Goal: Task Accomplishment & Management: Manage account settings

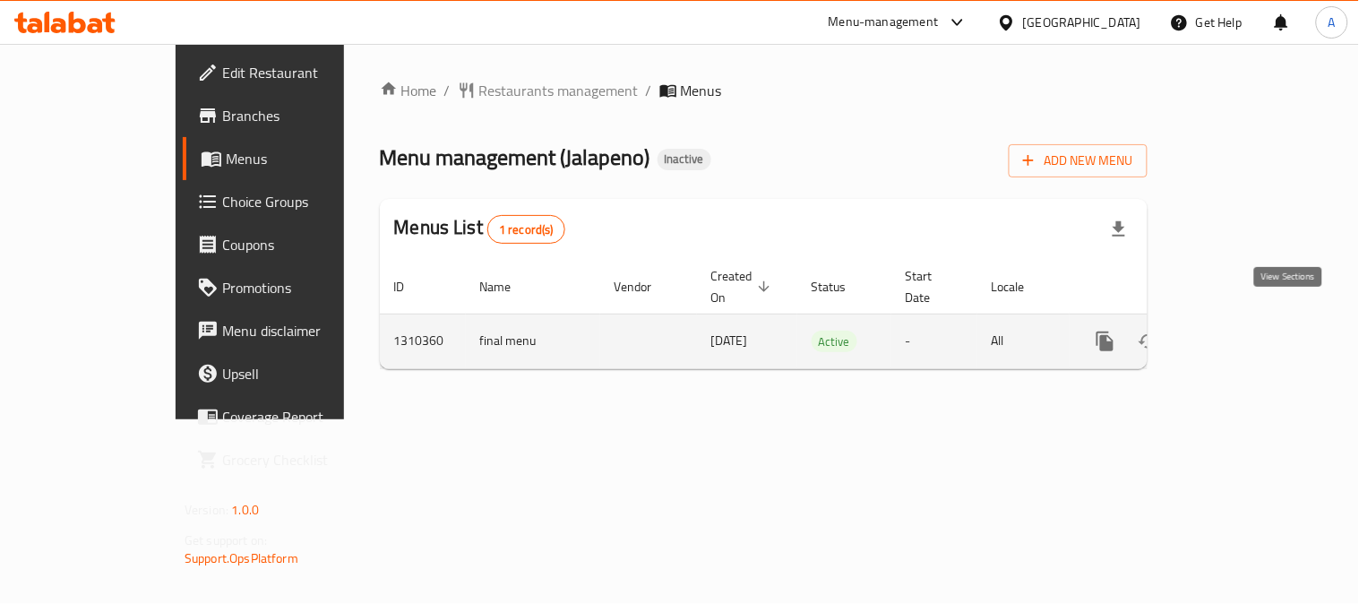
click at [1246, 331] on icon "enhanced table" at bounding box center [1235, 342] width 22 height 22
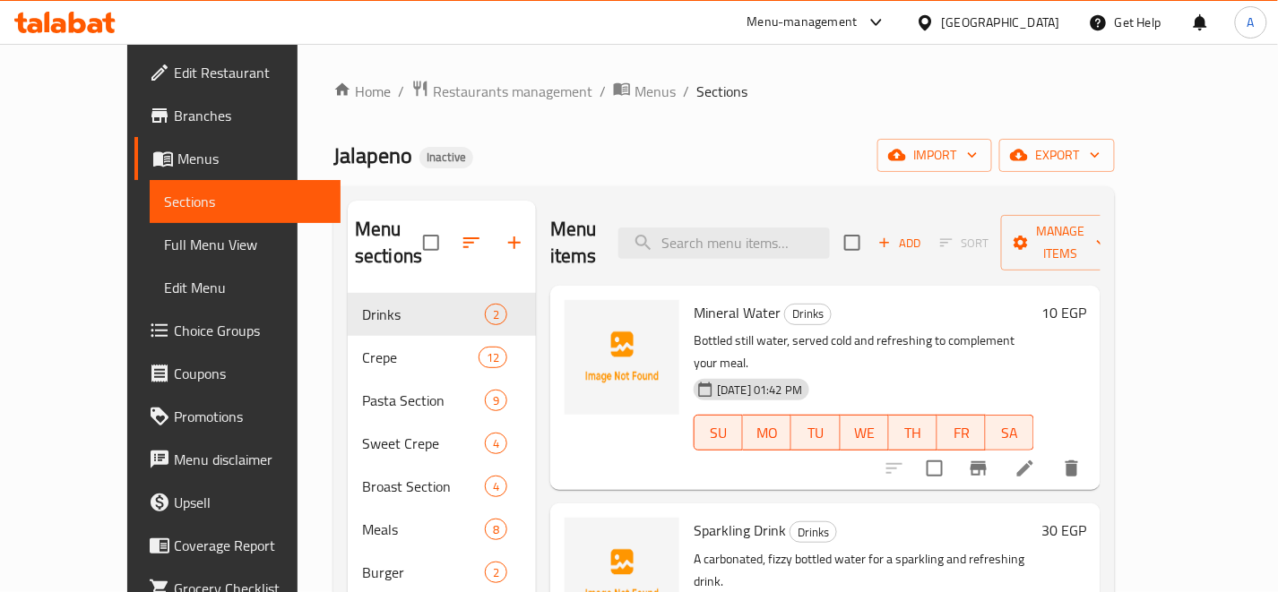
drag, startPoint x: 801, startPoint y: 85, endPoint x: 720, endPoint y: 46, distance: 89.8
click at [801, 85] on ol "Home / Restaurants management / Menus / Sections" at bounding box center [723, 91] width 781 height 23
click at [944, 111] on div "Home / Restaurants management / Menus / Sections Jalapeno Inactive import expor…" at bounding box center [723, 563] width 781 height 966
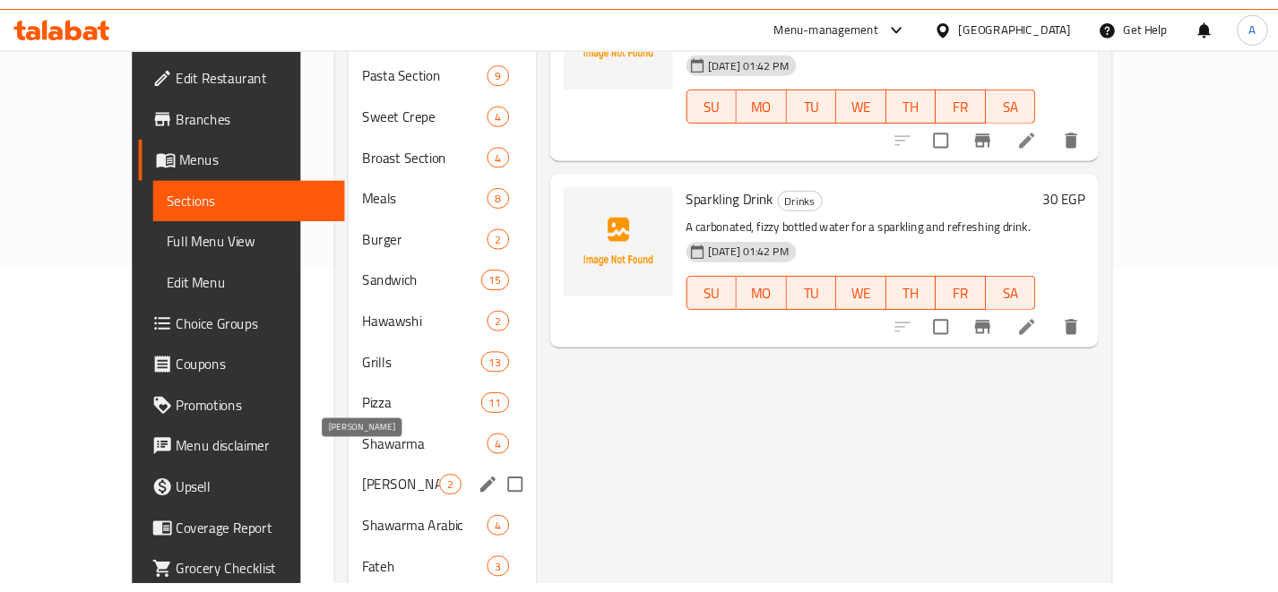
scroll to position [199, 0]
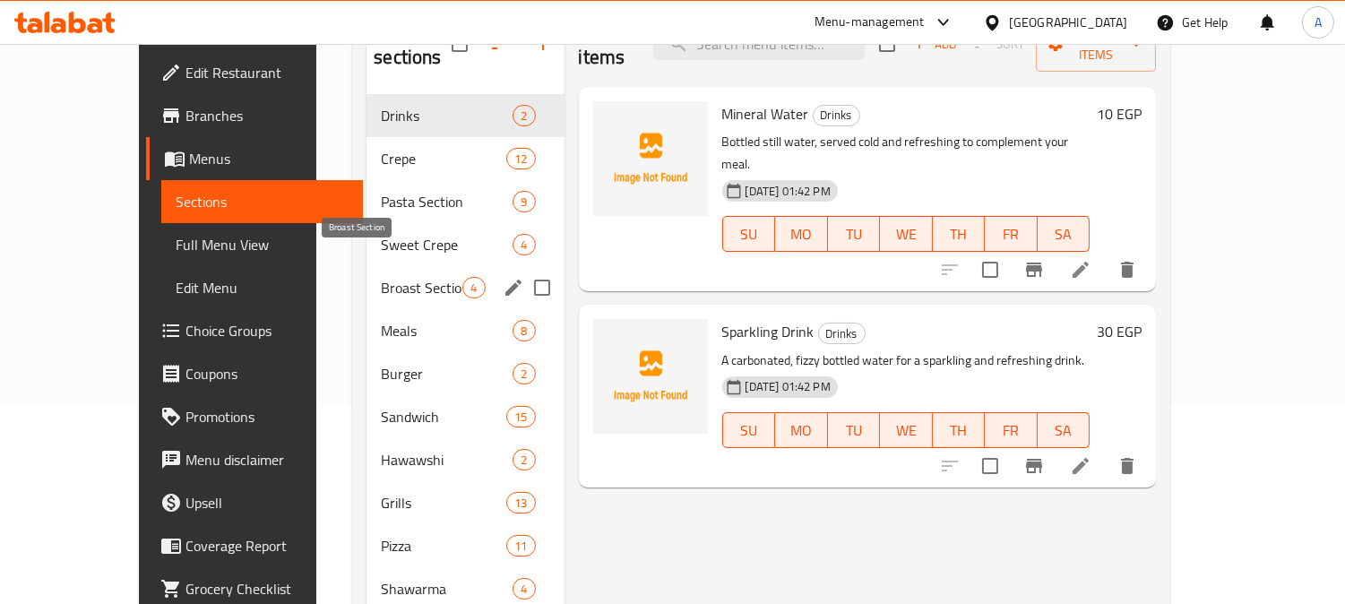
click at [383, 277] on span "Broast Section" at bounding box center [422, 288] width 82 height 22
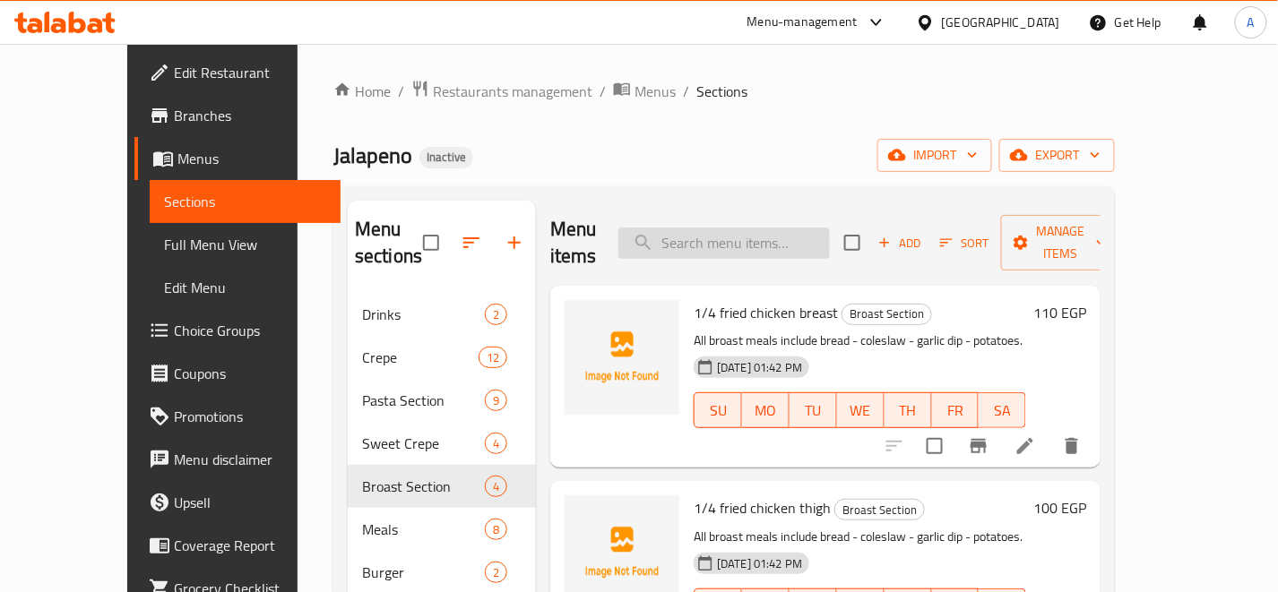
click at [736, 237] on input "search" at bounding box center [723, 243] width 211 height 31
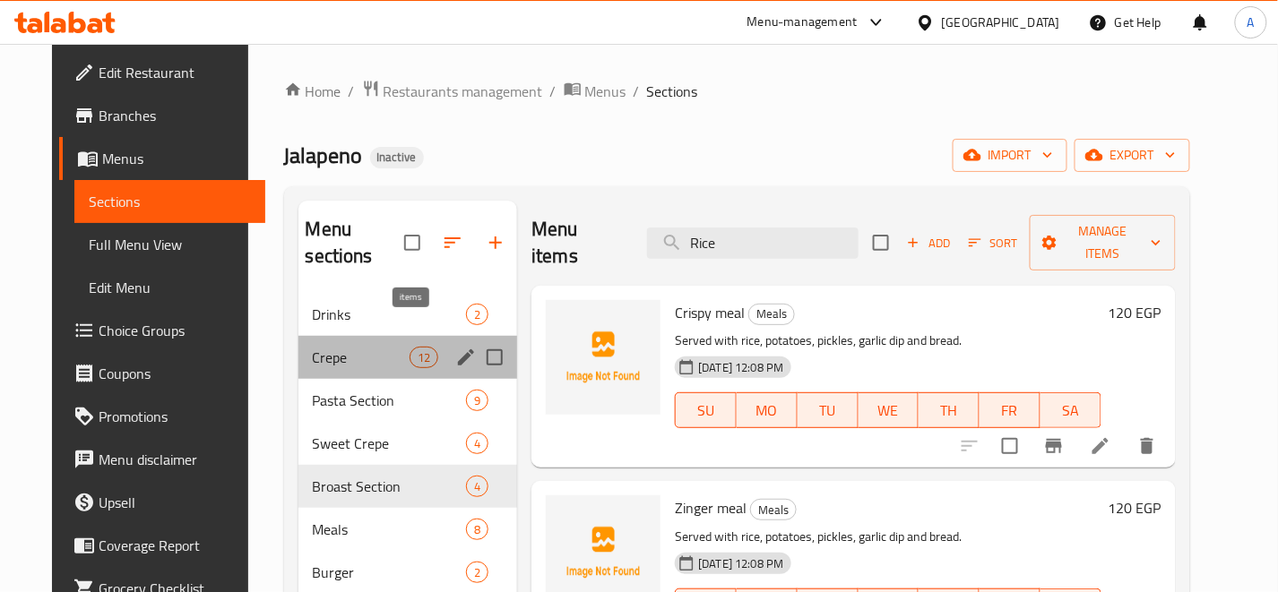
click at [418, 349] on span "12" at bounding box center [423, 357] width 27 height 17
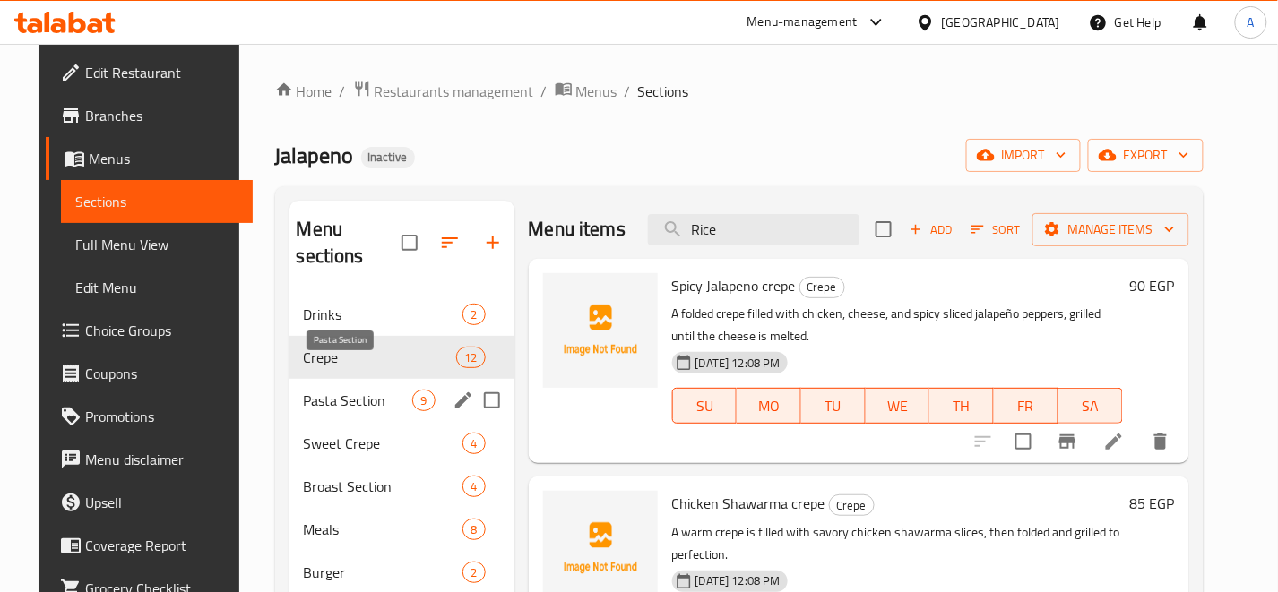
click at [392, 390] on span "Pasta Section" at bounding box center [358, 401] width 109 height 22
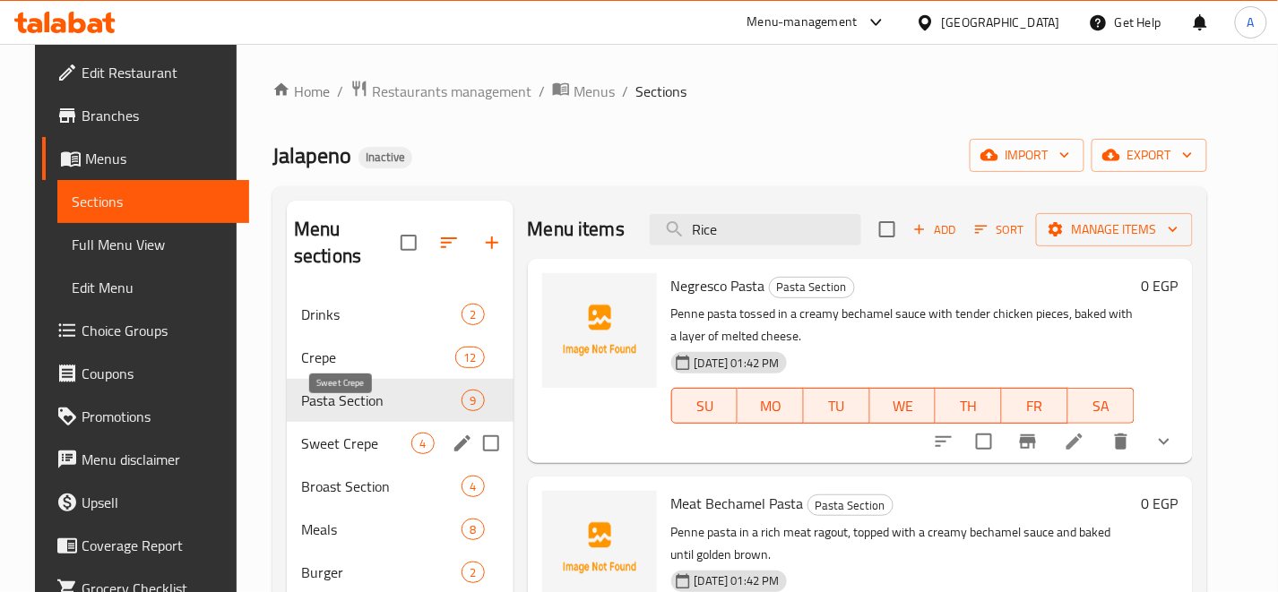
click at [388, 433] on span "Sweet Crepe" at bounding box center [356, 444] width 111 height 22
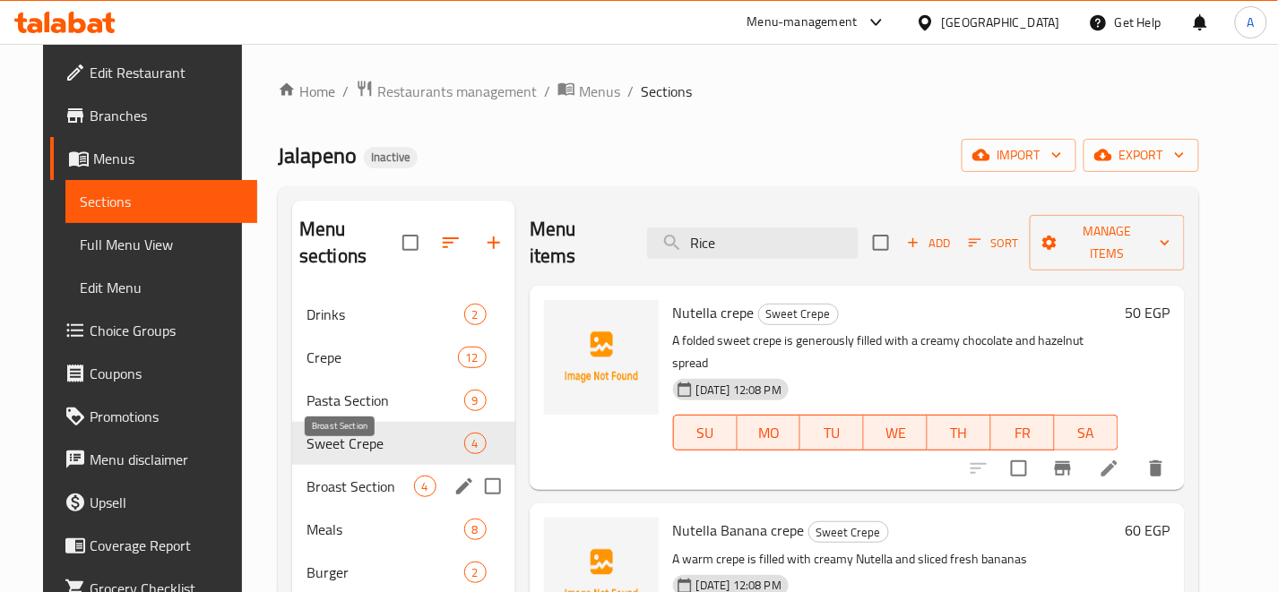
click at [391, 476] on span "Broast Section" at bounding box center [360, 487] width 108 height 22
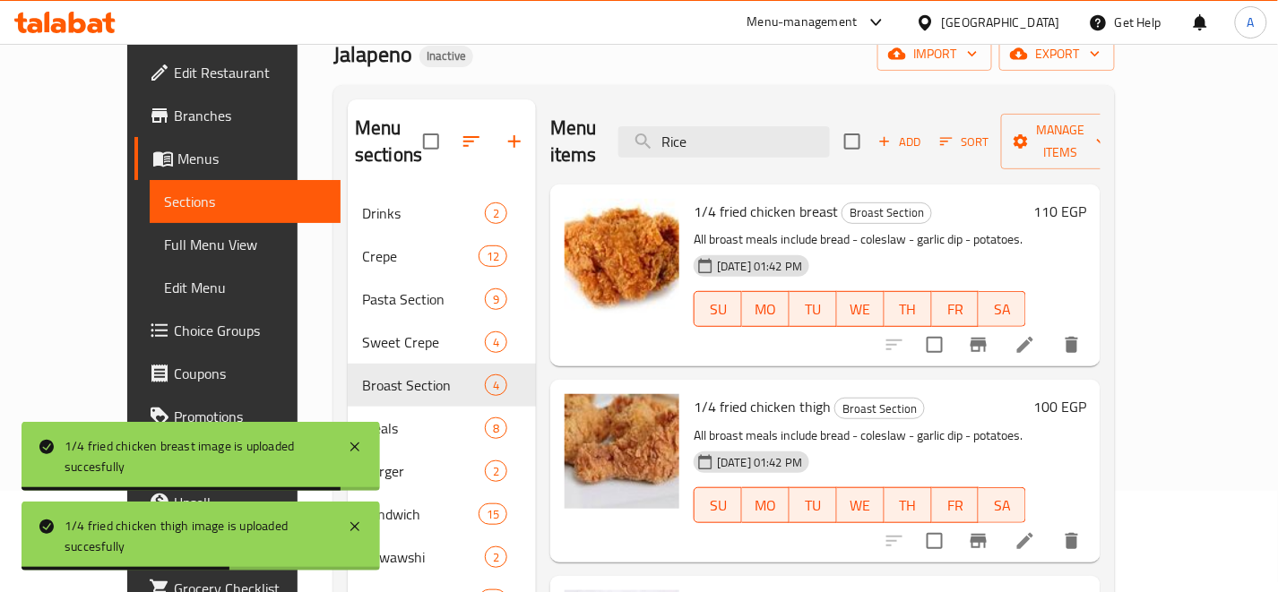
scroll to position [99, 0]
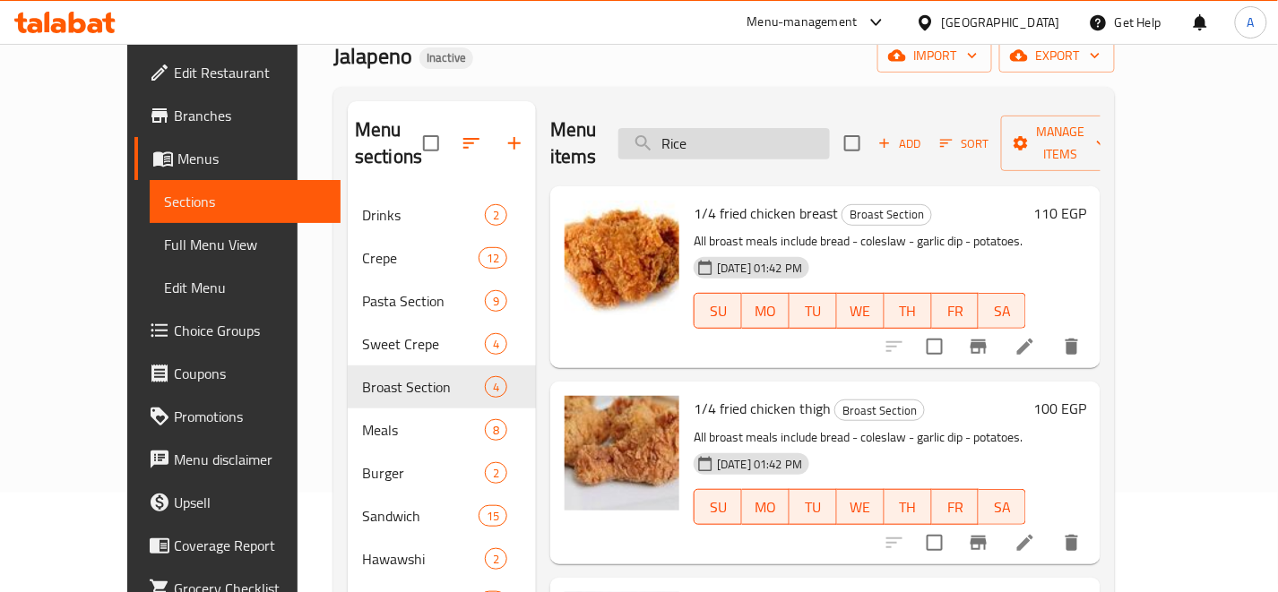
click at [762, 135] on input "Rice" at bounding box center [723, 143] width 211 height 31
type input "R"
type input "Rice"
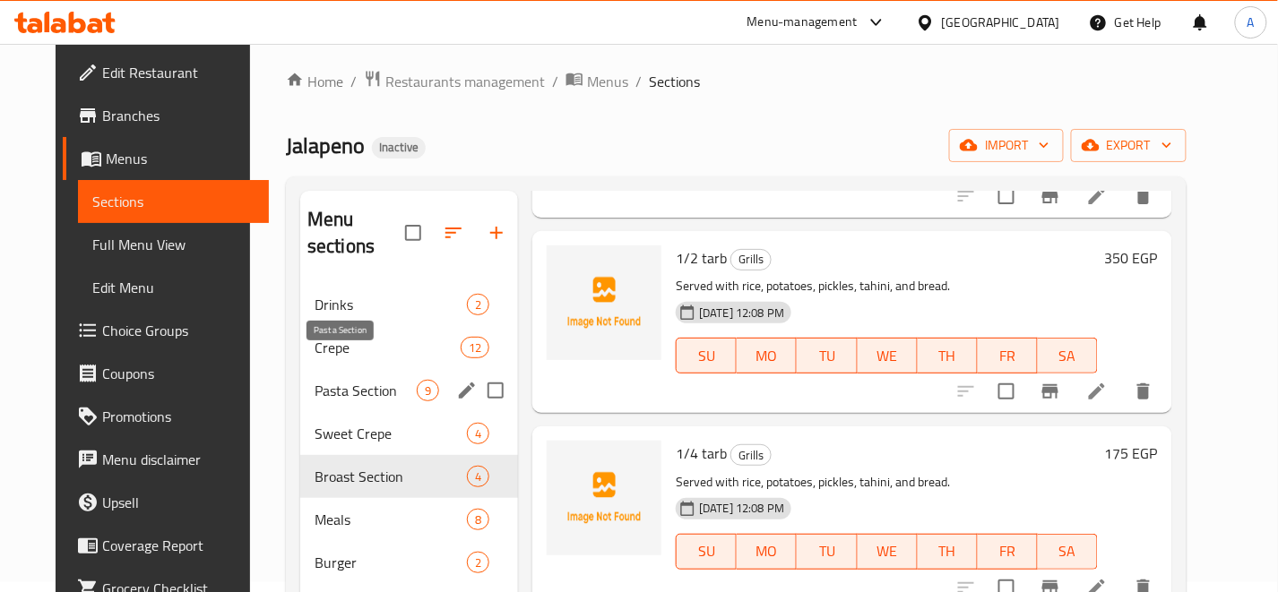
scroll to position [0, 0]
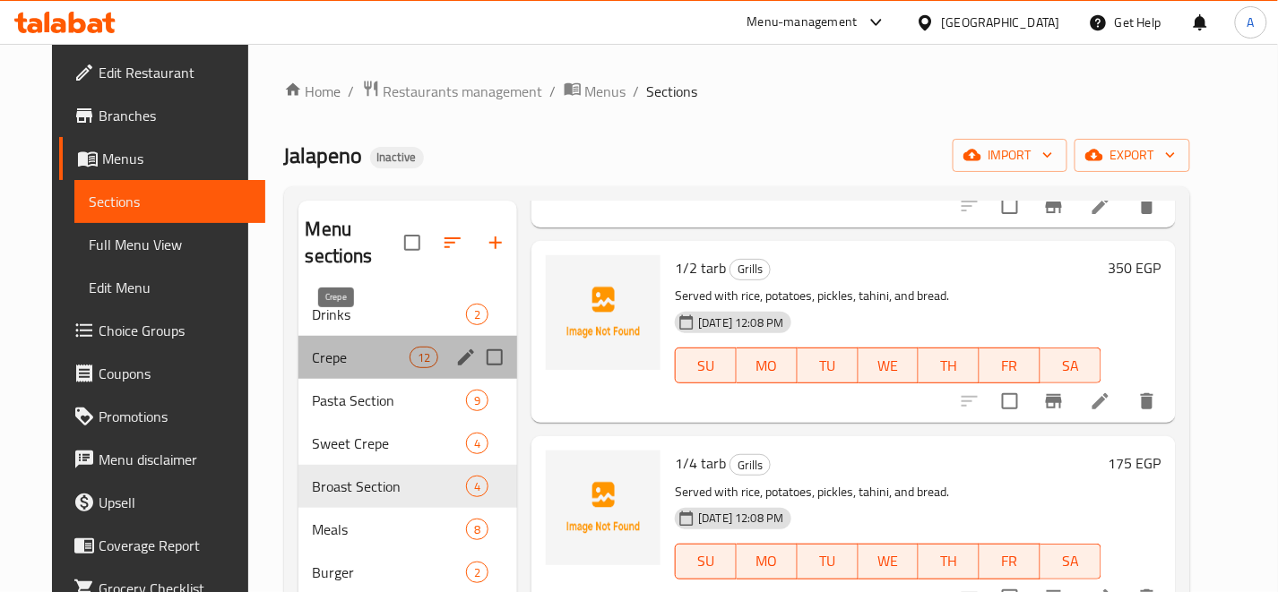
click at [345, 347] on span "Crepe" at bounding box center [361, 358] width 97 height 22
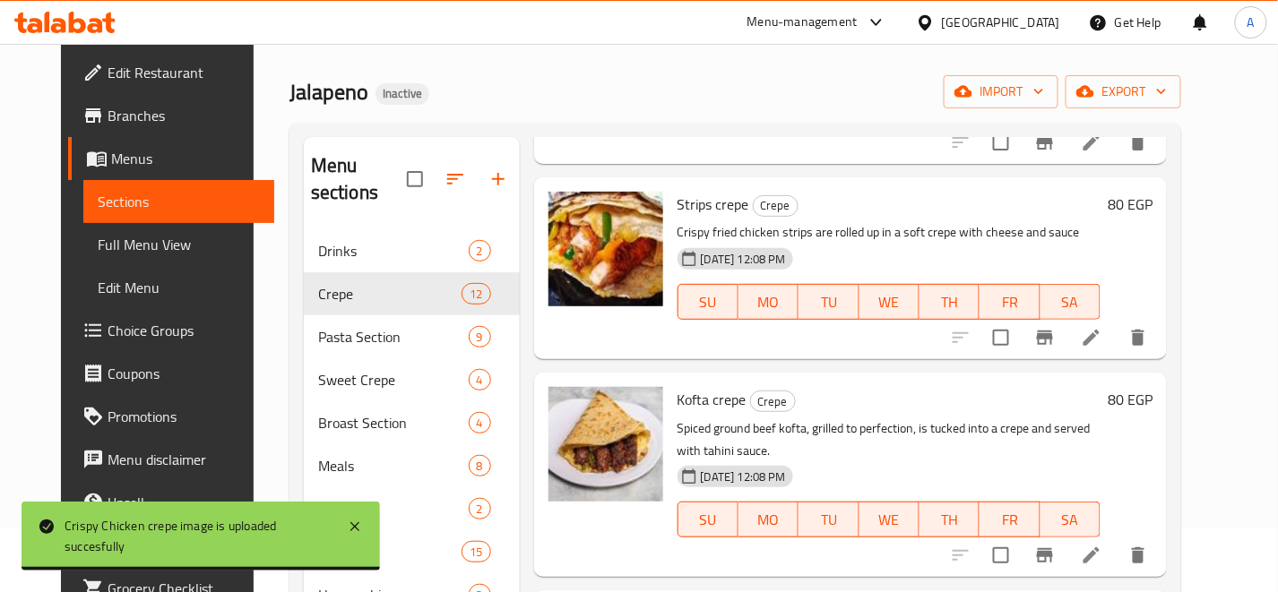
scroll to position [1425, 0]
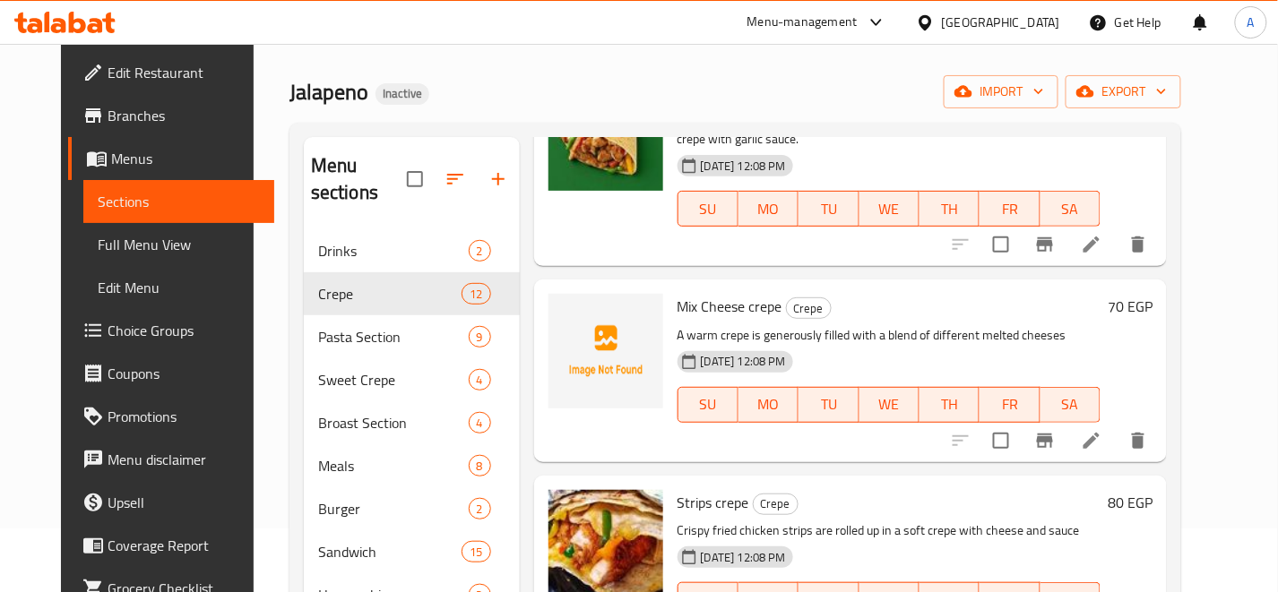
click at [910, 294] on h6 "Mix Cheese crepe Crepe" at bounding box center [888, 306] width 423 height 25
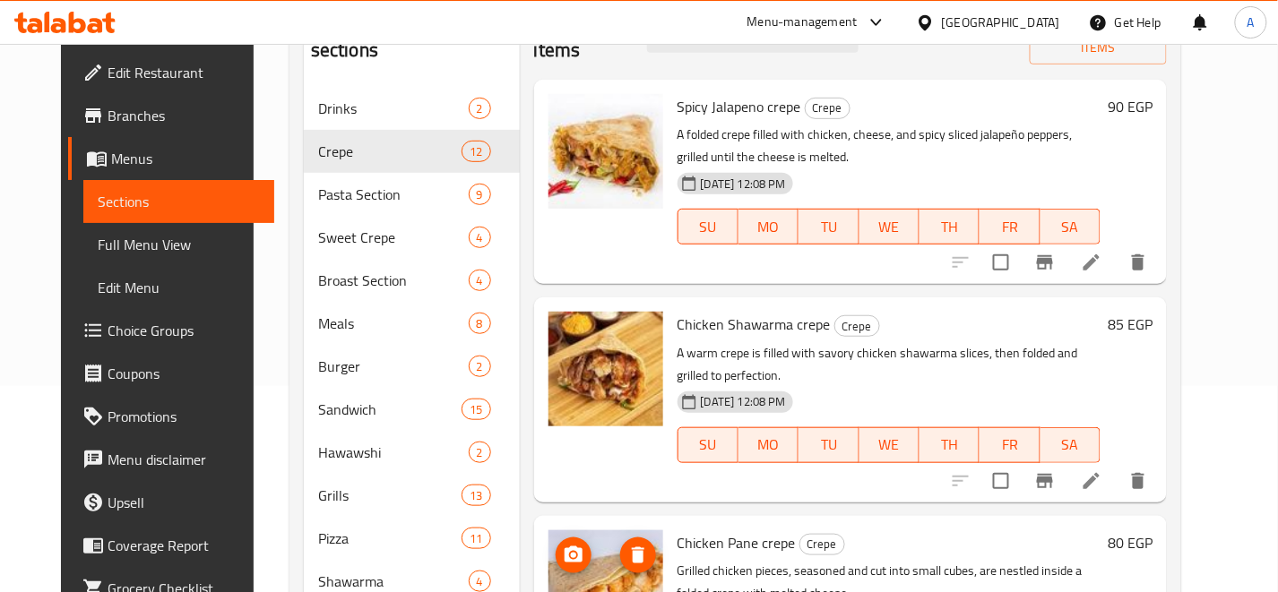
scroll to position [0, 0]
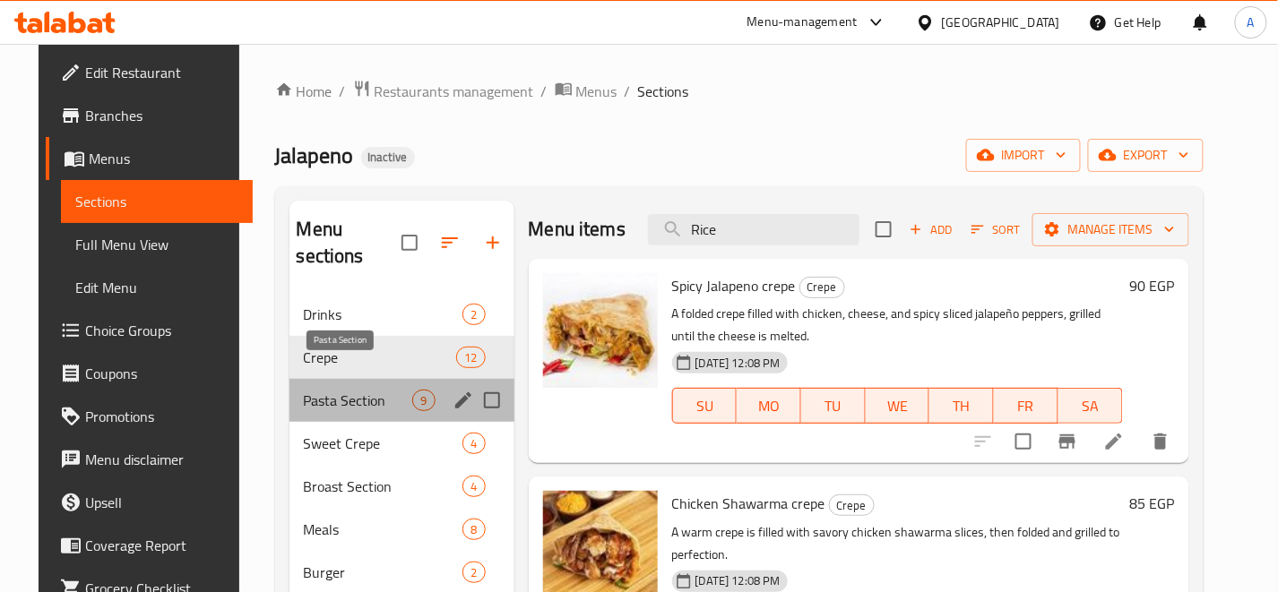
click at [380, 390] on span "Pasta Section" at bounding box center [358, 401] width 109 height 22
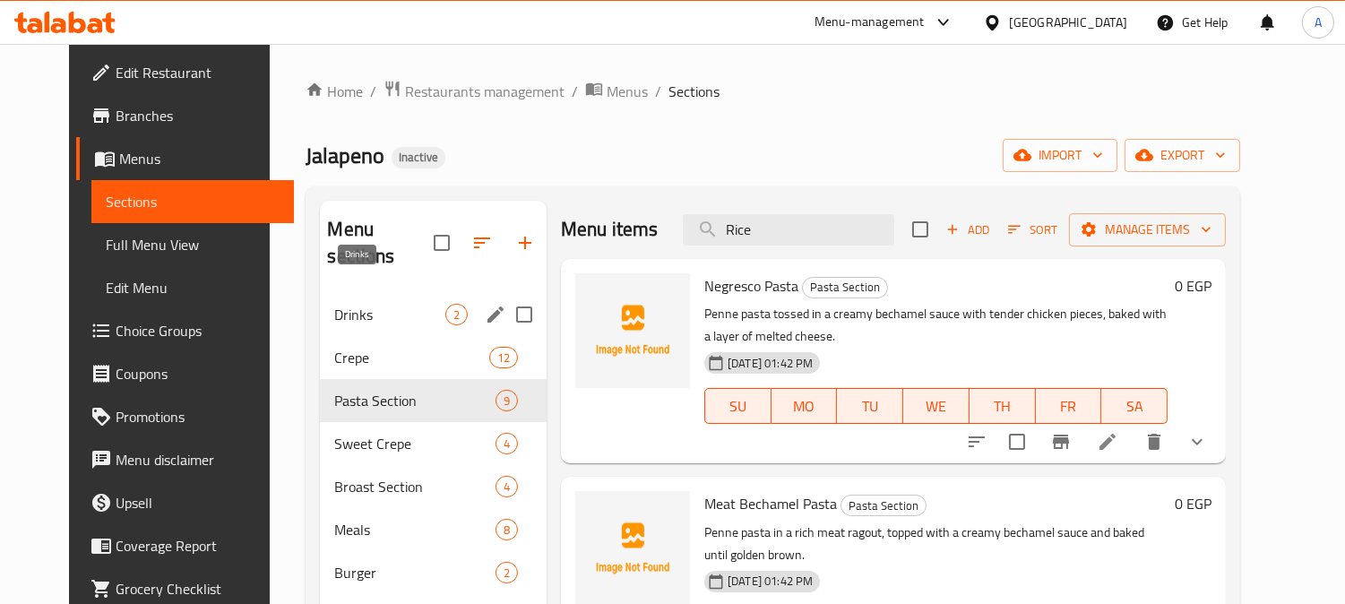
click at [355, 304] on span "Drinks" at bounding box center [389, 315] width 111 height 22
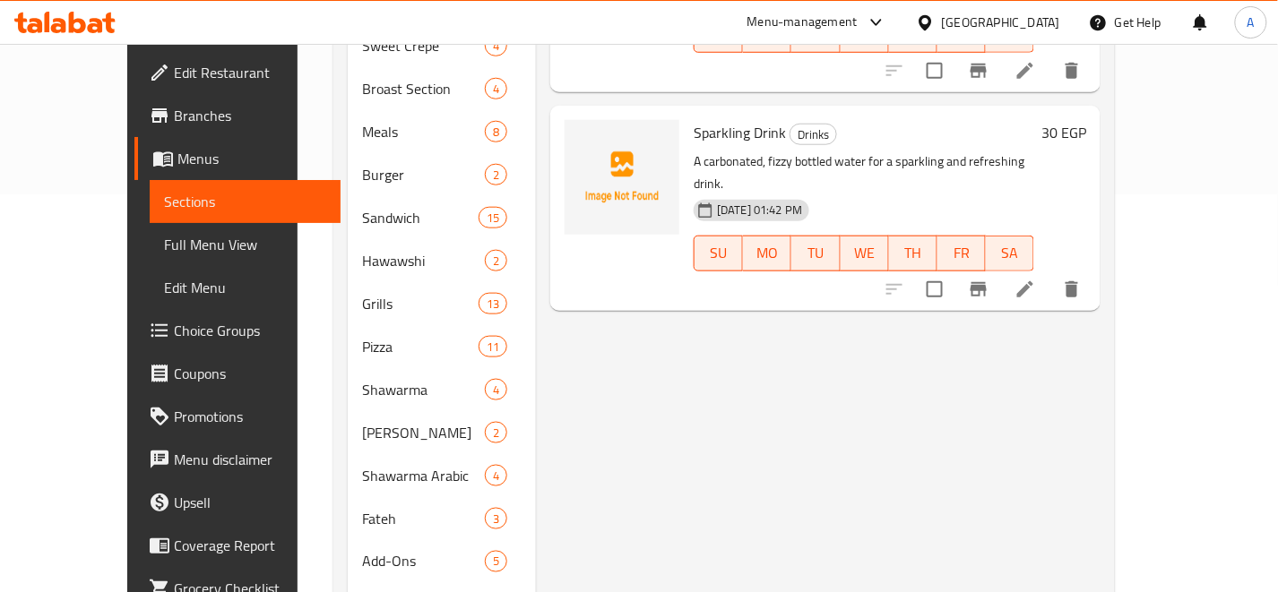
scroll to position [99, 0]
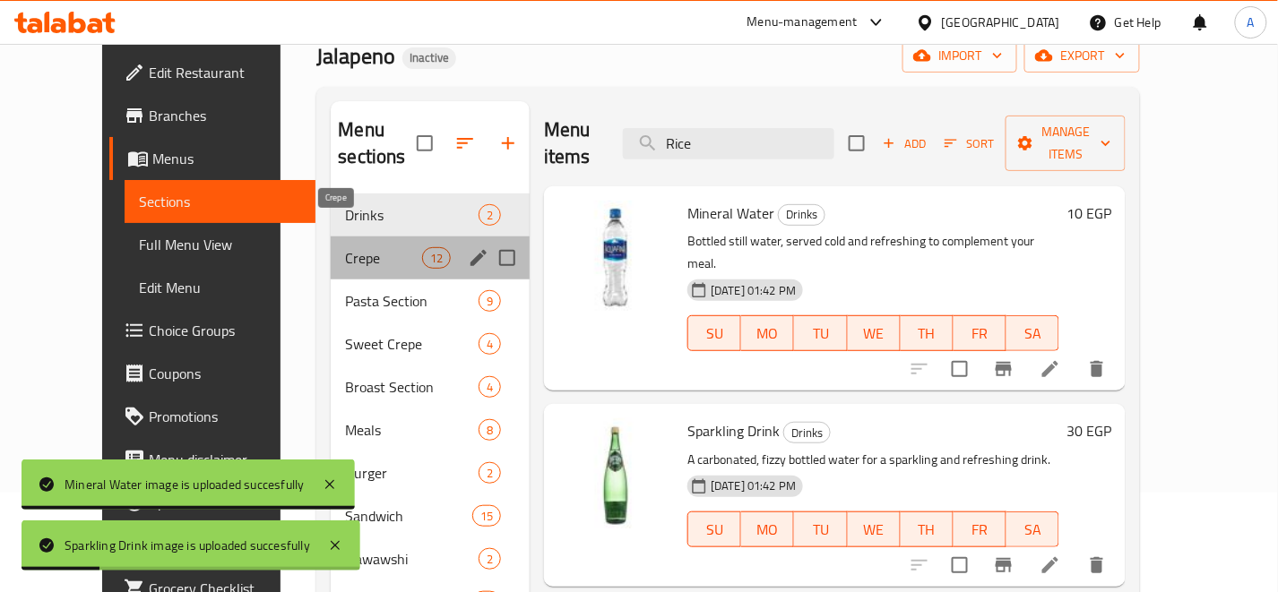
click at [376, 247] on span "Crepe" at bounding box center [383, 258] width 76 height 22
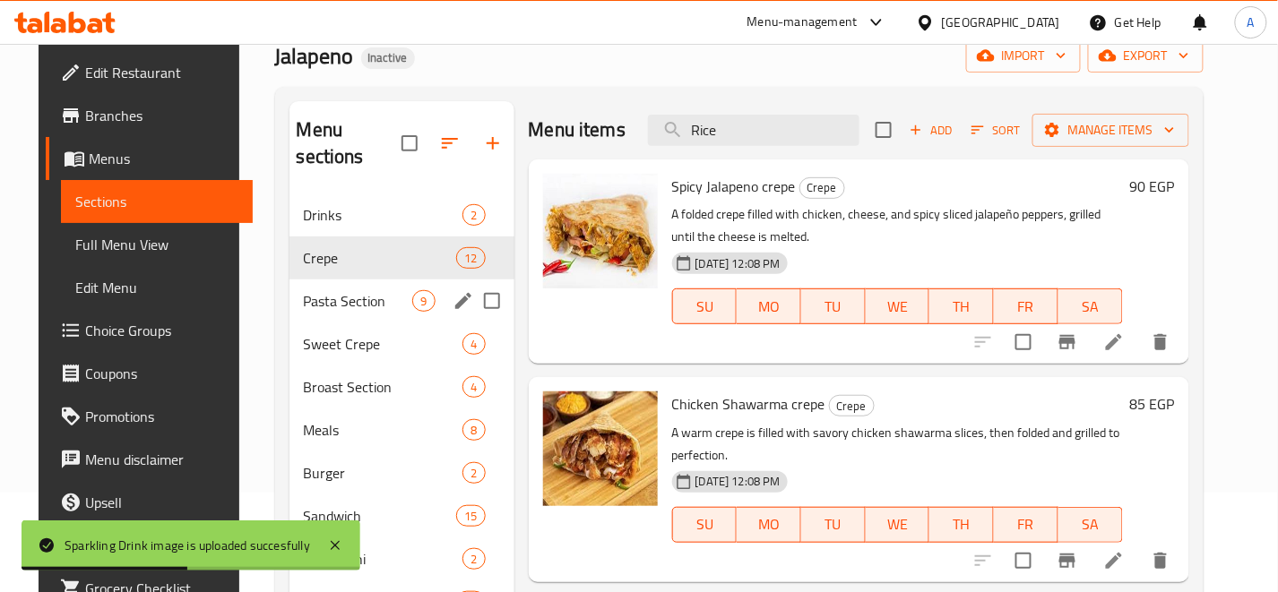
click at [370, 287] on div "Pasta Section 9" at bounding box center [401, 301] width 225 height 43
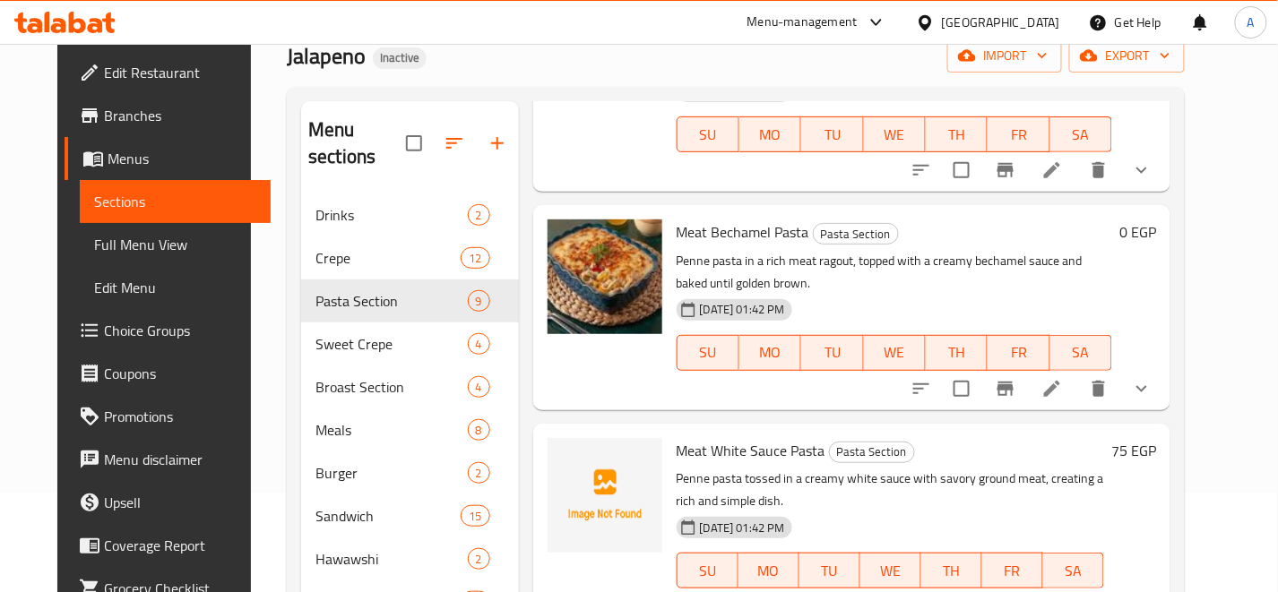
scroll to position [298, 0]
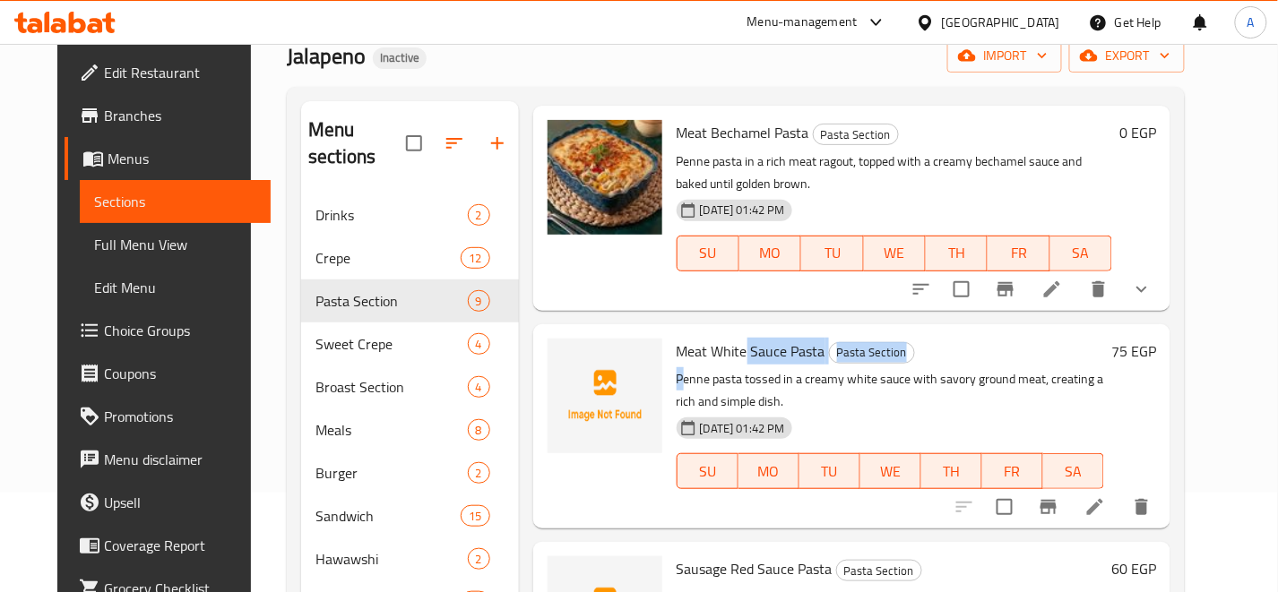
drag, startPoint x: 764, startPoint y: 327, endPoint x: 666, endPoint y: 339, distance: 99.3
click at [669, 339] on div "Meat White Sauce Pasta Pasta Section Penne pasta tossed in a creamy white sauce…" at bounding box center [890, 427] width 442 height 190
click at [802, 368] on p "Penne pasta tossed in a creamy white sauce with savory ground meat, creating a …" at bounding box center [890, 390] width 427 height 45
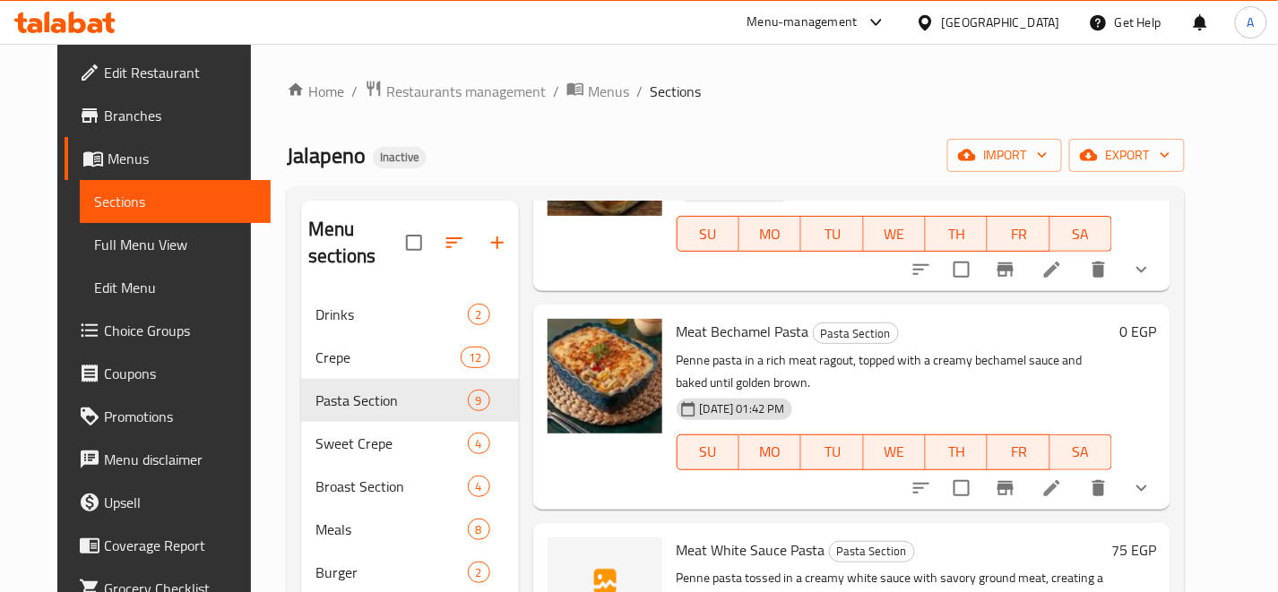
scroll to position [398, 0]
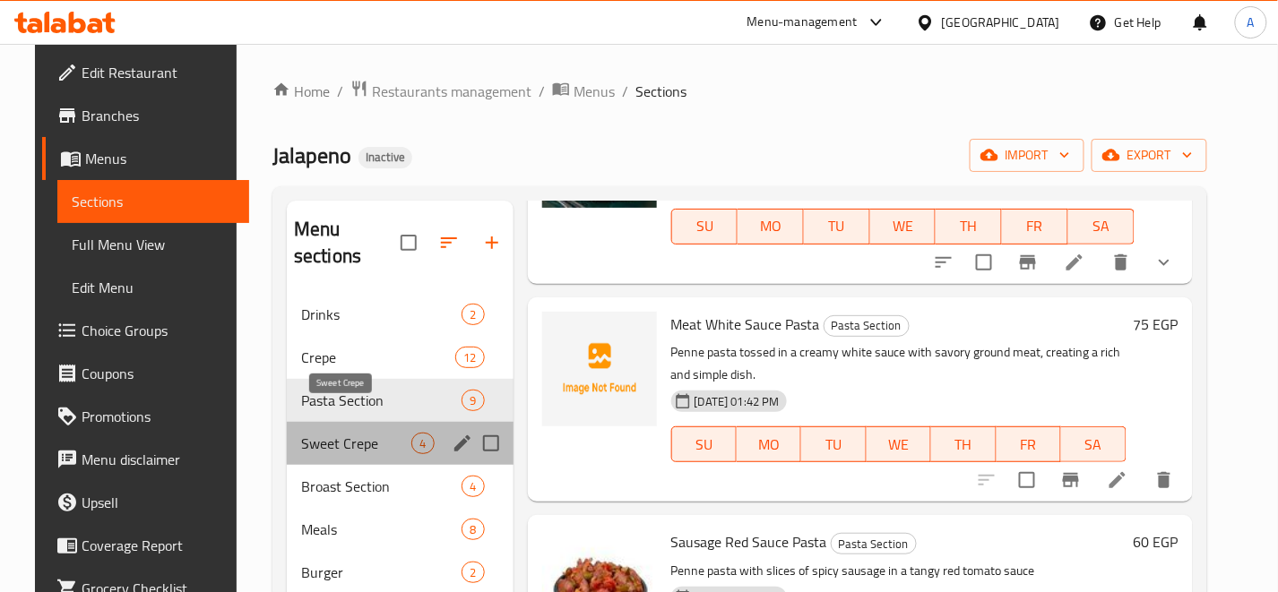
click at [348, 433] on span "Sweet Crepe" at bounding box center [356, 444] width 111 height 22
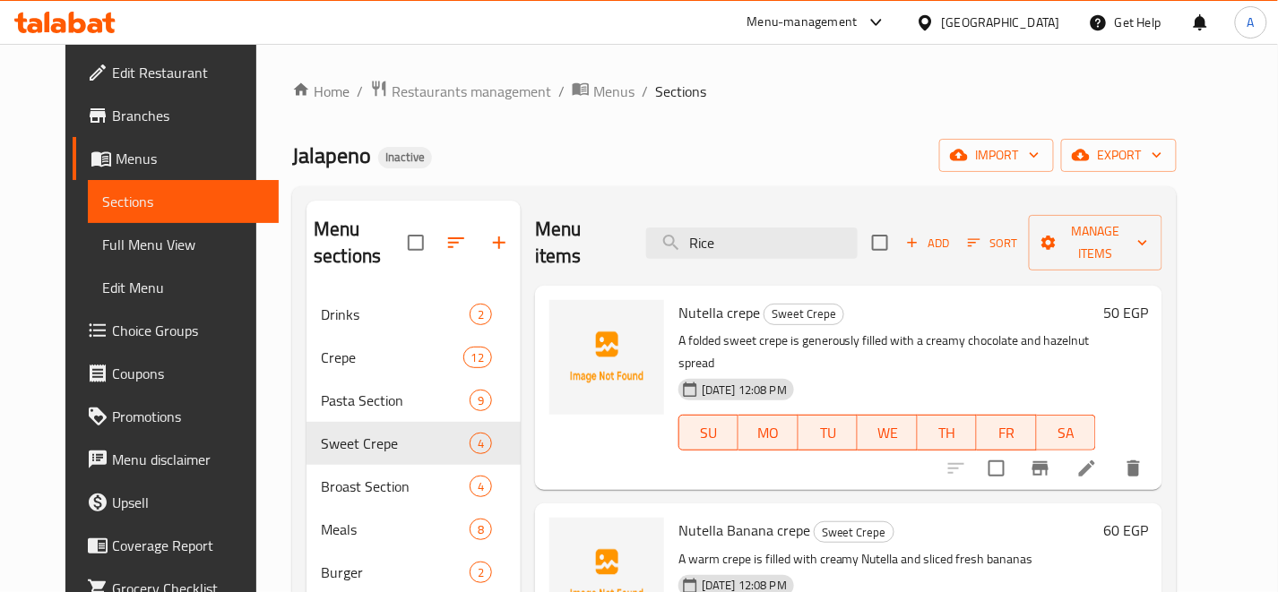
click at [817, 246] on div "Menu items Rice Add Sort Manage items" at bounding box center [848, 243] width 627 height 85
click at [826, 237] on input "Rice" at bounding box center [751, 243] width 211 height 31
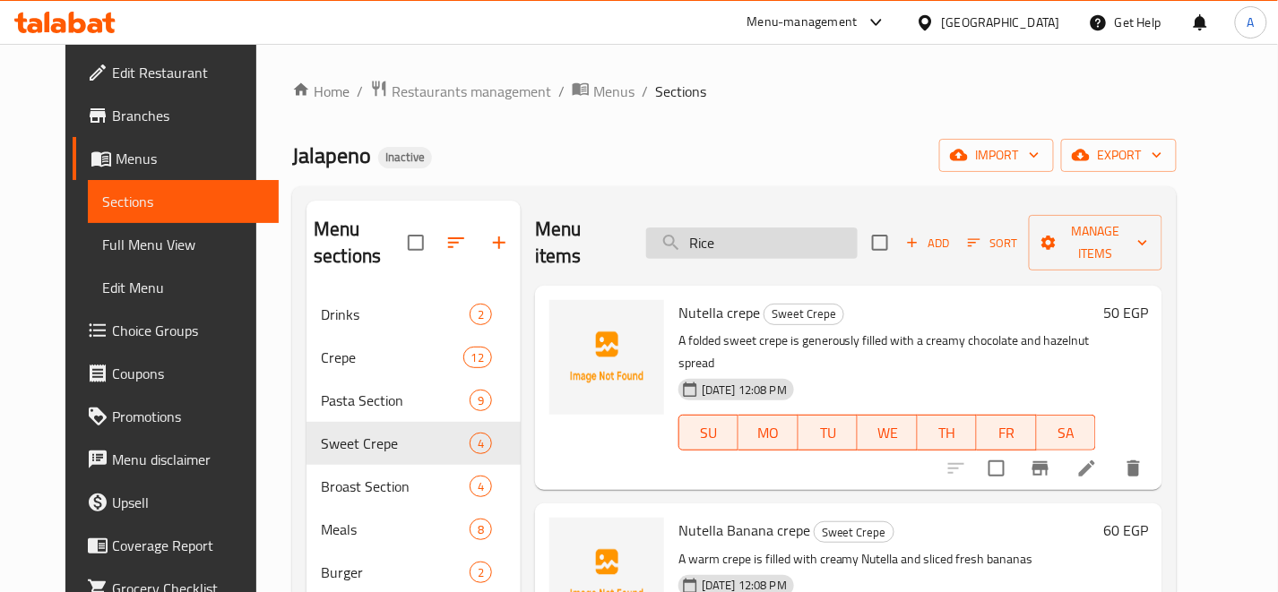
click at [826, 237] on input "Rice" at bounding box center [751, 243] width 211 height 31
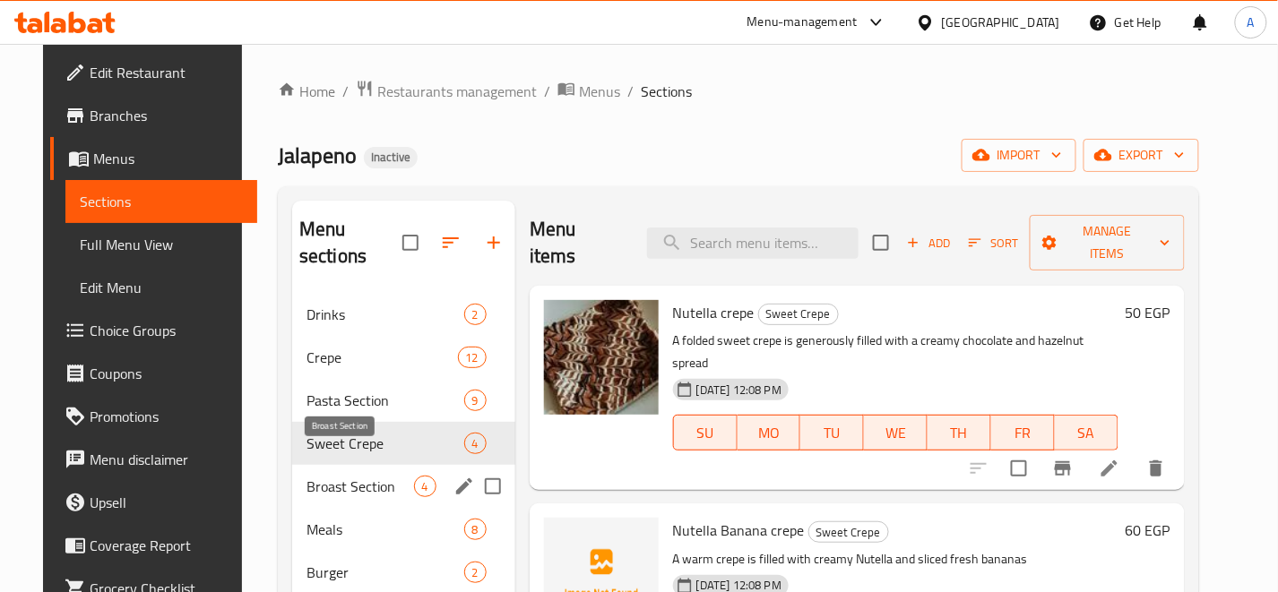
click at [347, 476] on span "Broast Section" at bounding box center [360, 487] width 108 height 22
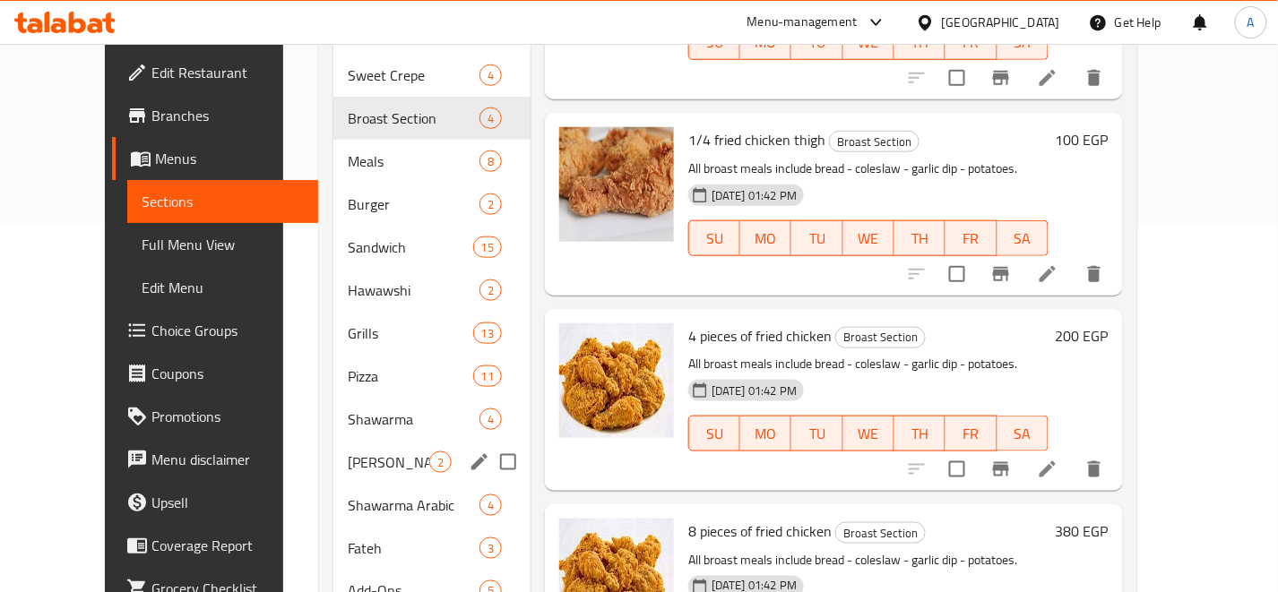
scroll to position [163, 0]
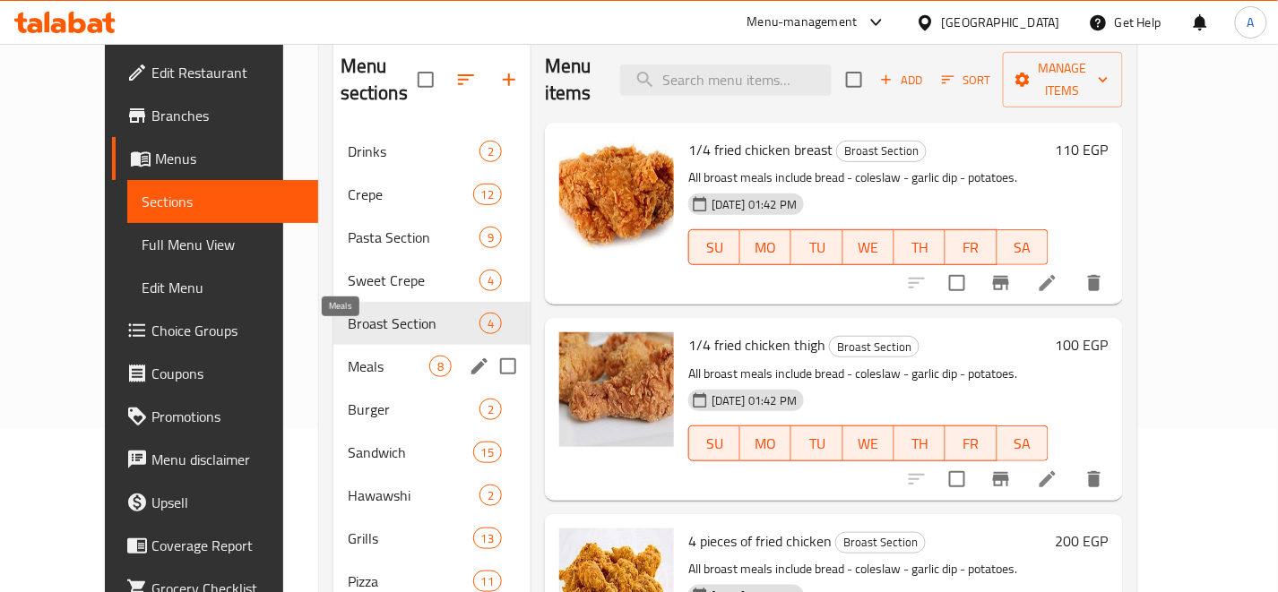
click at [382, 356] on span "Meals" at bounding box center [389, 367] width 82 height 22
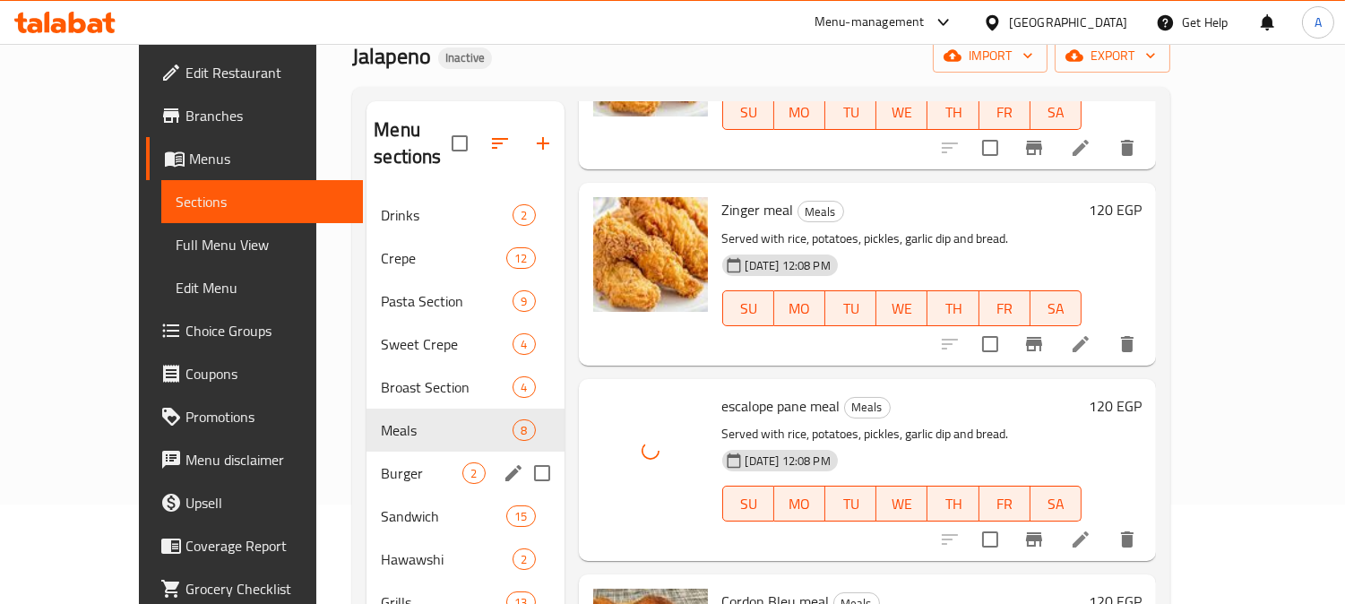
scroll to position [298, 0]
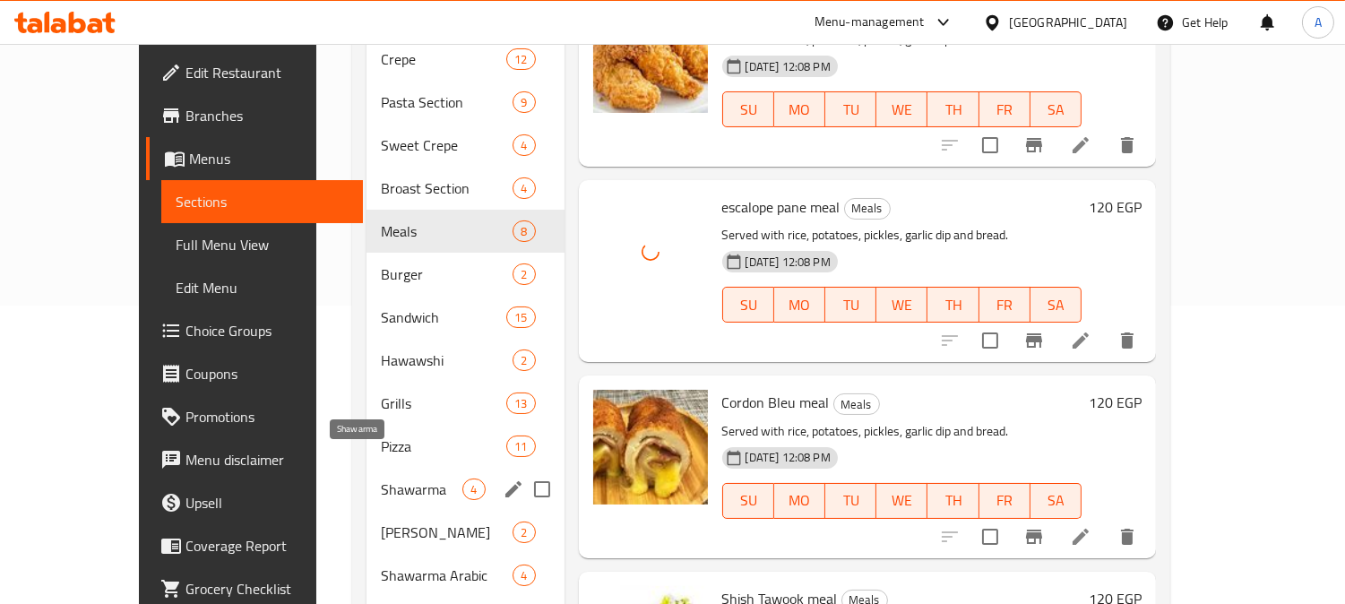
click at [381, 479] on span "Shawarma" at bounding box center [422, 490] width 82 height 22
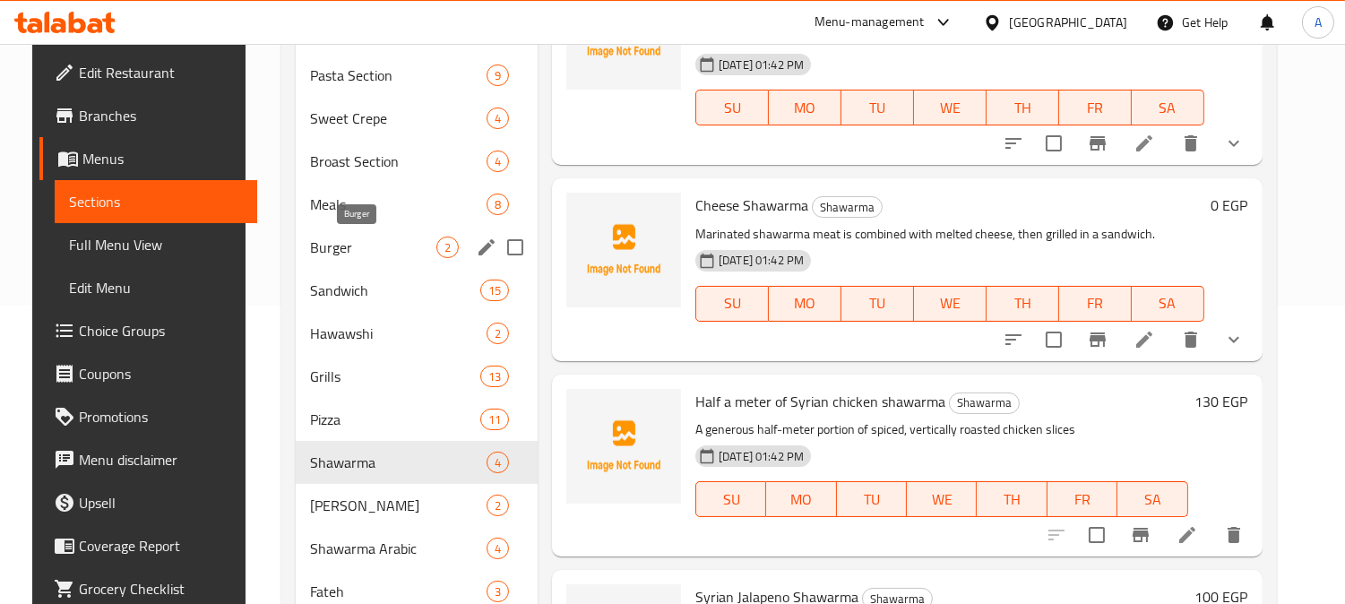
click at [337, 254] on span "Burger" at bounding box center [372, 248] width 125 height 22
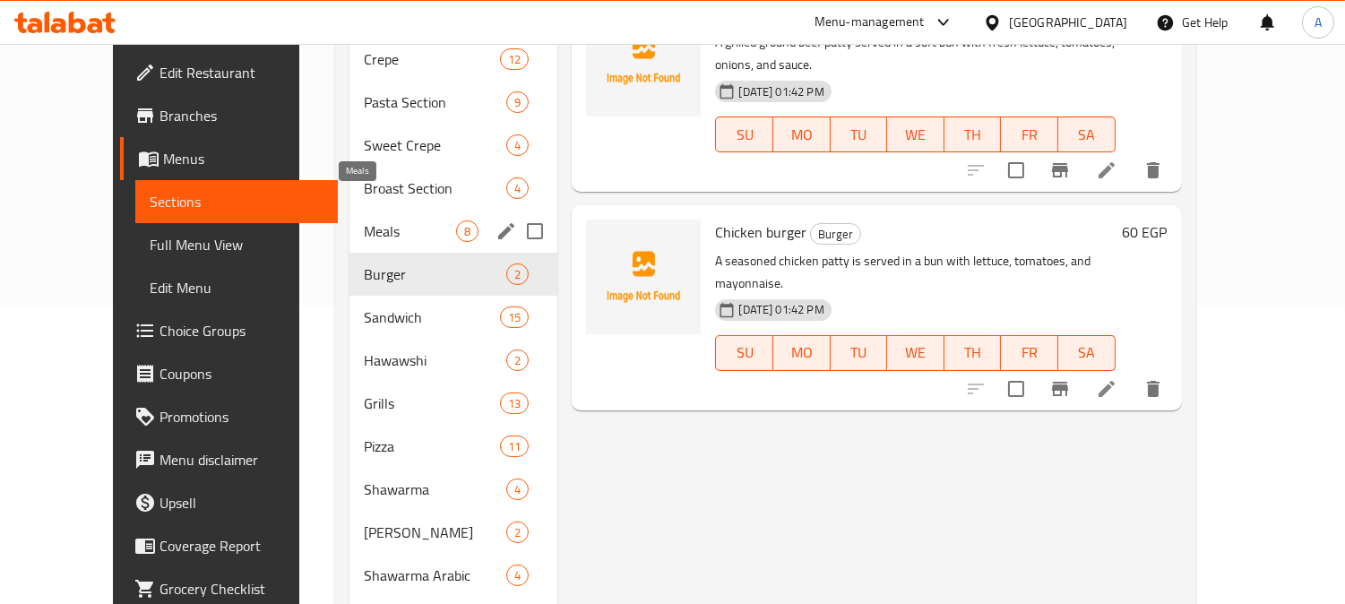
click at [364, 220] on span "Meals" at bounding box center [410, 231] width 92 height 22
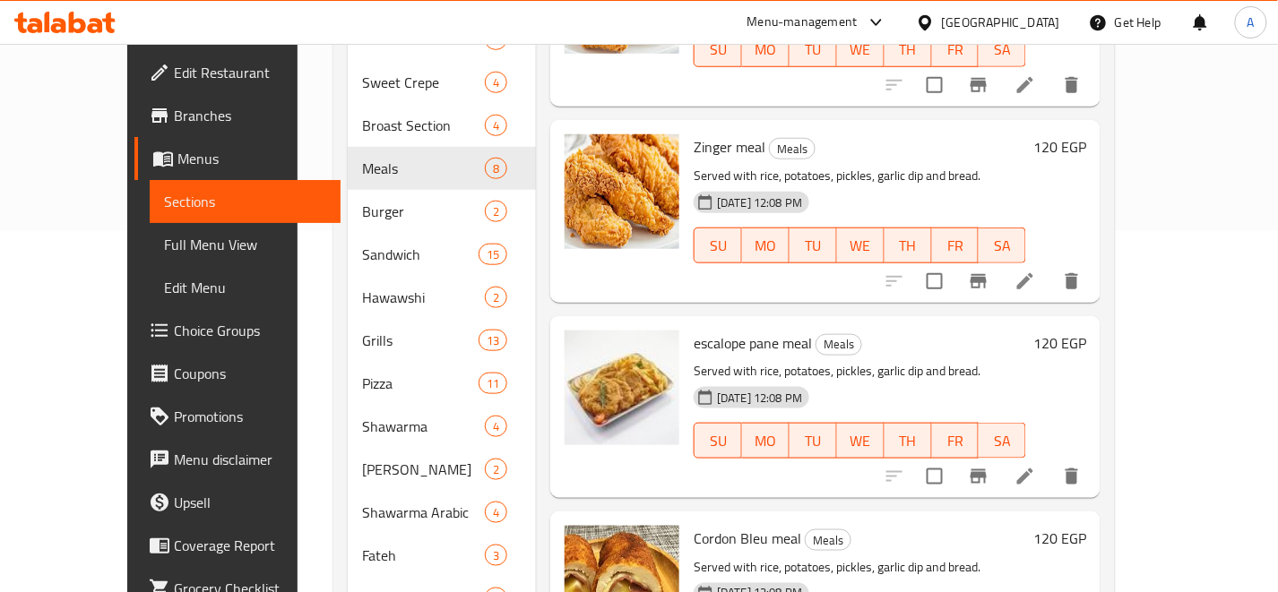
scroll to position [398, 0]
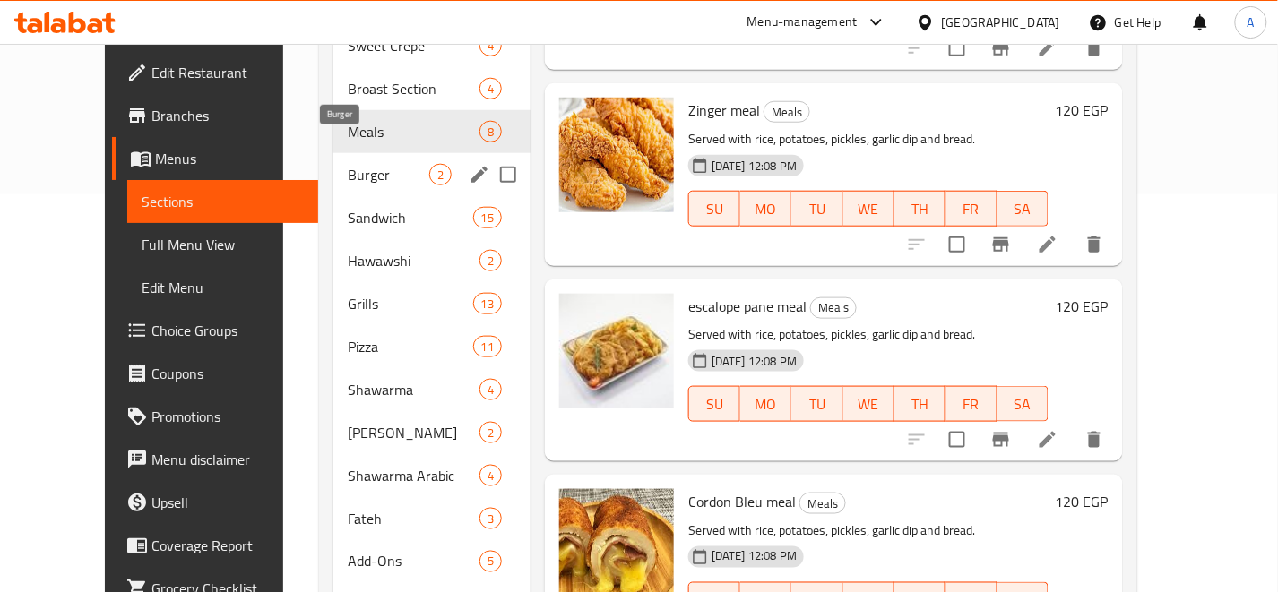
click at [364, 164] on span "Burger" at bounding box center [389, 175] width 82 height 22
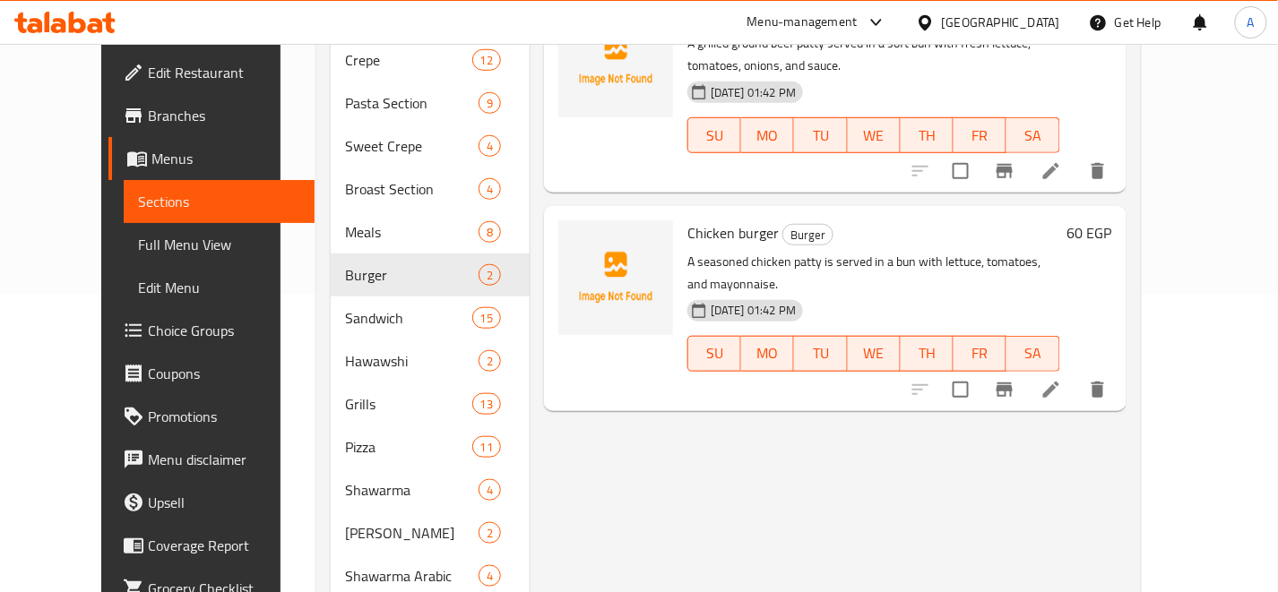
scroll to position [199, 0]
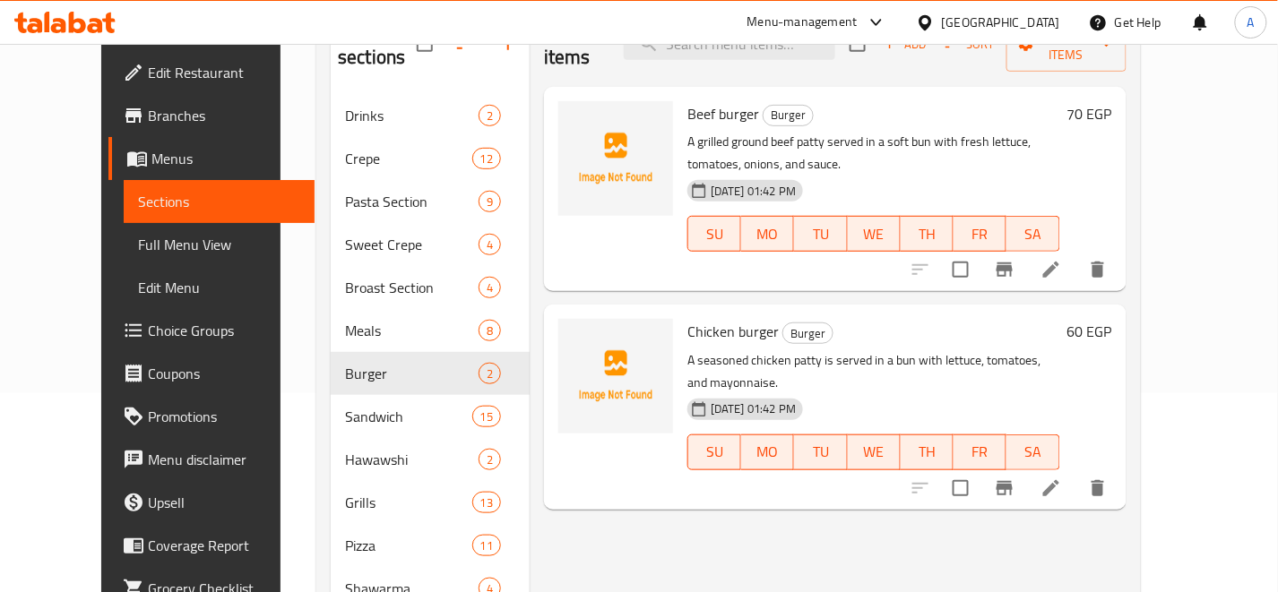
click at [971, 173] on div "[DATE] 01:42 PM SU MO TU WE TH FR SA" at bounding box center [873, 221] width 387 height 97
click at [1062, 259] on icon at bounding box center [1051, 270] width 22 height 22
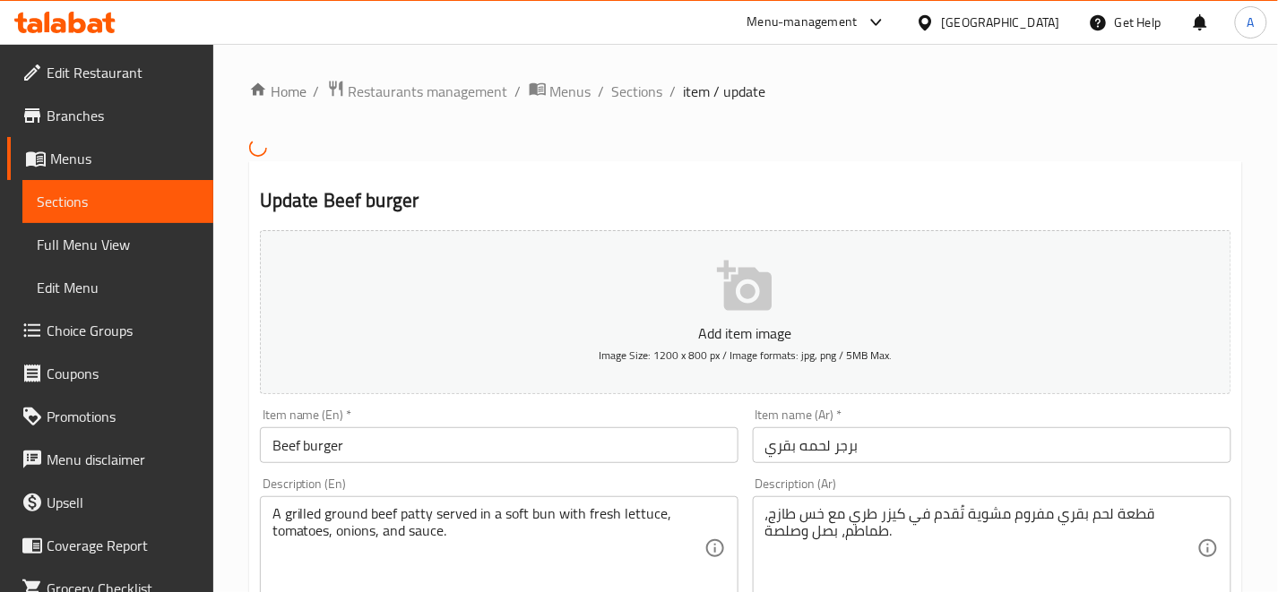
click at [845, 452] on input "برجر لحمه بقري" at bounding box center [992, 445] width 479 height 36
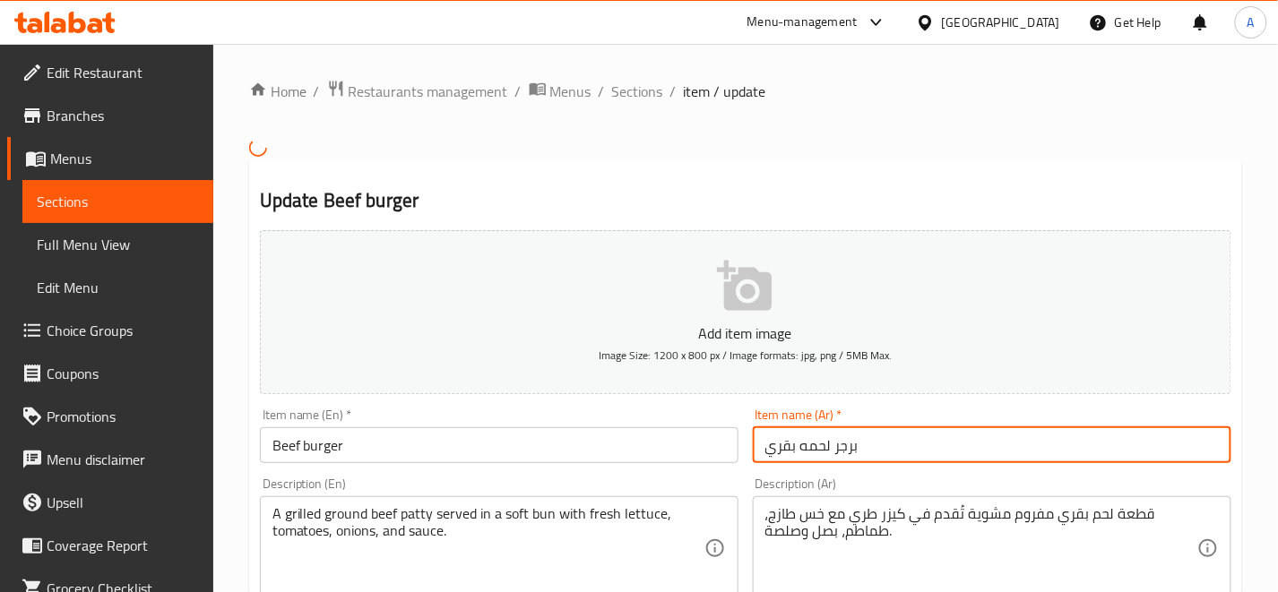
click at [845, 452] on input "برجر لحمه بقري" at bounding box center [992, 445] width 479 height 36
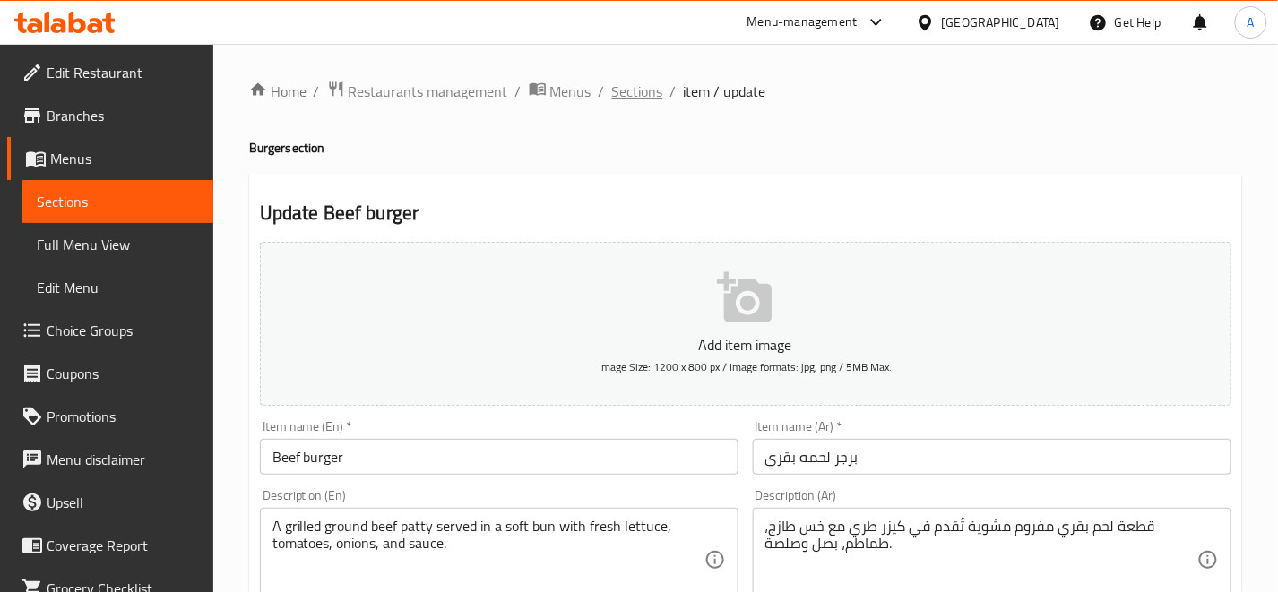
click at [633, 93] on span "Sections" at bounding box center [637, 92] width 51 height 22
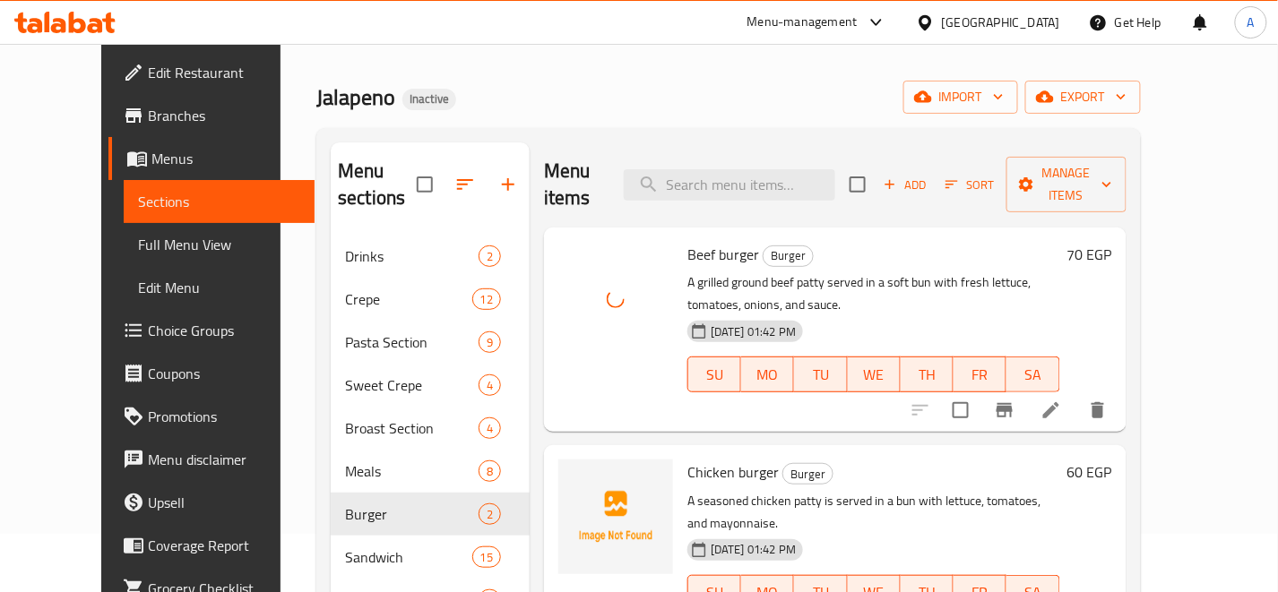
scroll to position [99, 0]
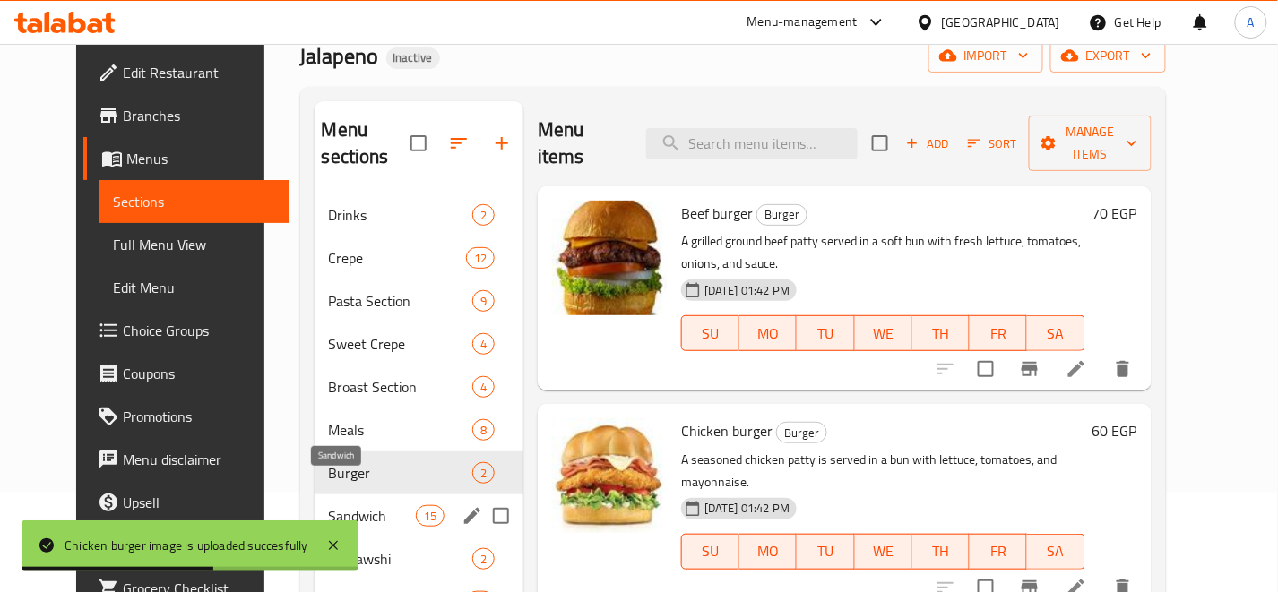
click at [355, 505] on span "Sandwich" at bounding box center [372, 516] width 87 height 22
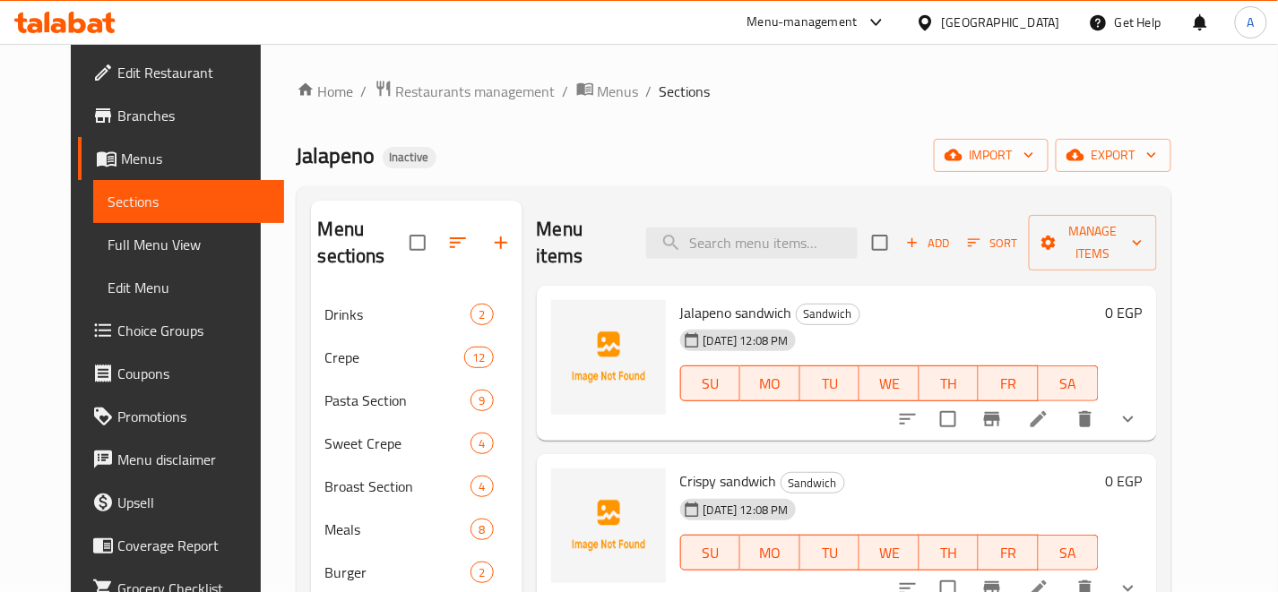
click at [982, 323] on div "[DATE] 12:08 PM SU MO TU WE TH FR SA" at bounding box center [889, 371] width 433 height 97
click at [898, 405] on div "Jalapeno sandwich Sandwich [DATE] 12:08 PM SU MO TU WE TH FR SA" at bounding box center [889, 364] width 433 height 142
click at [1064, 403] on li at bounding box center [1038, 419] width 50 height 32
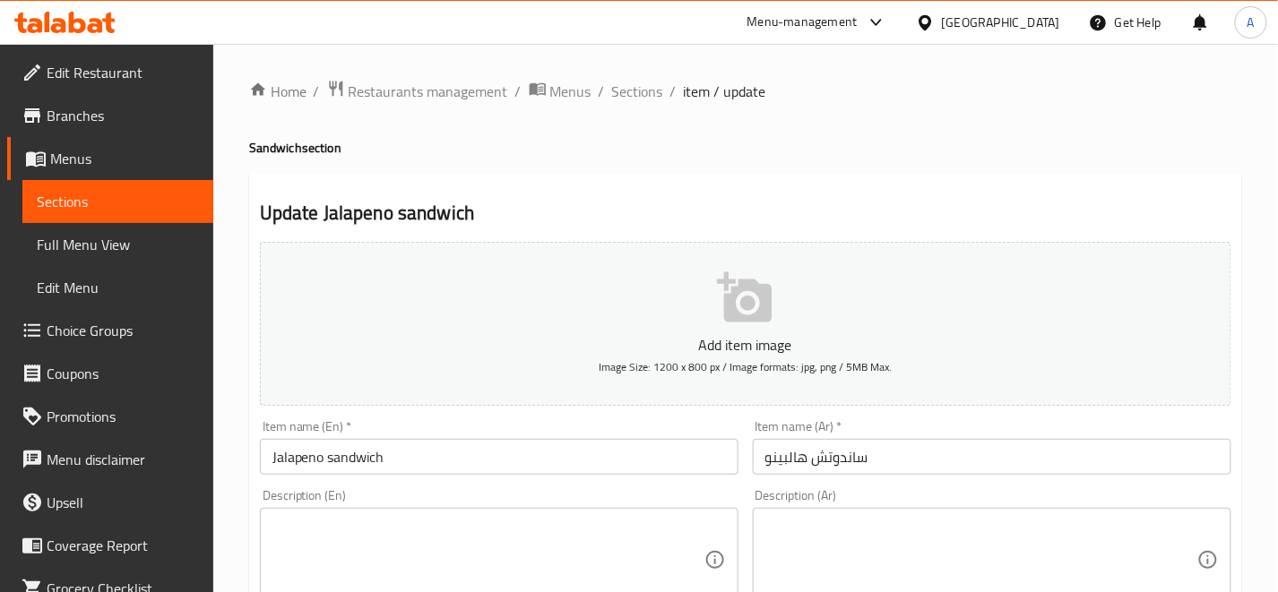
click at [838, 453] on input "ساندوتش هالبينو" at bounding box center [992, 457] width 479 height 36
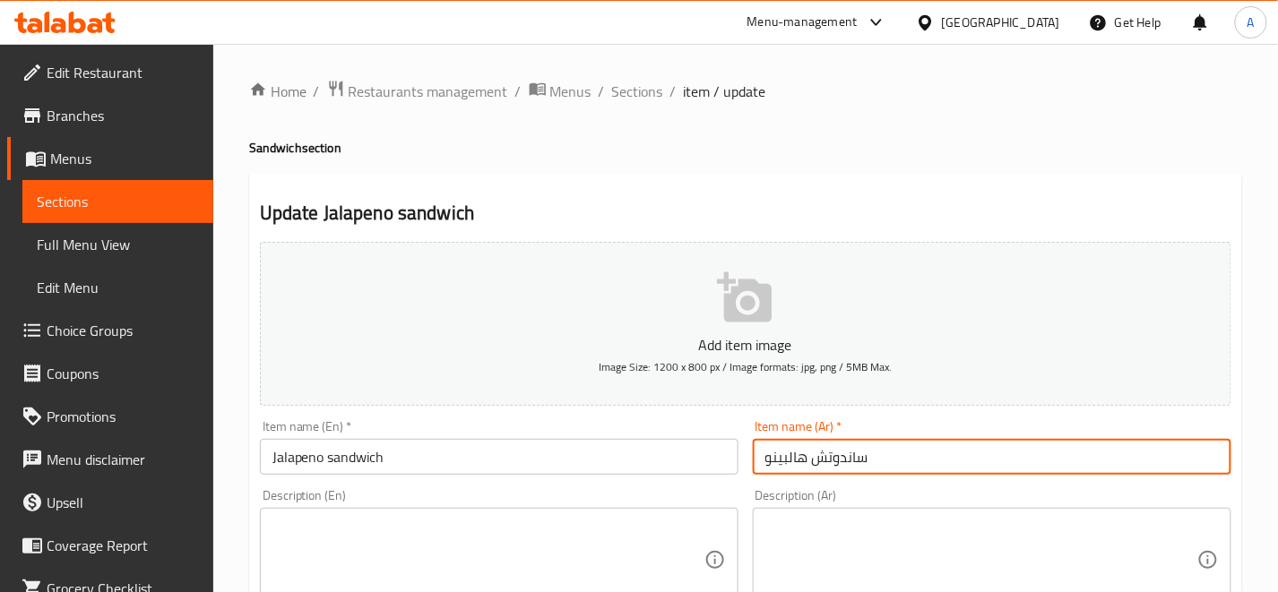
click at [838, 453] on input "ساندوتش هالبينو" at bounding box center [992, 457] width 479 height 36
paste input "رجر لحمه بقري"
type input "ساندوتش هالبينو"
click at [642, 95] on span "Sections" at bounding box center [637, 92] width 51 height 22
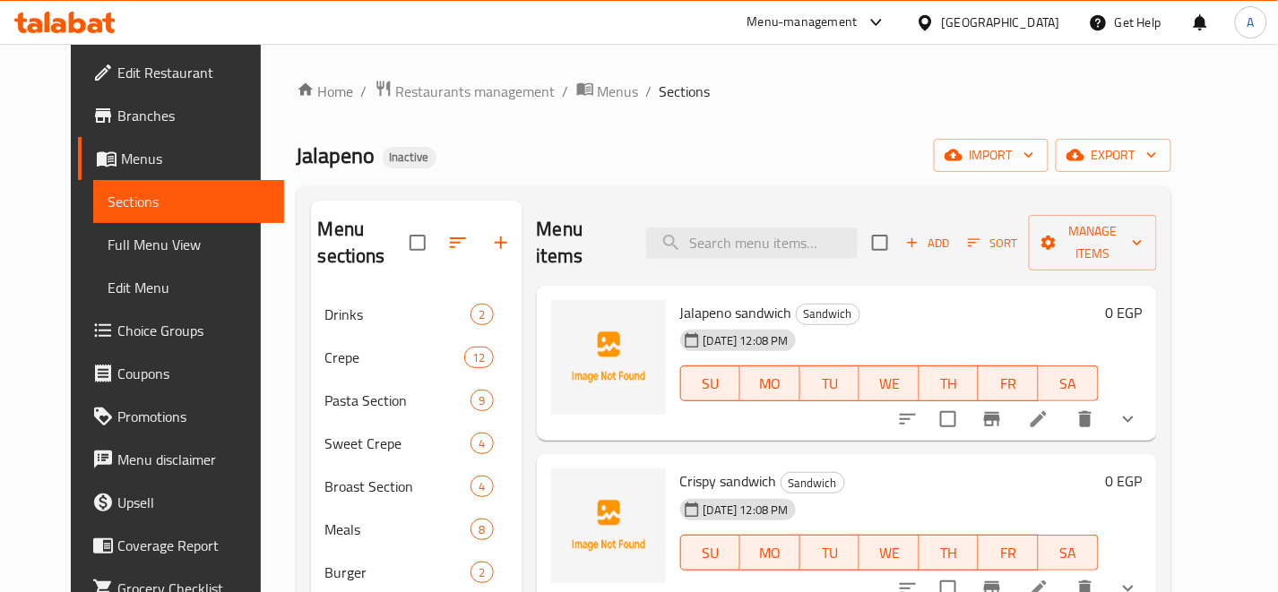
click at [844, 131] on div "Home / Restaurants management / Menus / Sections Jalapeno Inactive import expor…" at bounding box center [734, 563] width 875 height 966
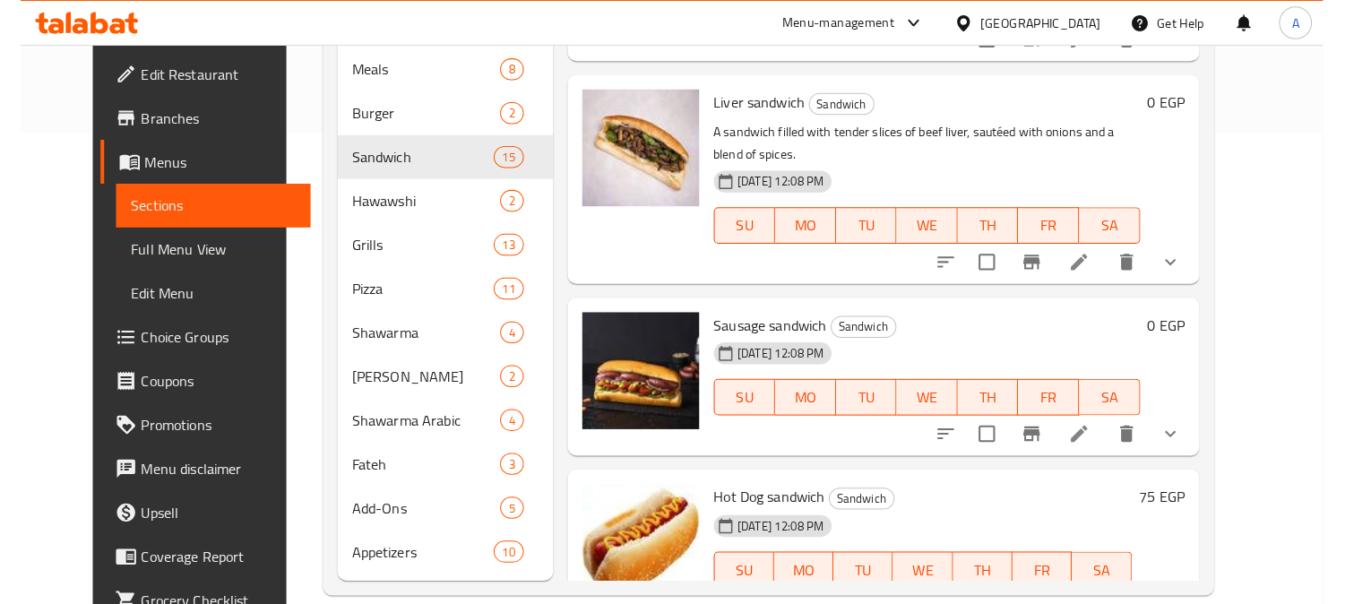
scroll to position [450, 0]
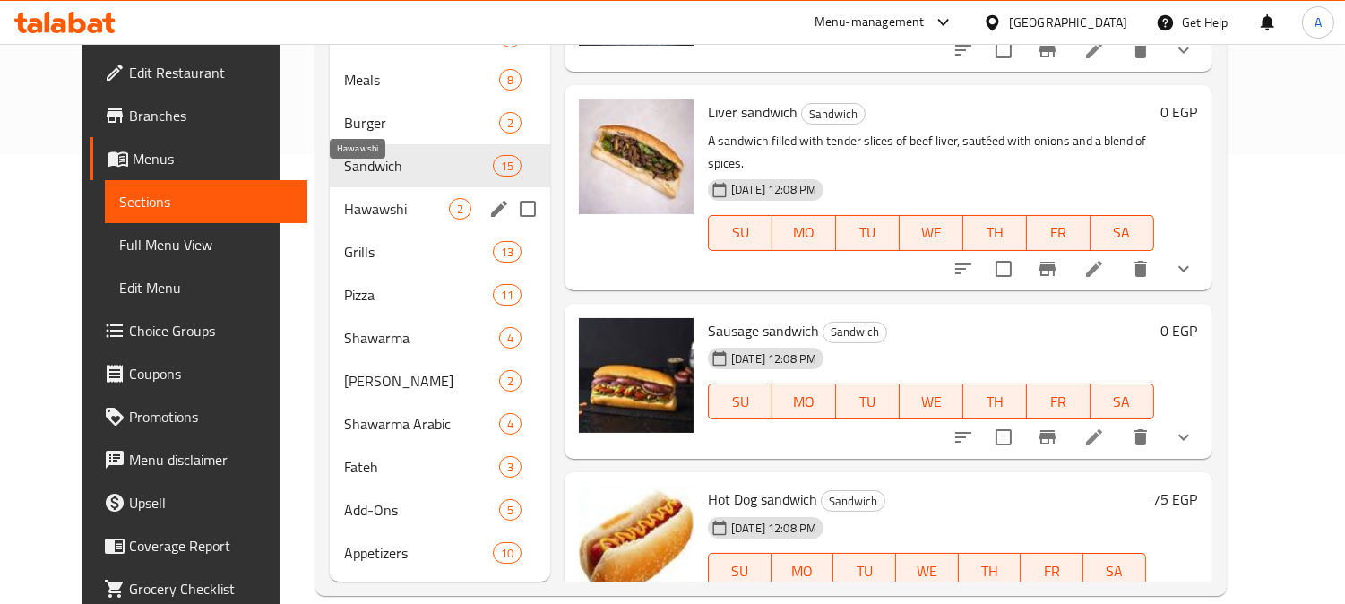
click at [360, 198] on span "Hawawshi" at bounding box center [396, 209] width 105 height 22
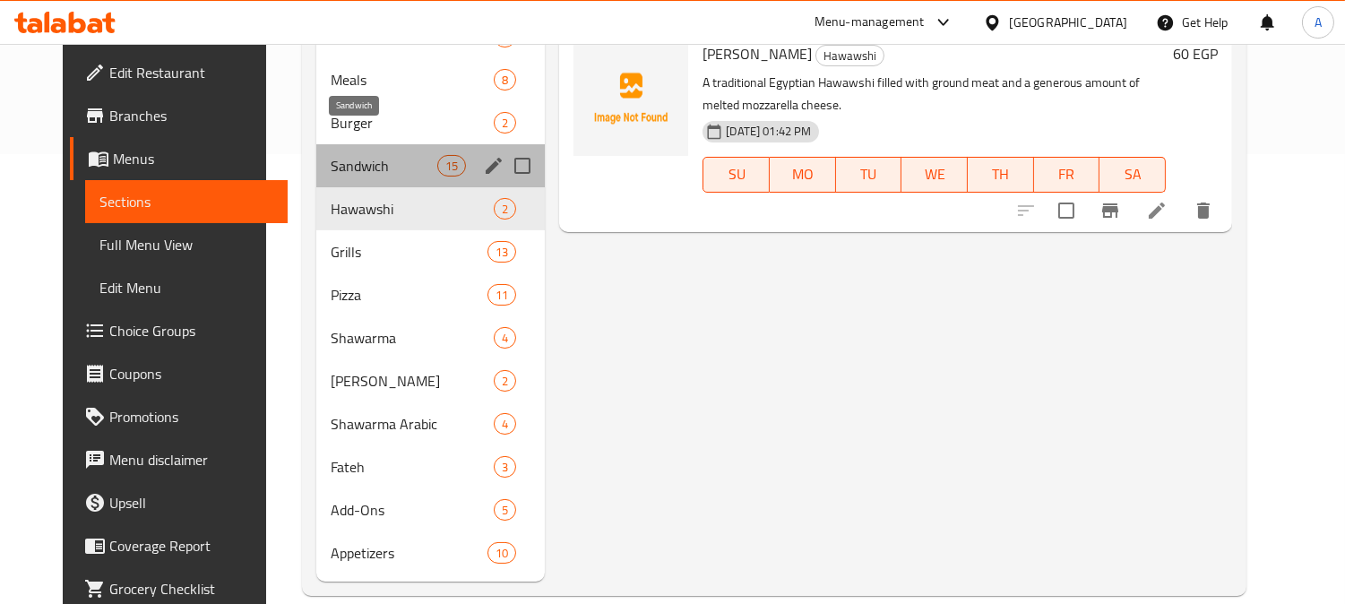
click at [394, 155] on span "Sandwich" at bounding box center [384, 166] width 107 height 22
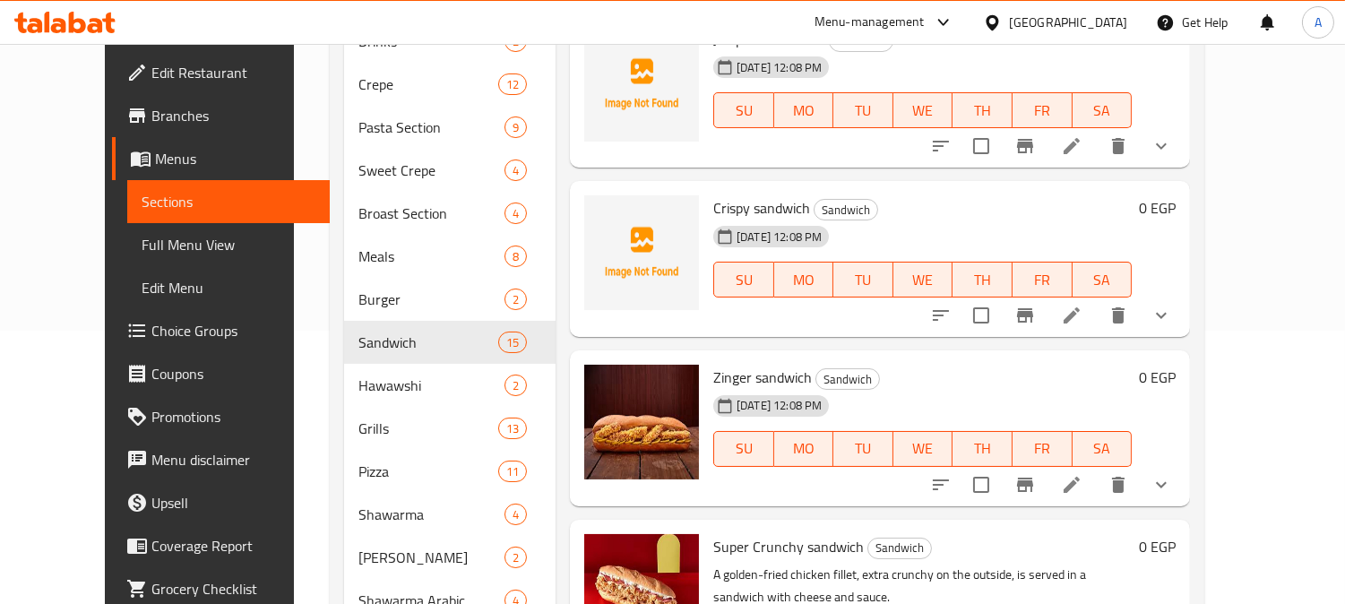
scroll to position [51, 0]
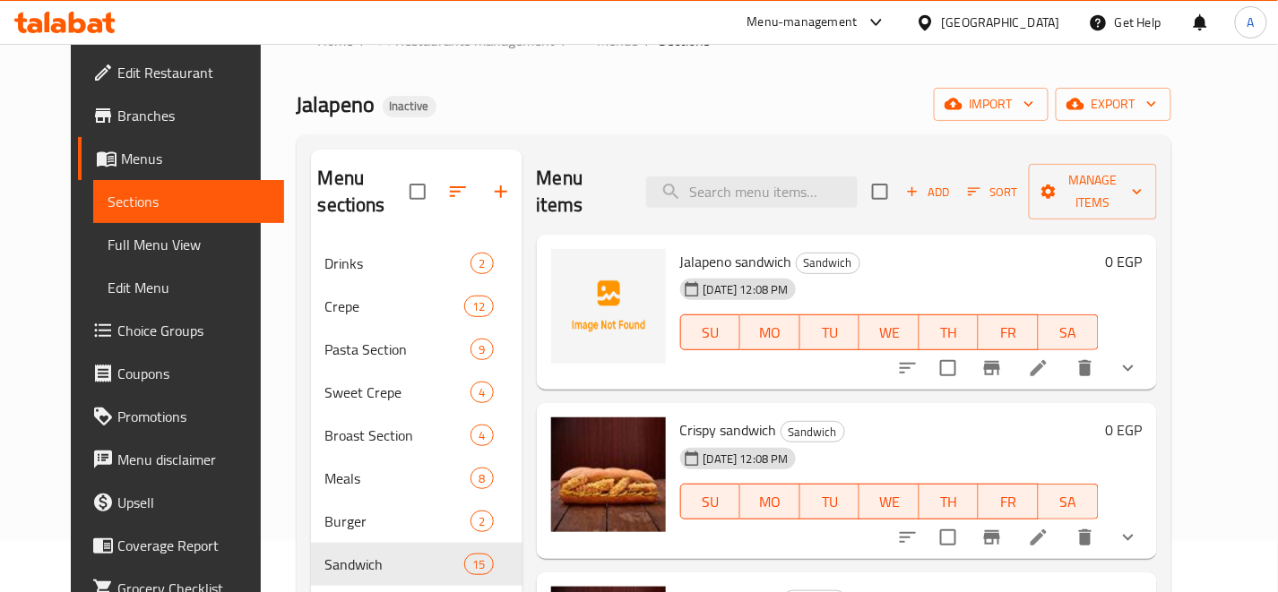
click at [891, 105] on div "Jalapeno Inactive import export" at bounding box center [734, 104] width 875 height 33
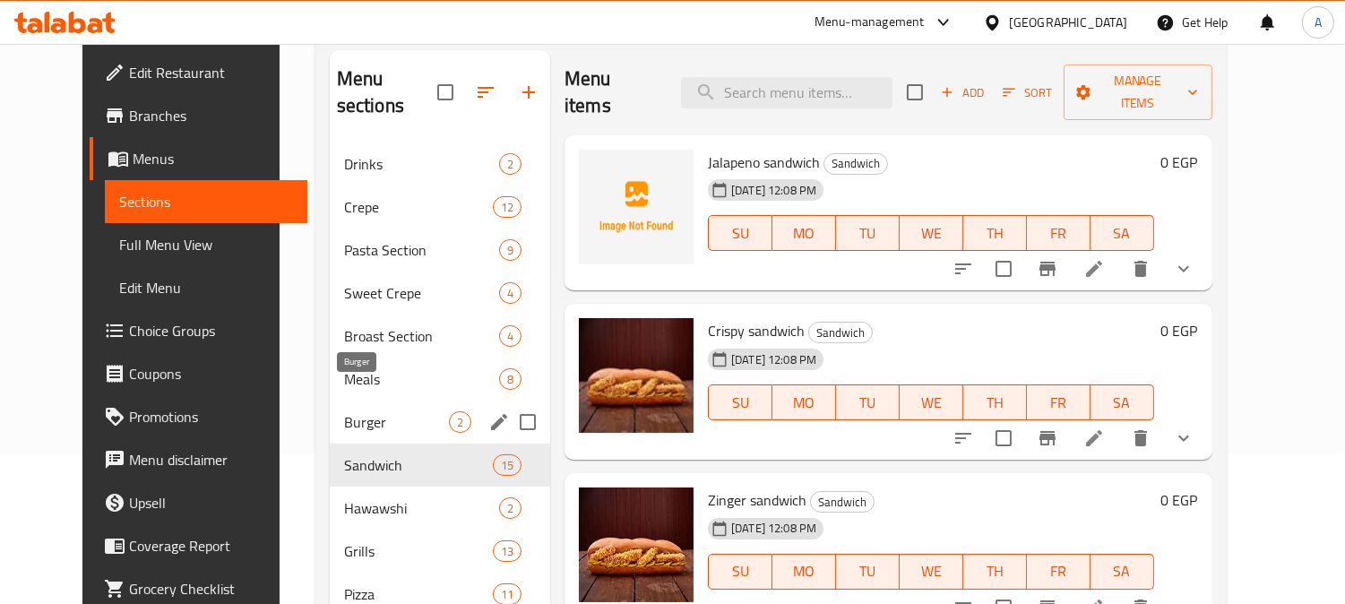
scroll to position [251, 0]
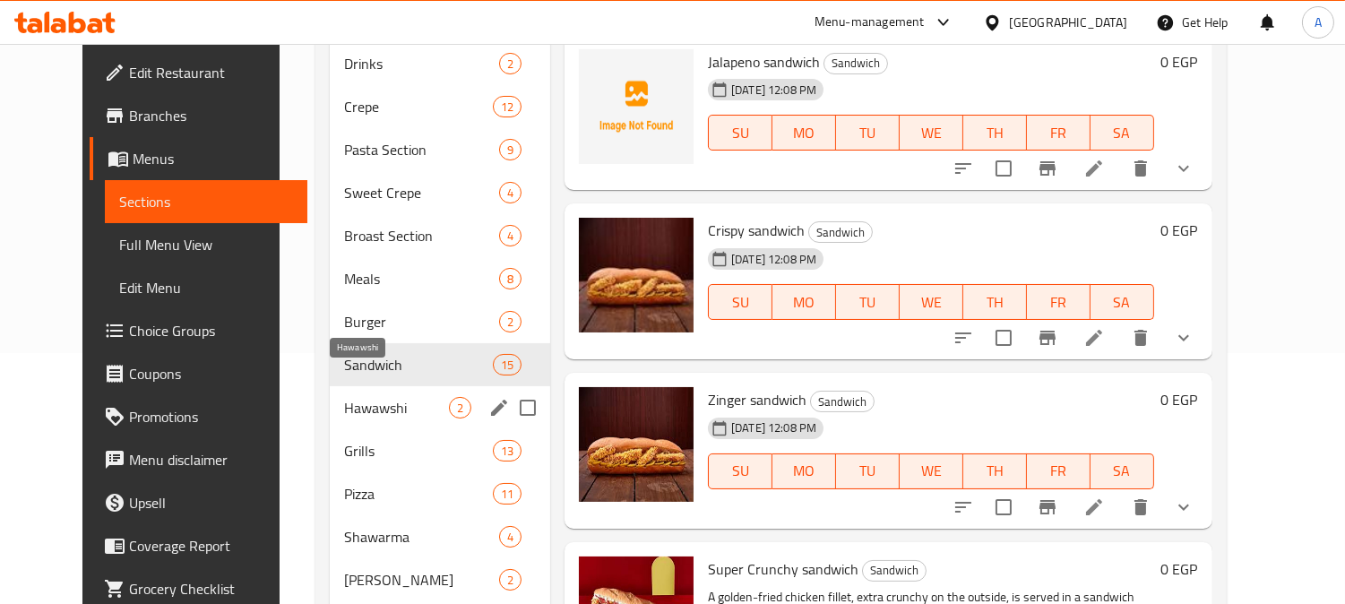
click at [362, 397] on span "Hawawshi" at bounding box center [396, 408] width 105 height 22
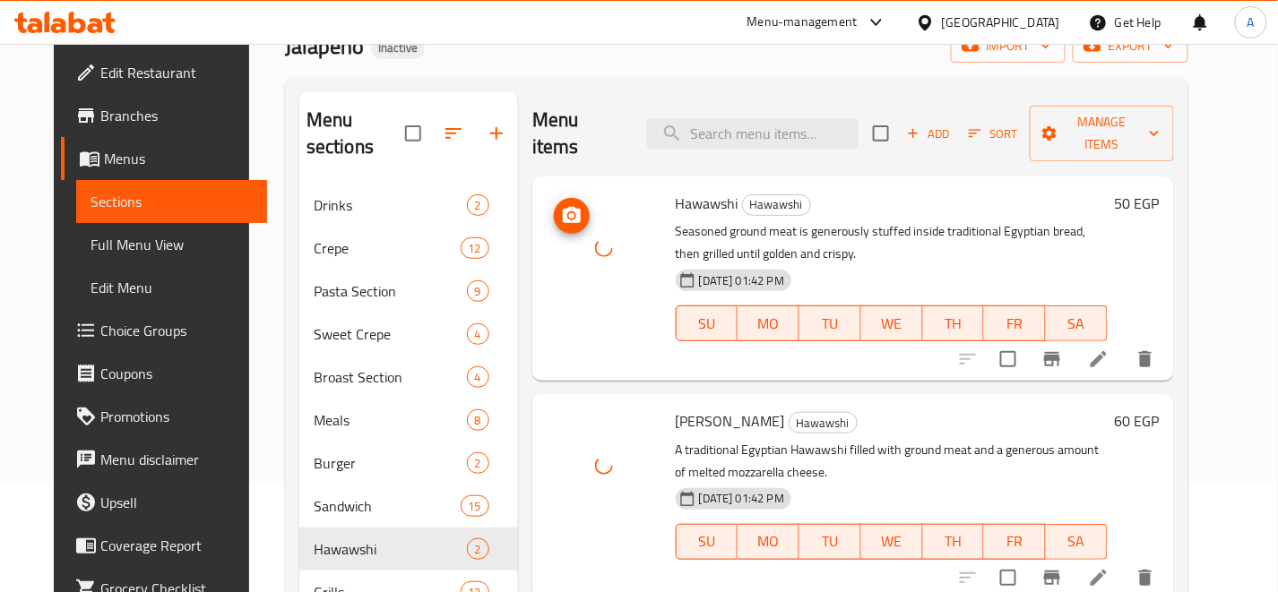
scroll to position [199, 0]
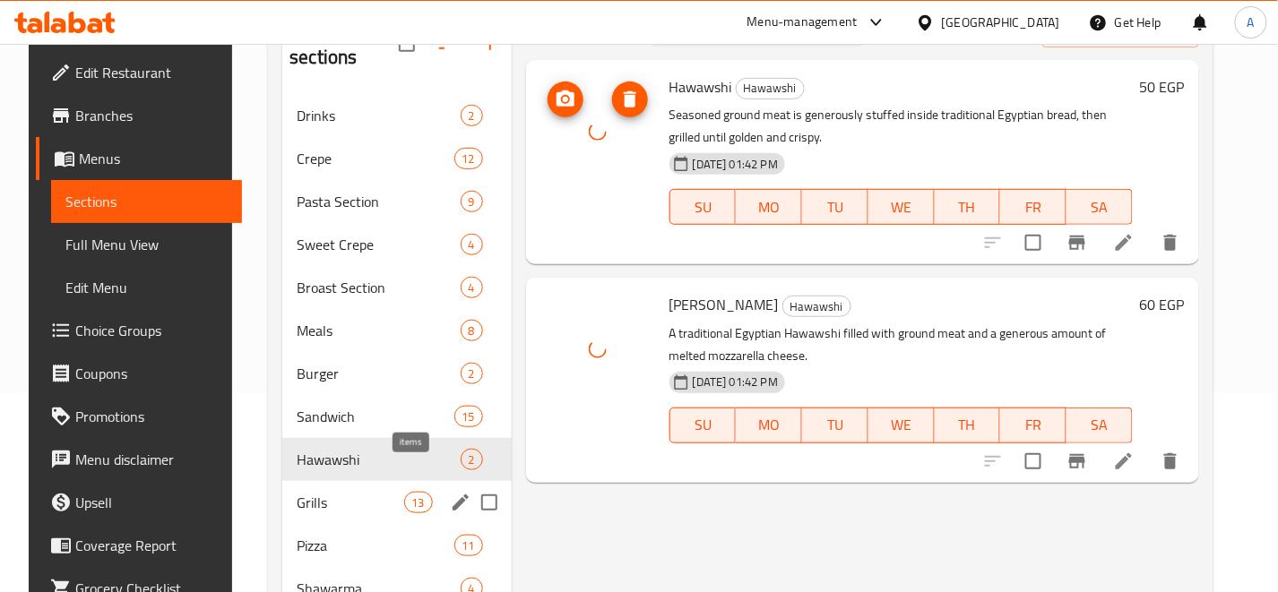
click at [412, 492] on div "13" at bounding box center [418, 503] width 29 height 22
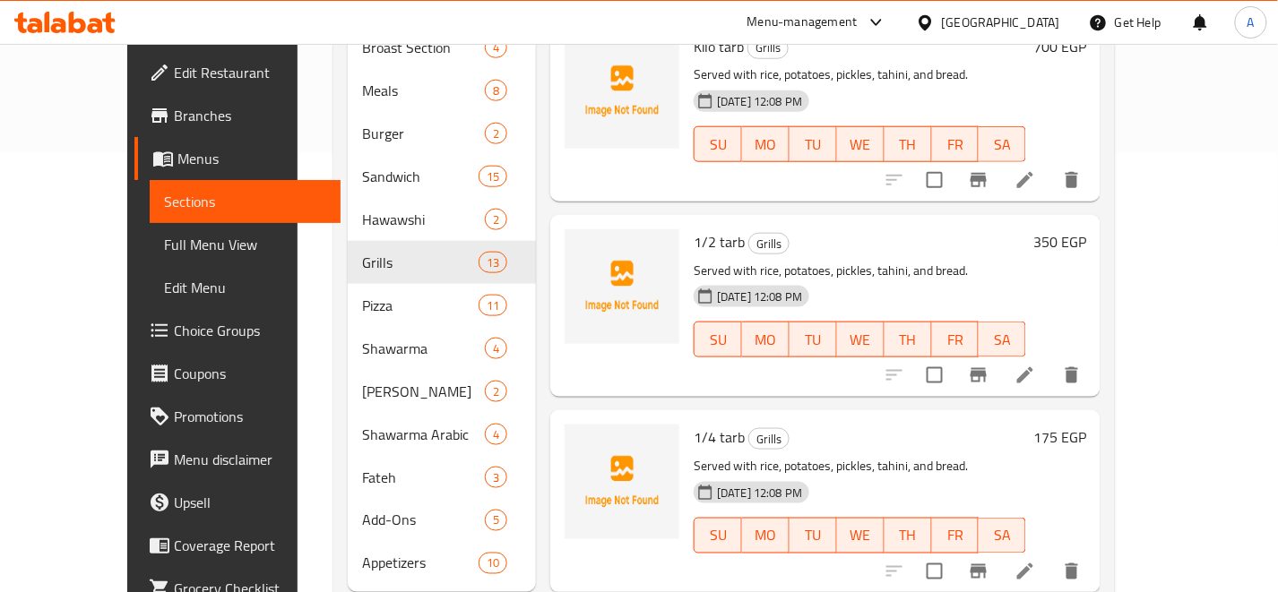
scroll to position [461, 0]
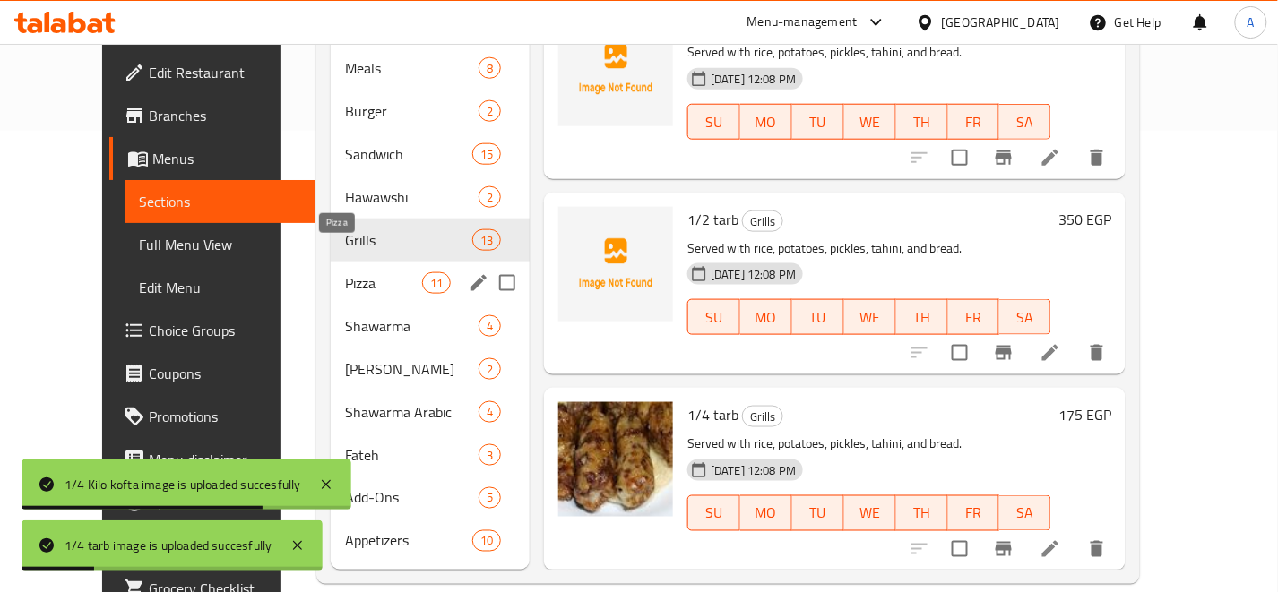
click at [381, 272] on span "Pizza" at bounding box center [383, 283] width 76 height 22
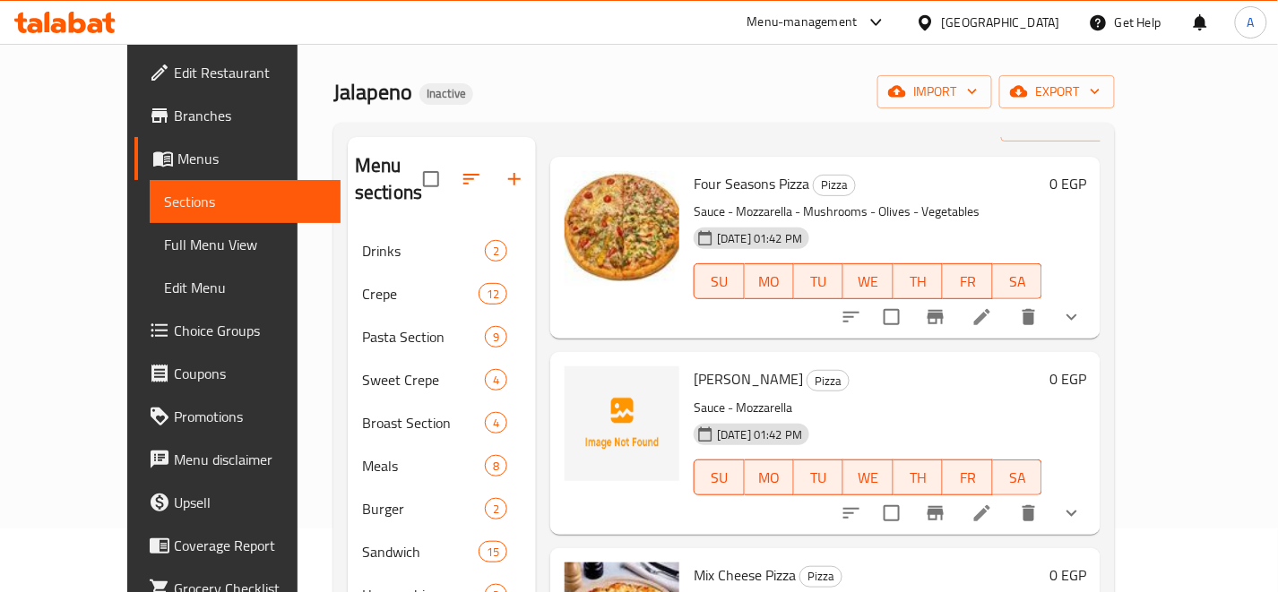
scroll to position [99, 0]
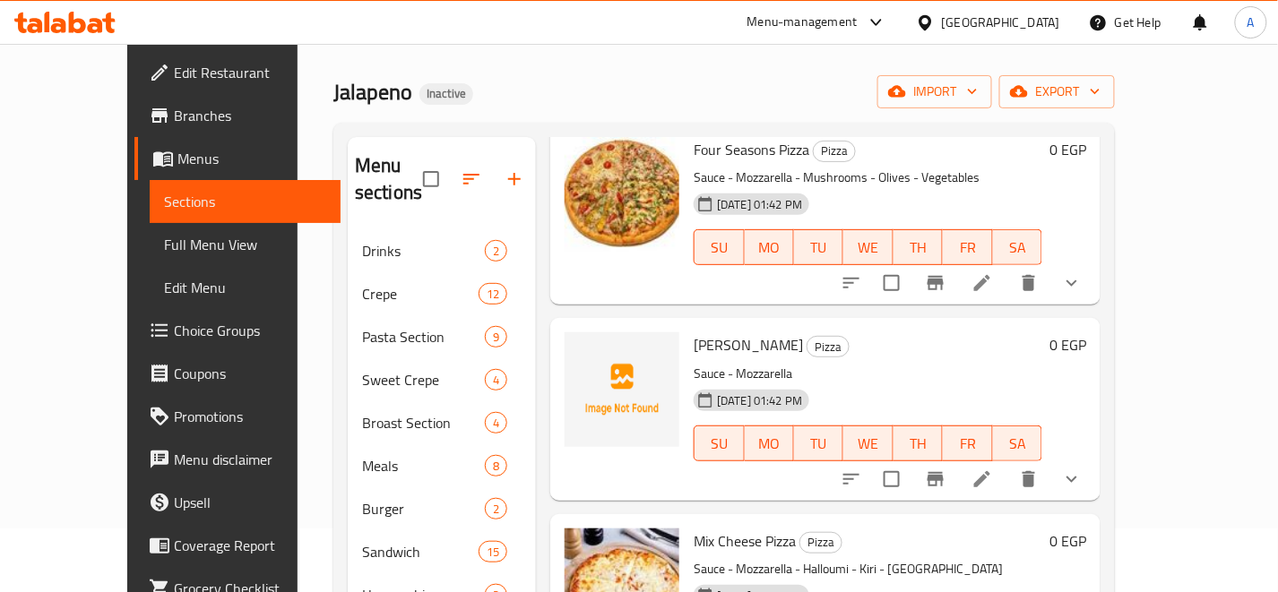
click at [935, 332] on h6 "Margherita Pizza Pizza" at bounding box center [868, 344] width 349 height 25
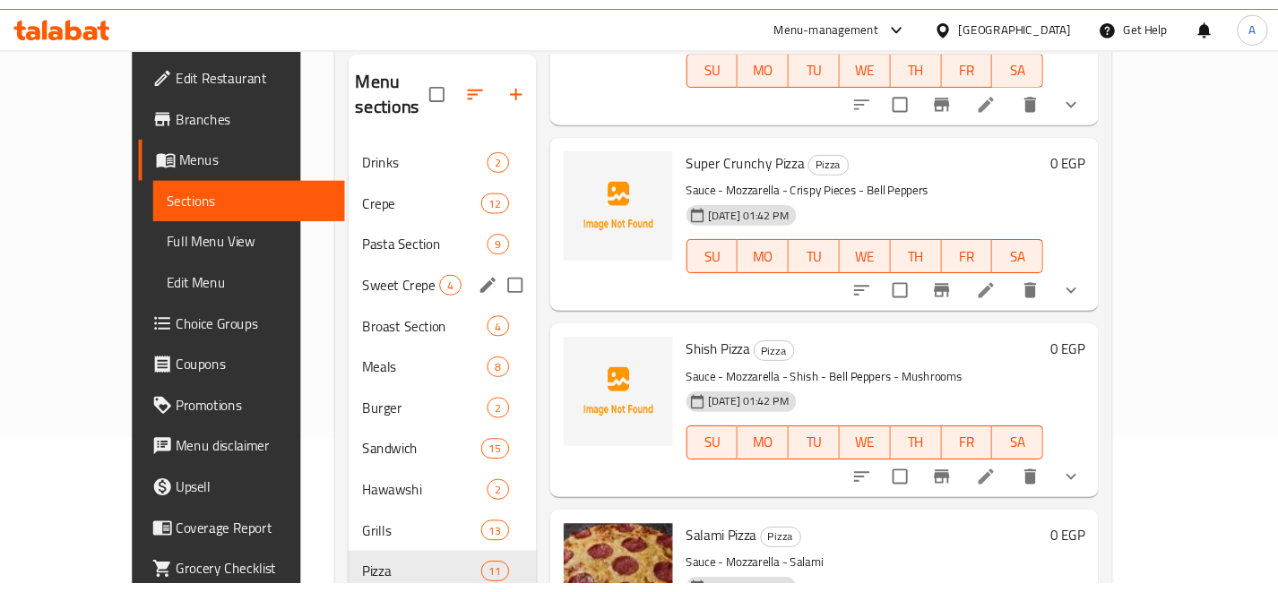
scroll to position [263, 0]
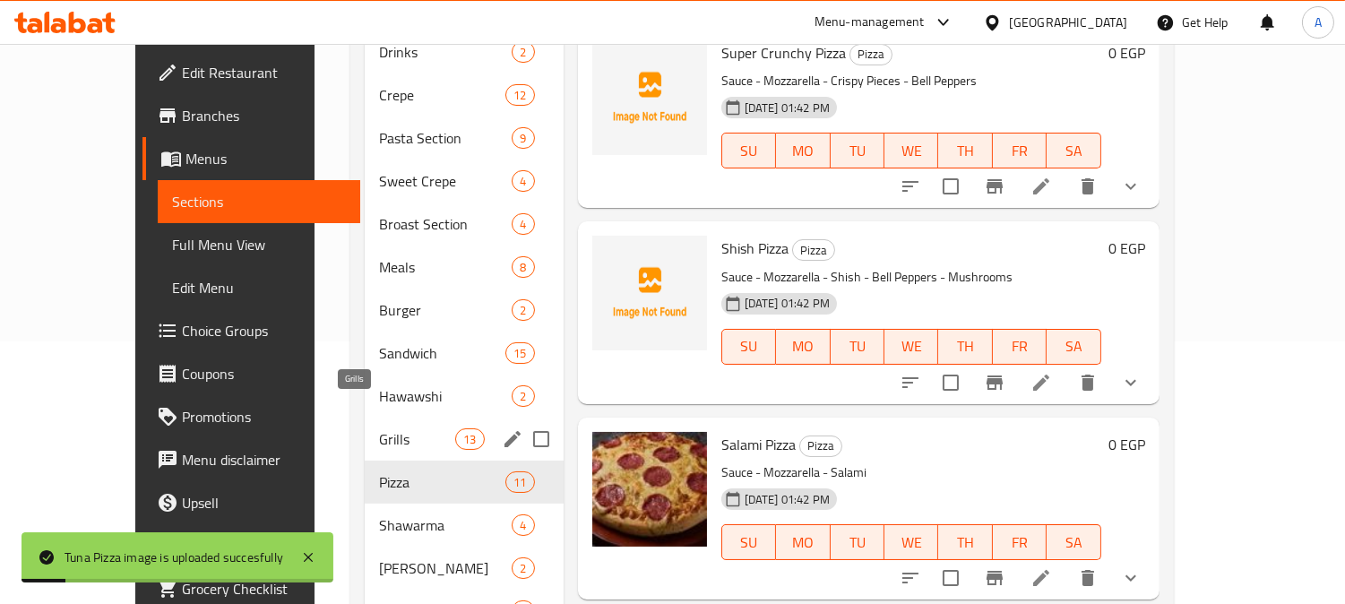
click at [379, 428] on span "Grills" at bounding box center [417, 439] width 76 height 22
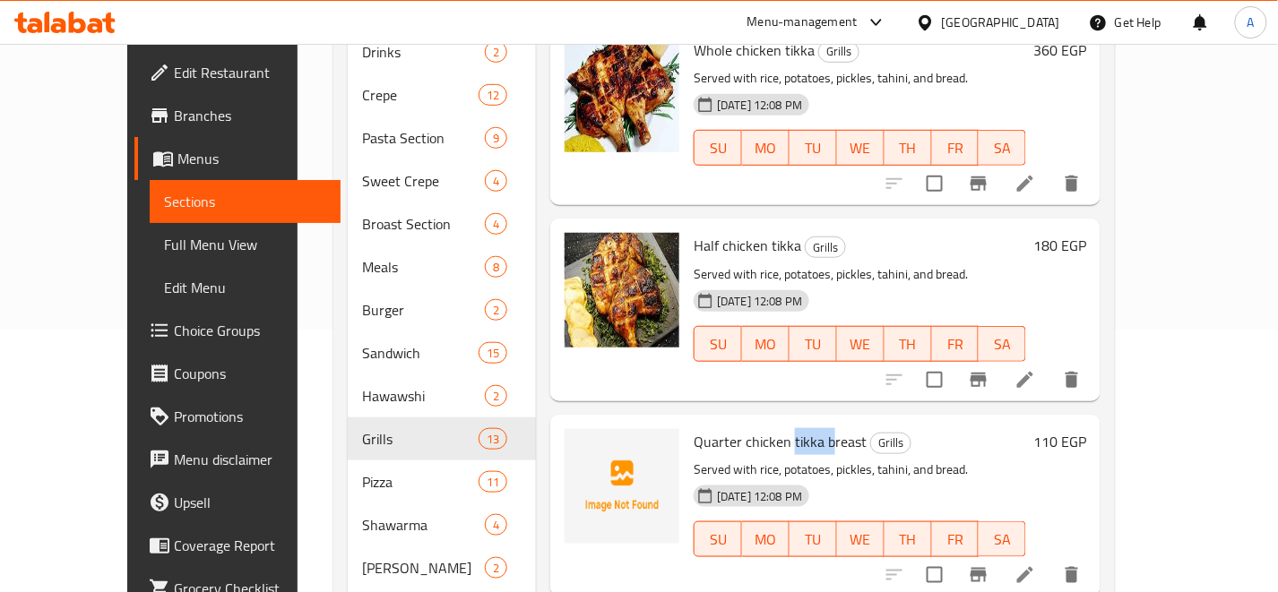
drag, startPoint x: 758, startPoint y: 412, endPoint x: 796, endPoint y: 412, distance: 37.6
click at [796, 428] on span "Quarter chicken tikka breast" at bounding box center [780, 441] width 173 height 27
click at [814, 428] on span "Quarter chicken tikka breast" at bounding box center [780, 441] width 173 height 27
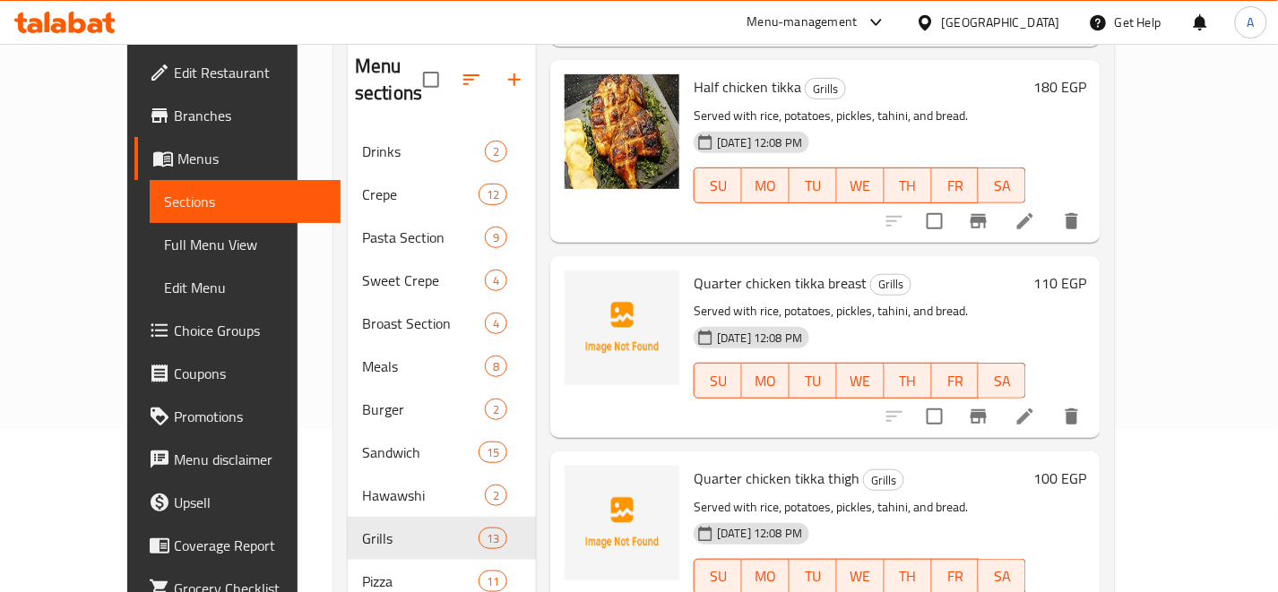
scroll to position [298, 0]
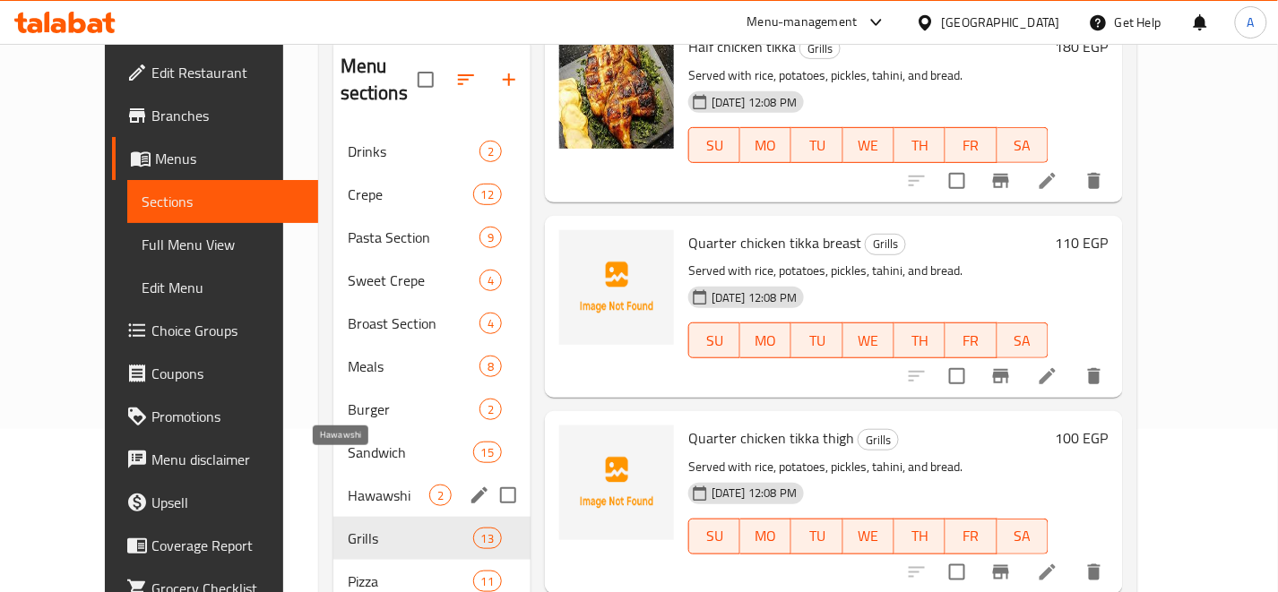
click at [392, 485] on span "Hawawshi" at bounding box center [389, 496] width 82 height 22
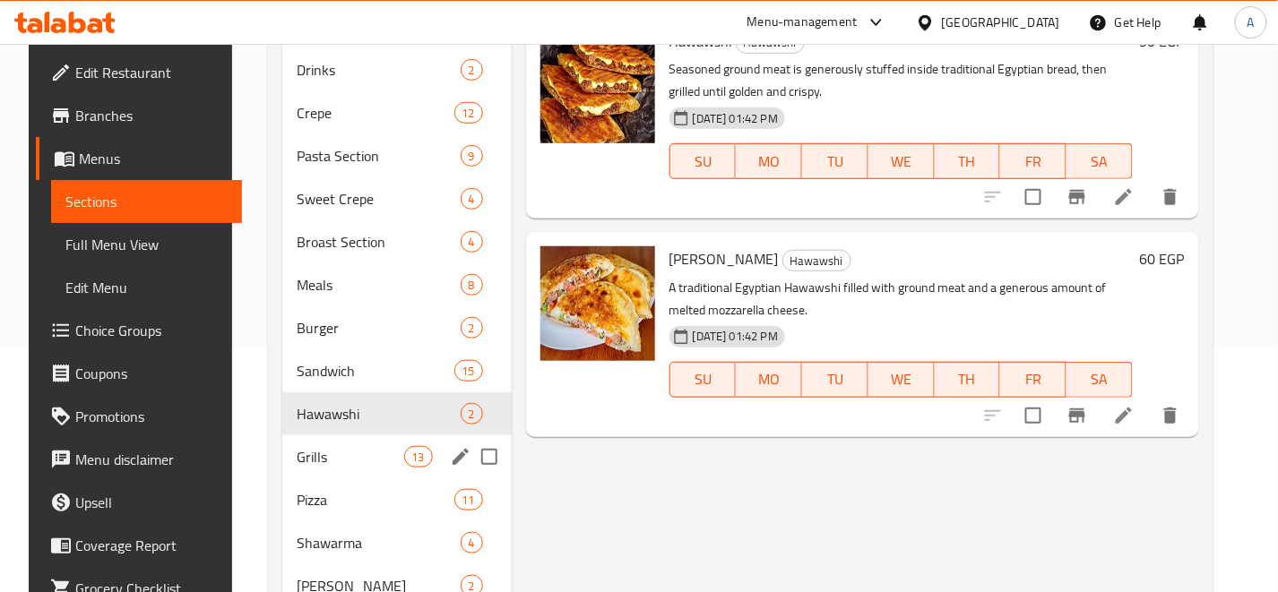
scroll to position [263, 0]
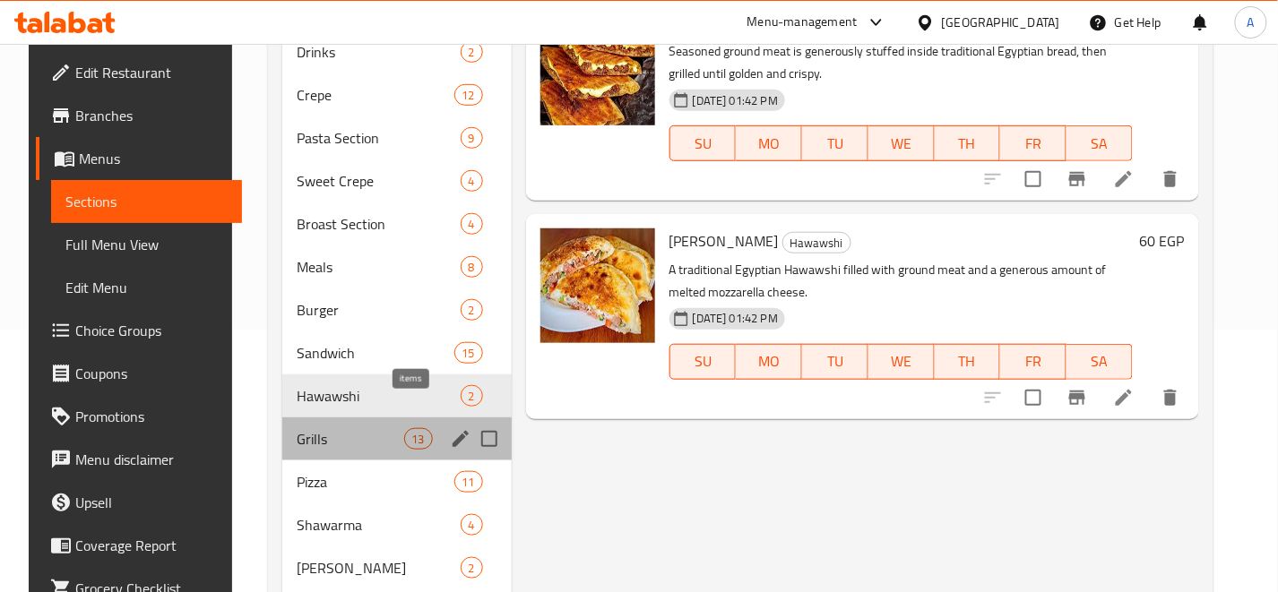
click at [406, 431] on span "13" at bounding box center [418, 439] width 27 height 17
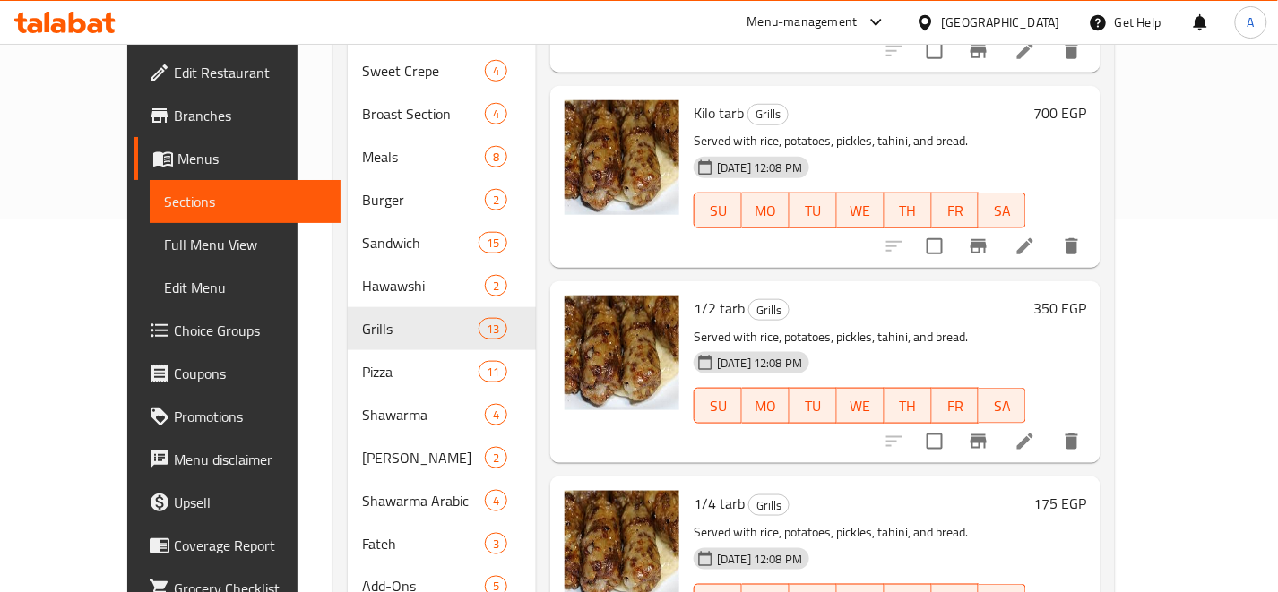
scroll to position [461, 0]
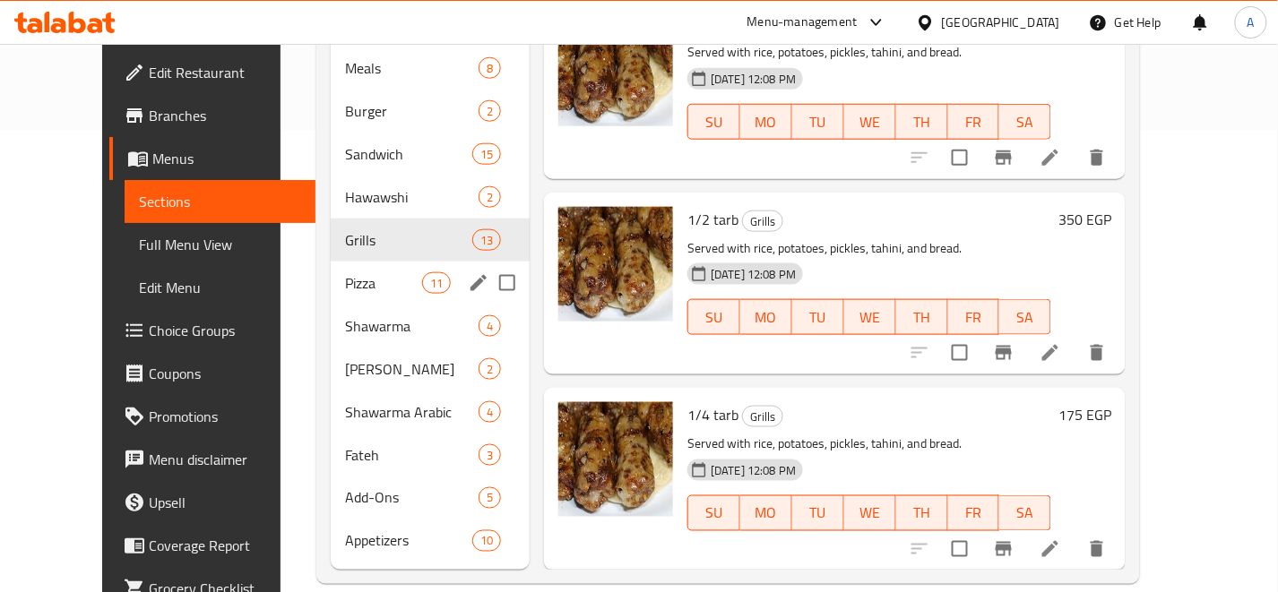
click at [423, 275] on span "11" at bounding box center [436, 283] width 27 height 17
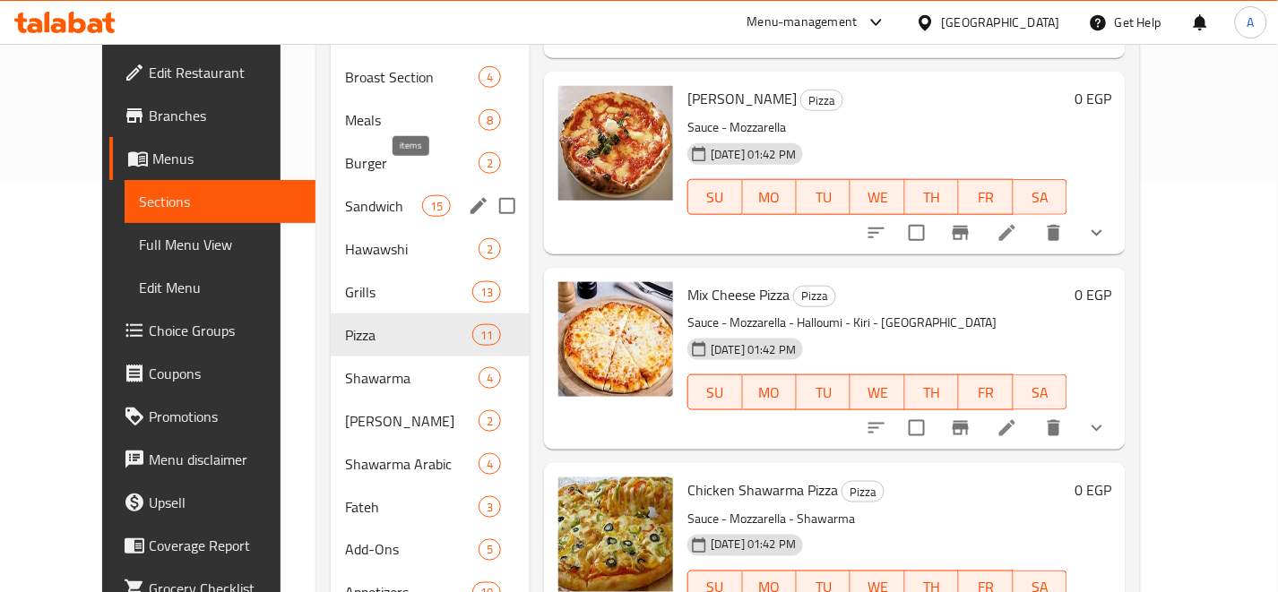
scroll to position [461, 0]
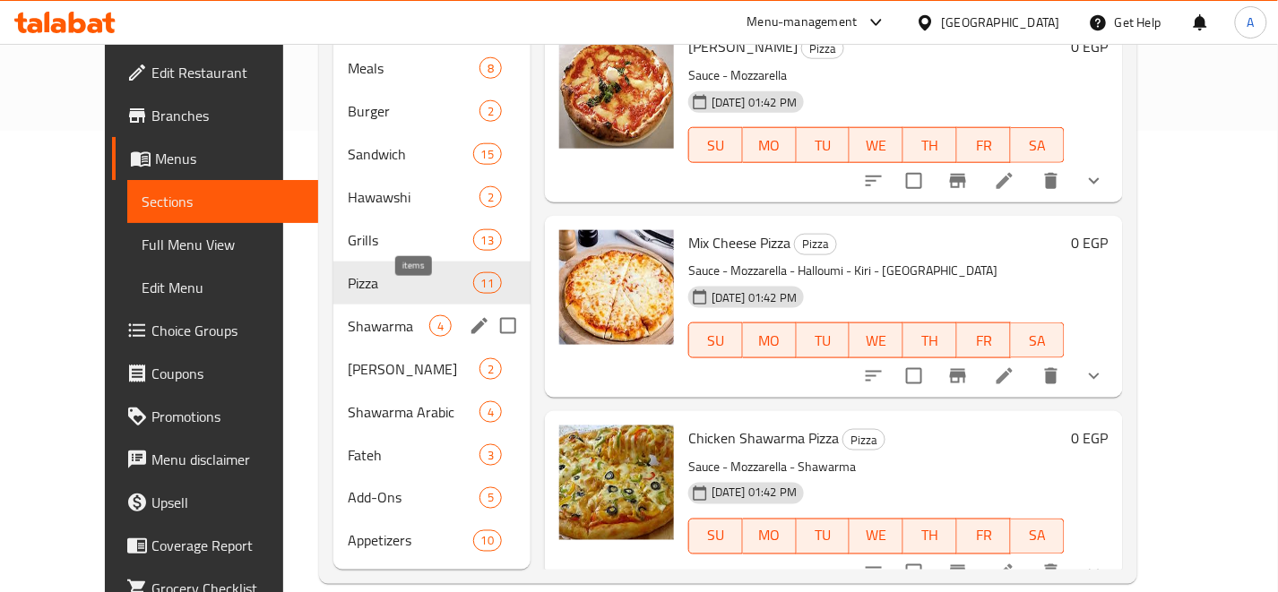
click at [430, 318] on span "4" at bounding box center [440, 326] width 21 height 17
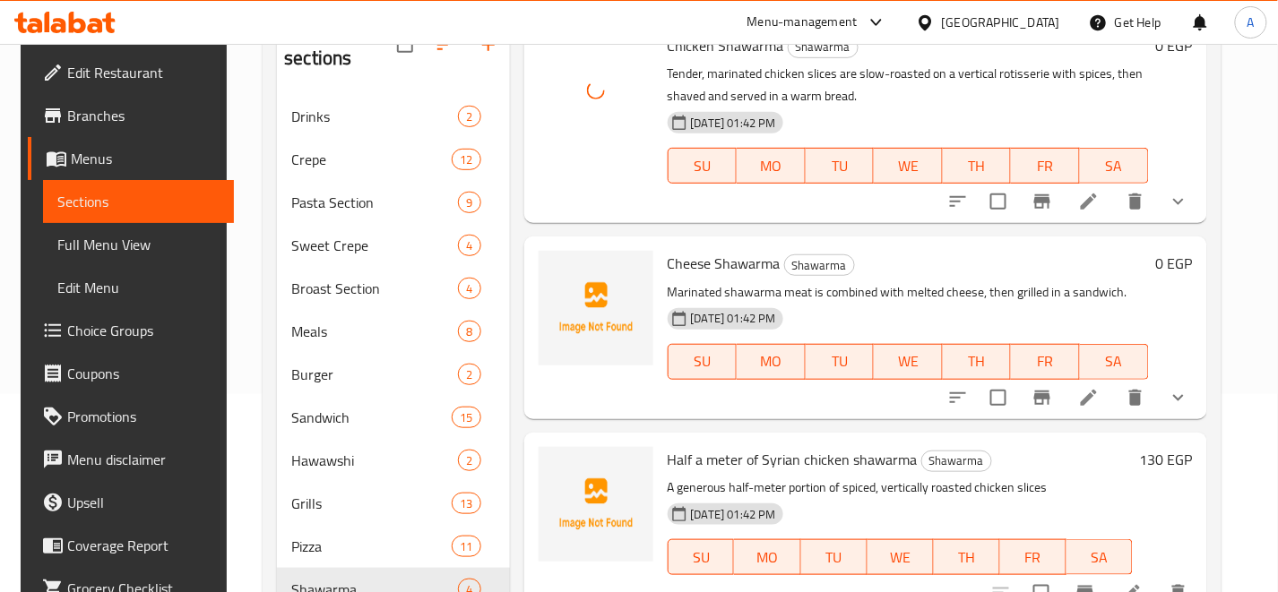
scroll to position [199, 0]
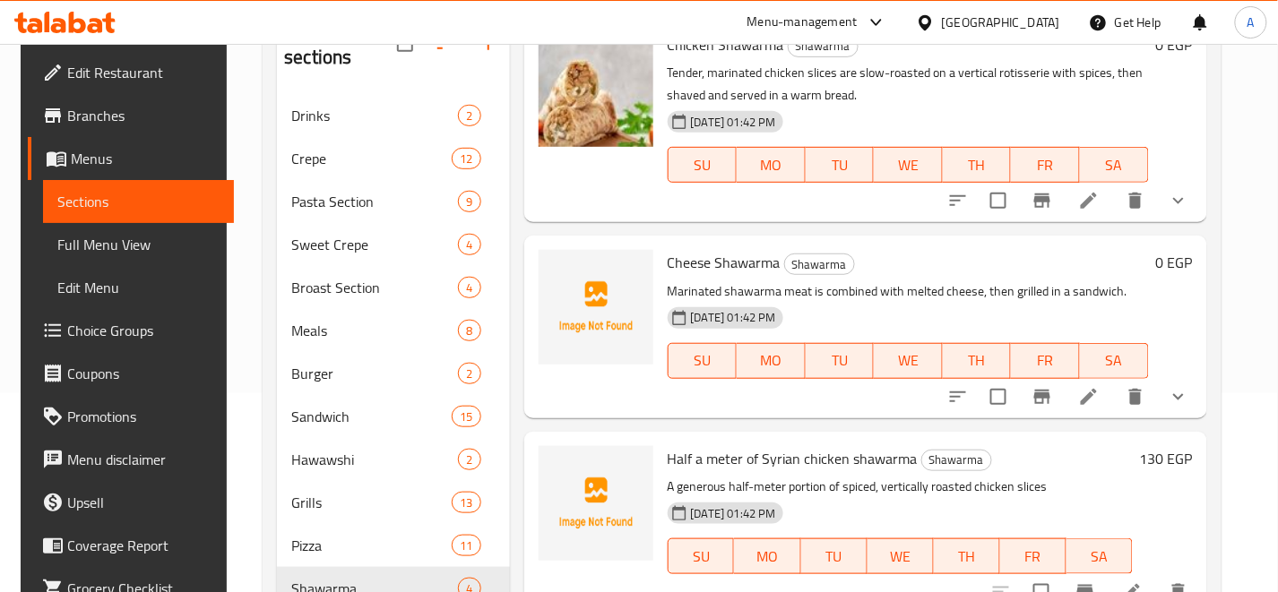
click at [1181, 393] on icon "show more" at bounding box center [1178, 396] width 11 height 6
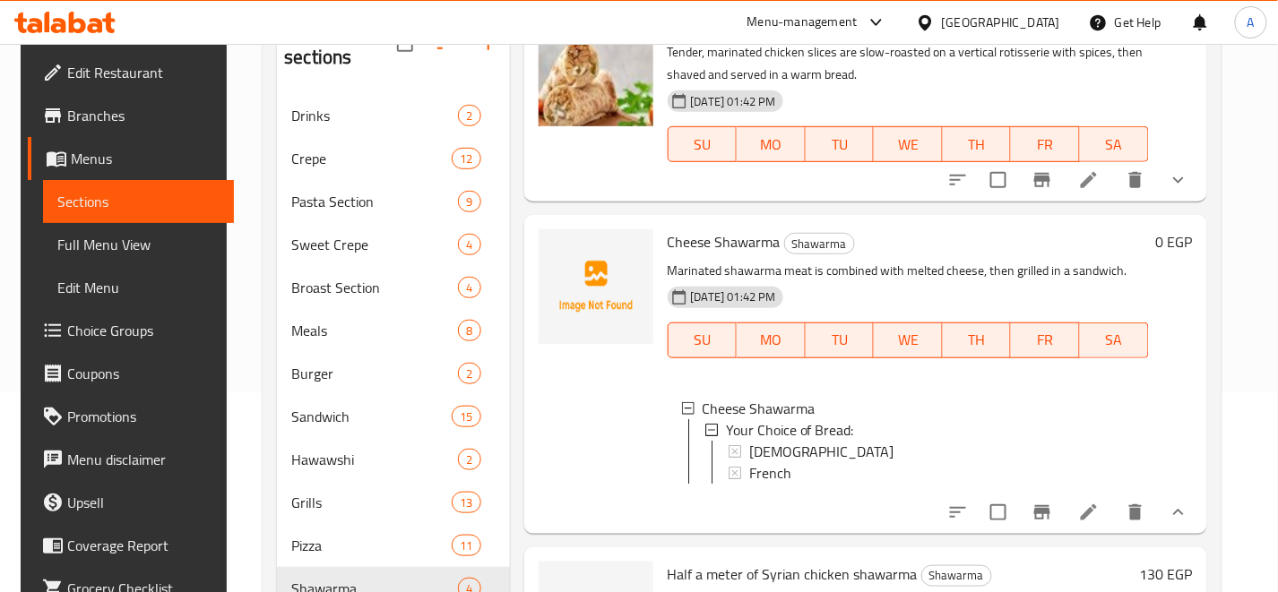
scroll to position [99, 0]
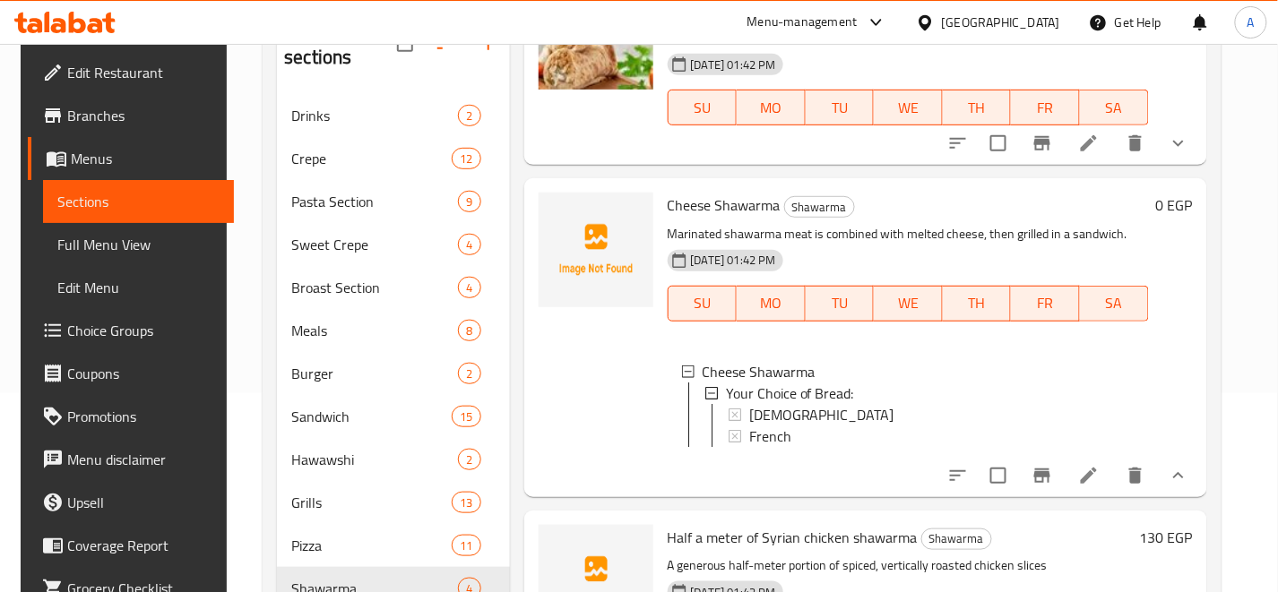
click at [1181, 485] on icon "show more" at bounding box center [1179, 476] width 22 height 22
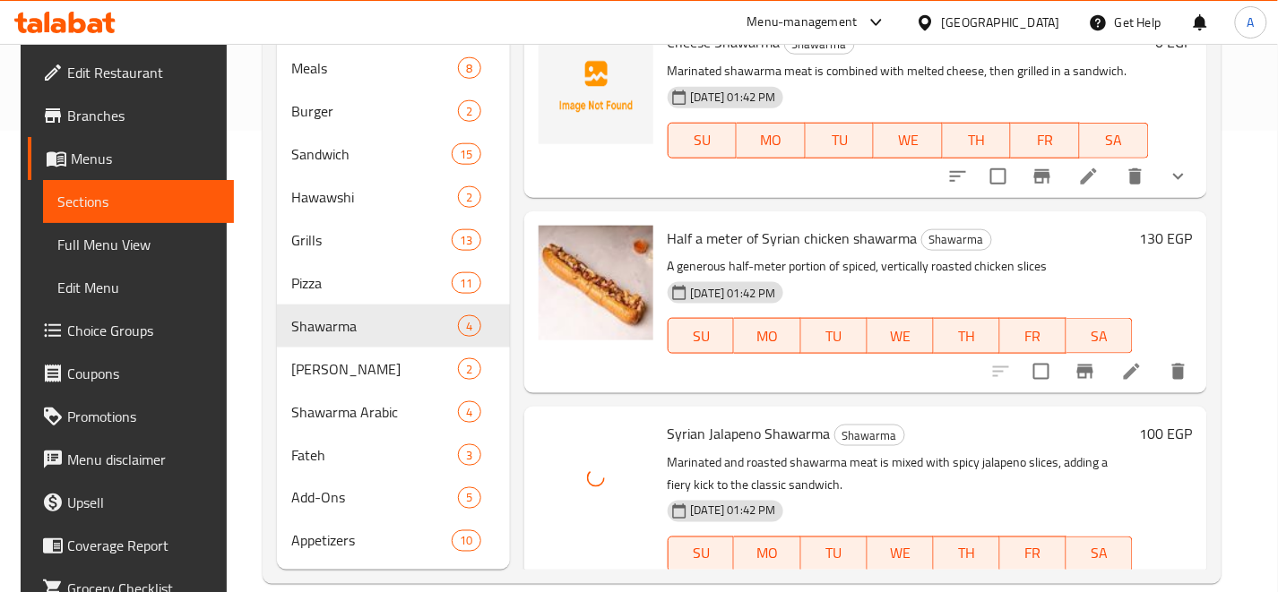
scroll to position [163, 0]
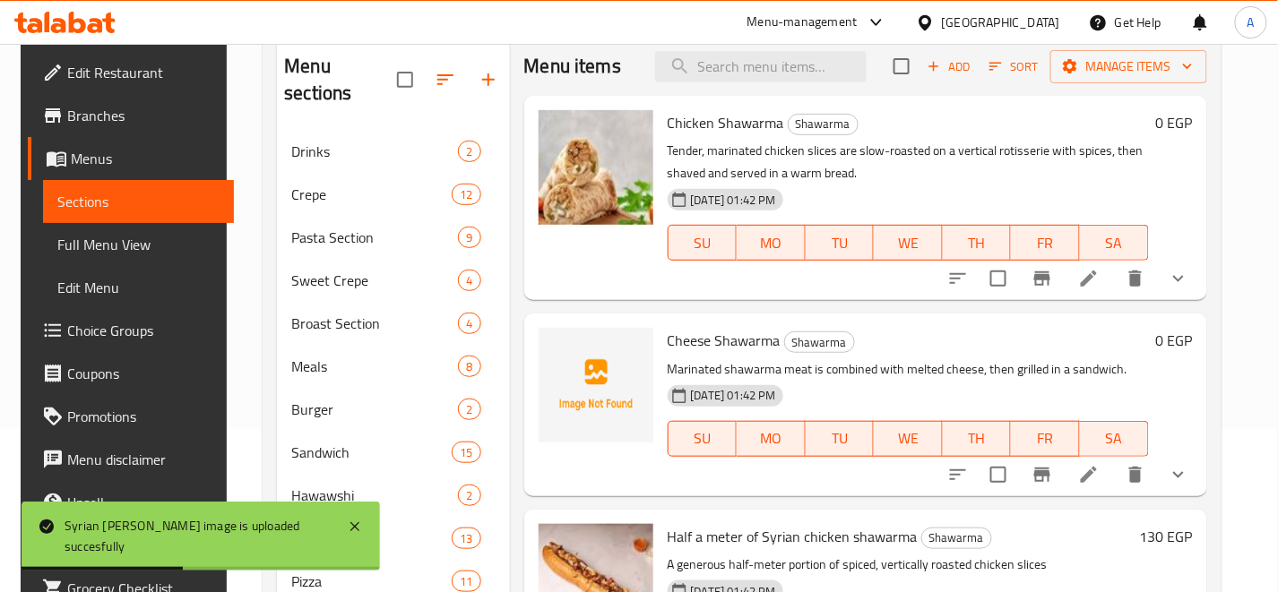
click at [747, 339] on span "Cheese Shawarma" at bounding box center [724, 340] width 113 height 27
copy h6 "Cheese Shawarma"
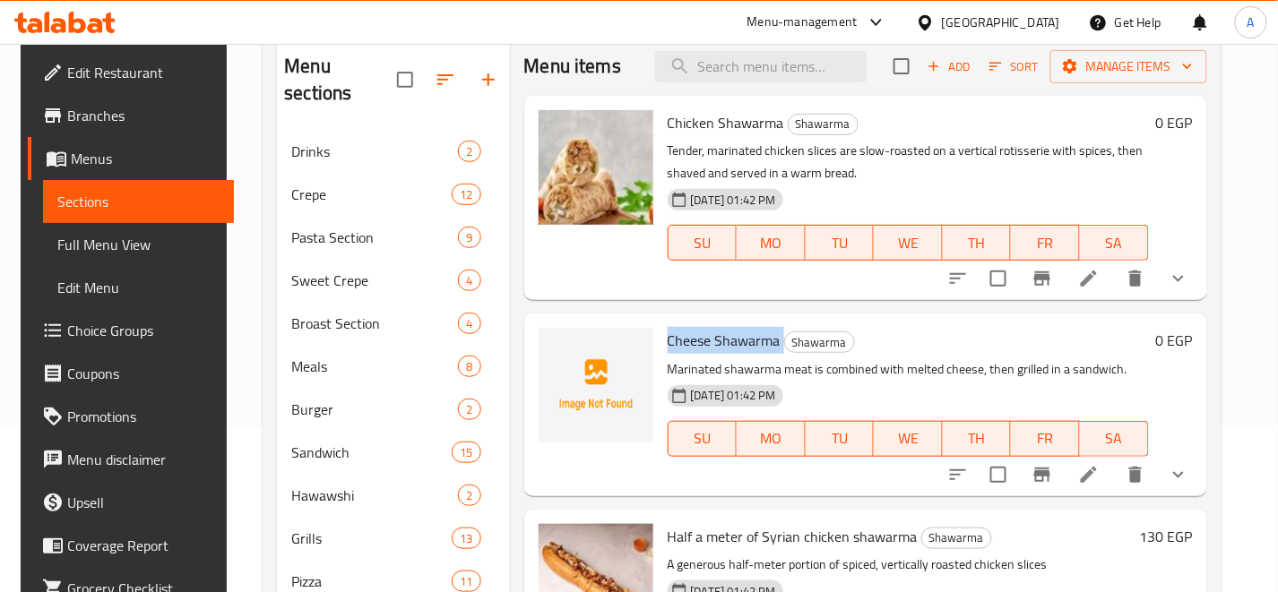
click at [625, 312] on div "Menu items Add Sort Manage items Chicken Shawarma Shawarma Tender, marinated ch…" at bounding box center [858, 453] width 697 height 831
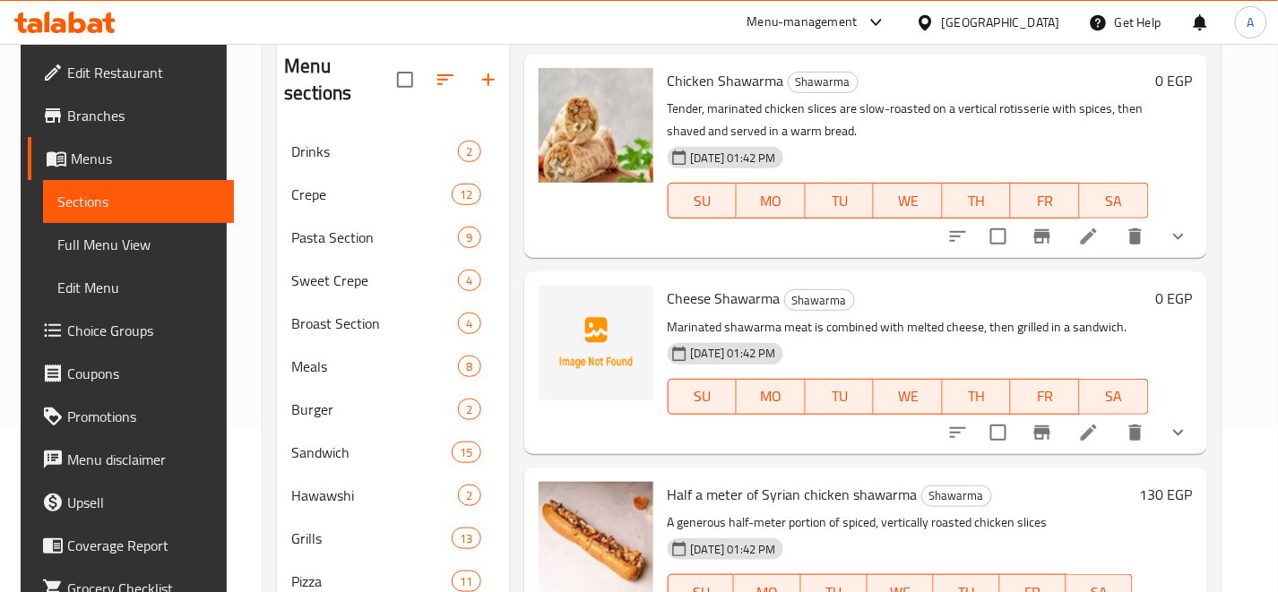
scroll to position [461, 0]
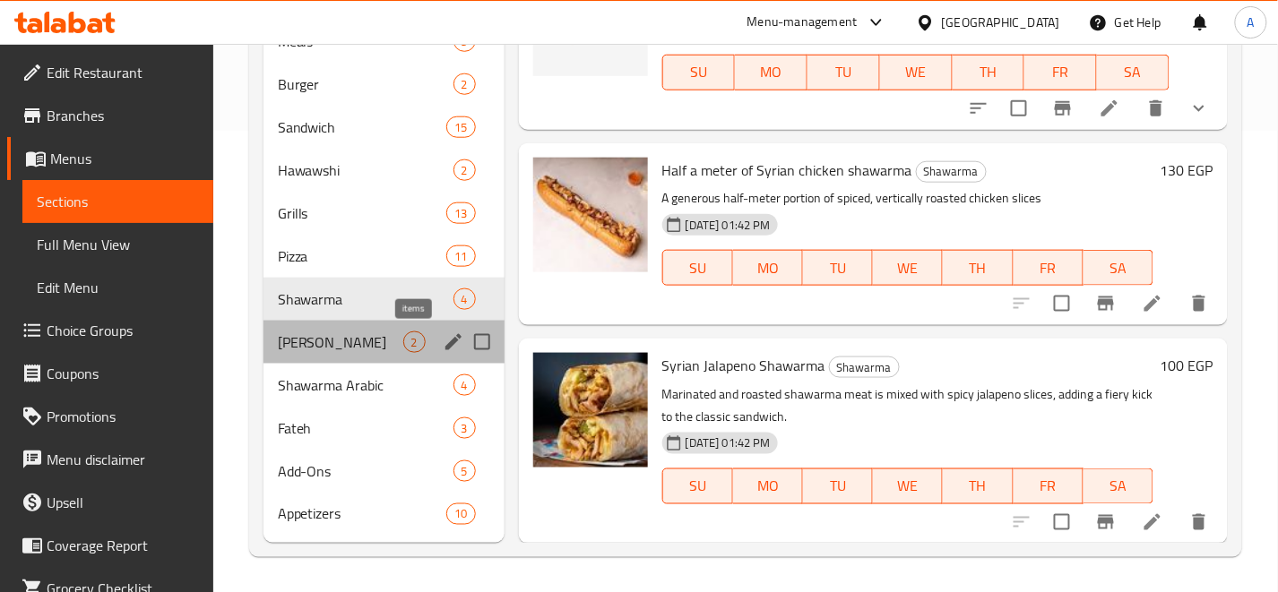
click at [416, 341] on span "2" at bounding box center [414, 342] width 21 height 17
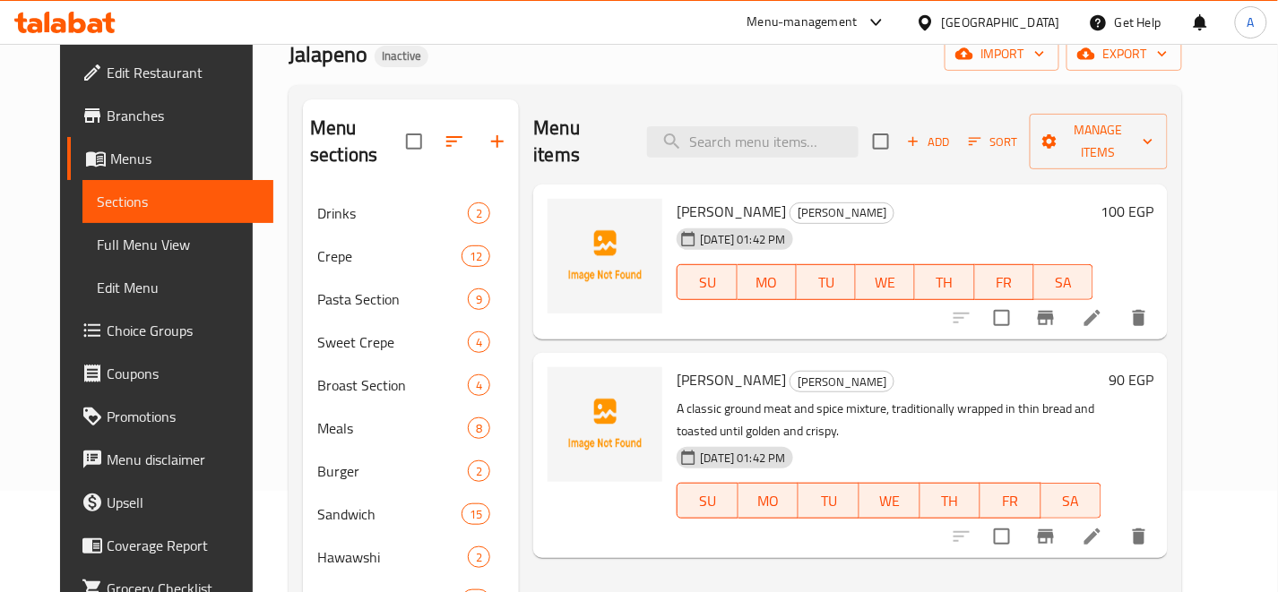
scroll to position [64, 0]
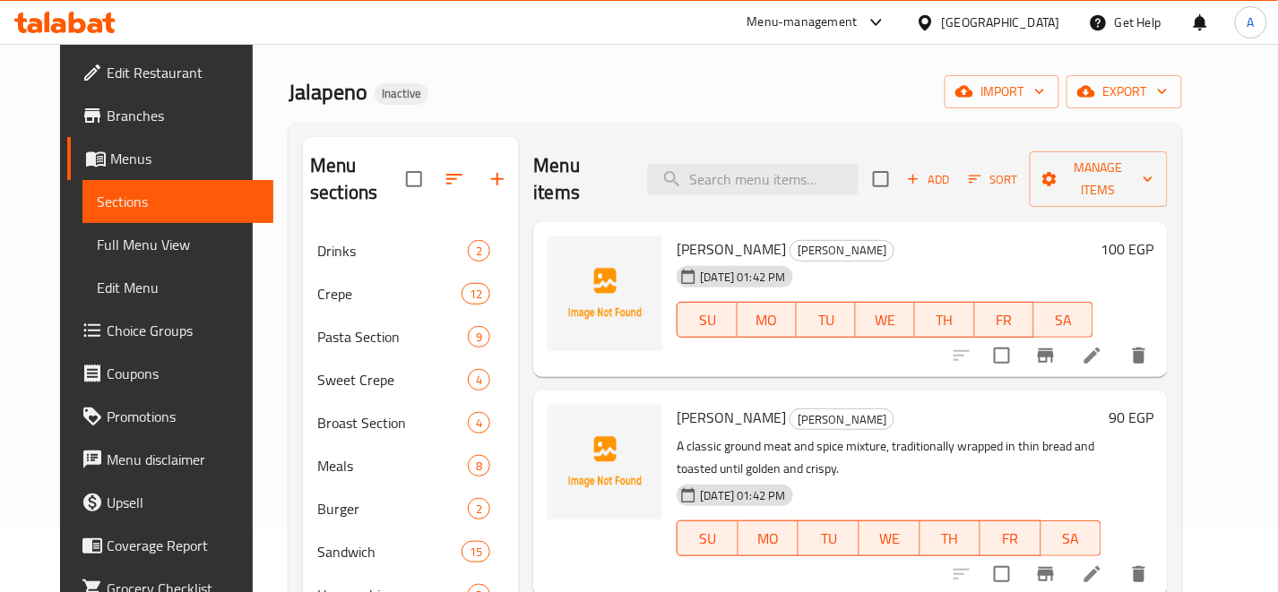
click at [990, 405] on h6 "[PERSON_NAME] [PERSON_NAME]" at bounding box center [889, 417] width 425 height 25
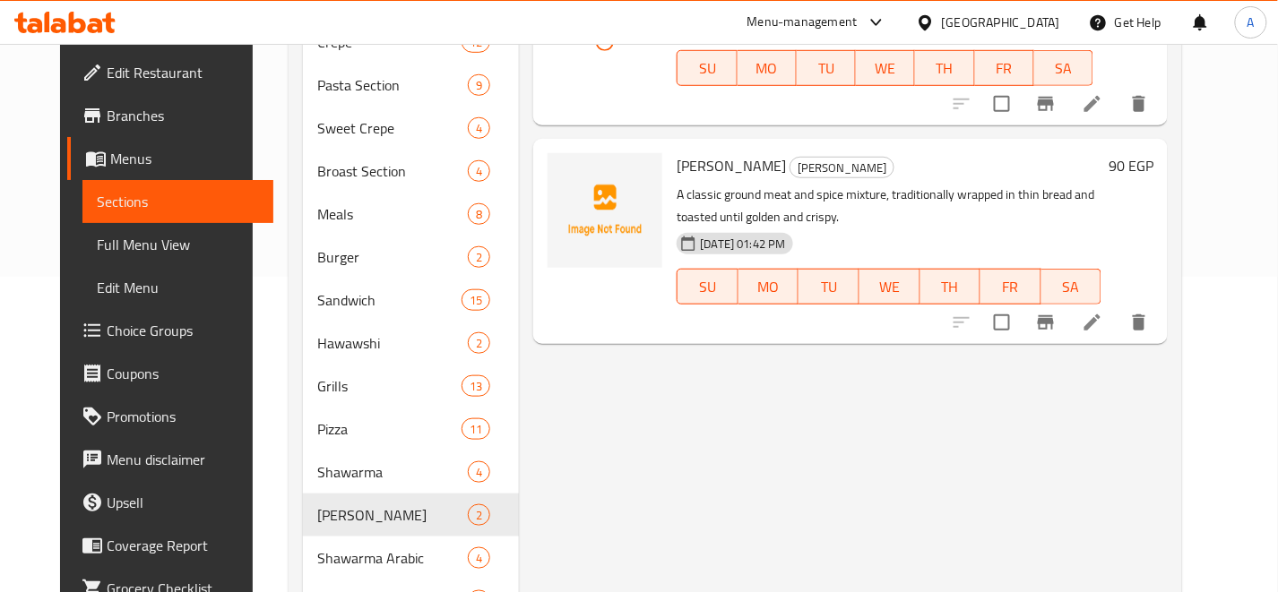
scroll to position [263, 0]
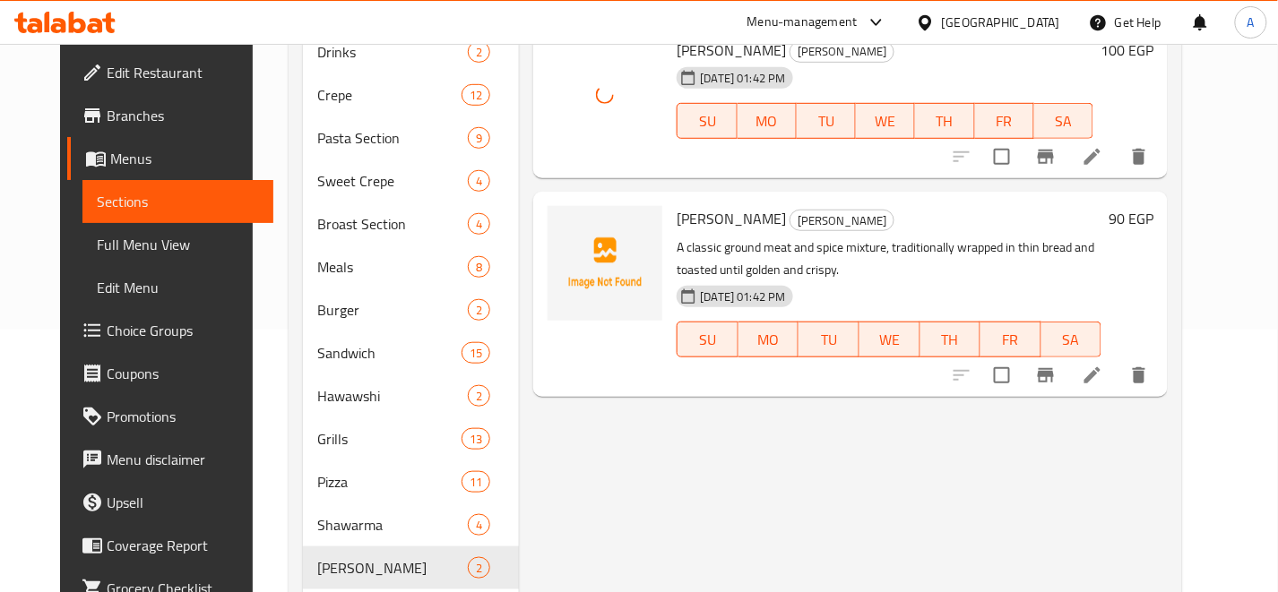
click at [686, 205] on span "[PERSON_NAME]" at bounding box center [731, 218] width 109 height 27
copy h6 "[PERSON_NAME]"
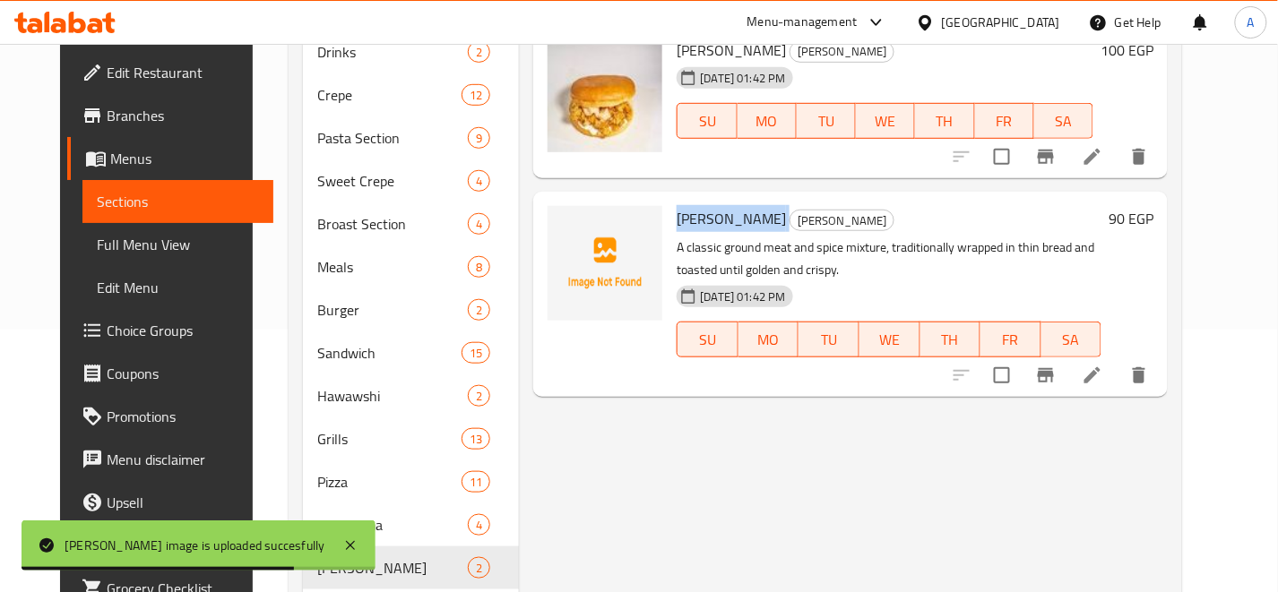
click at [842, 396] on div "Menu items Add Sort Manage items [PERSON_NAME] [PERSON_NAME] [DATE] 01:42 PM SU…" at bounding box center [843, 353] width 649 height 831
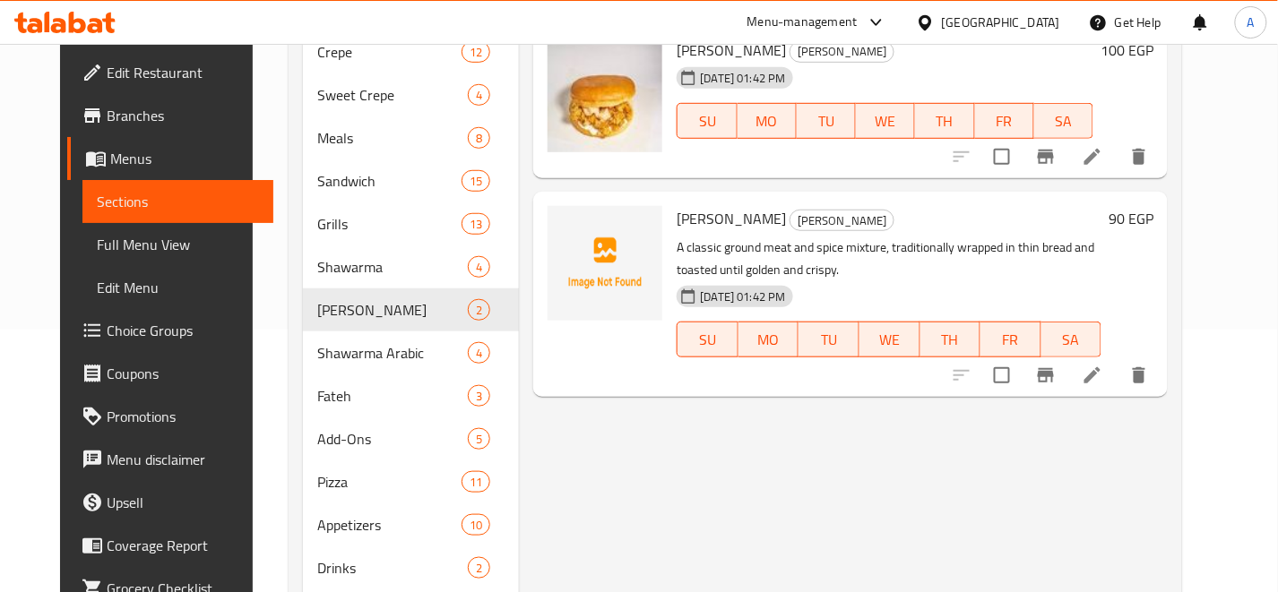
drag, startPoint x: 893, startPoint y: 433, endPoint x: 992, endPoint y: 280, distance: 182.2
click at [896, 433] on div "Menu items Add Sort Manage items [PERSON_NAME] [PERSON_NAME] [DATE] 01:42 PM SU…" at bounding box center [843, 353] width 649 height 831
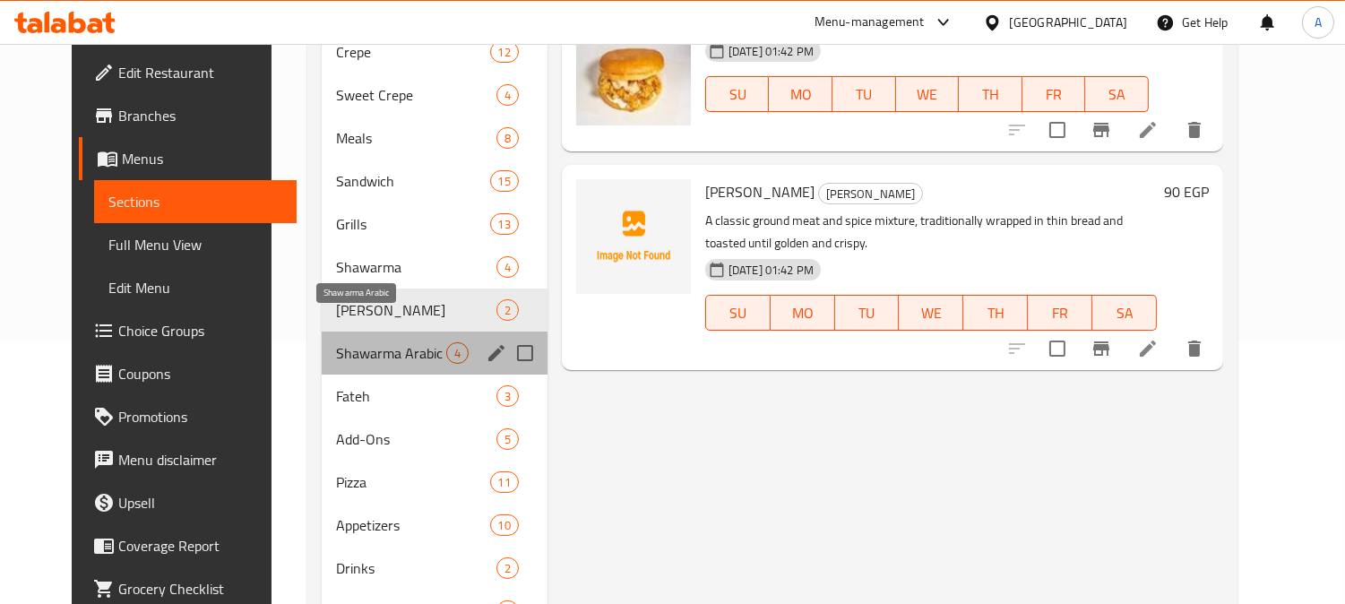
click at [346, 342] on span "Shawarma Arabic" at bounding box center [390, 353] width 109 height 22
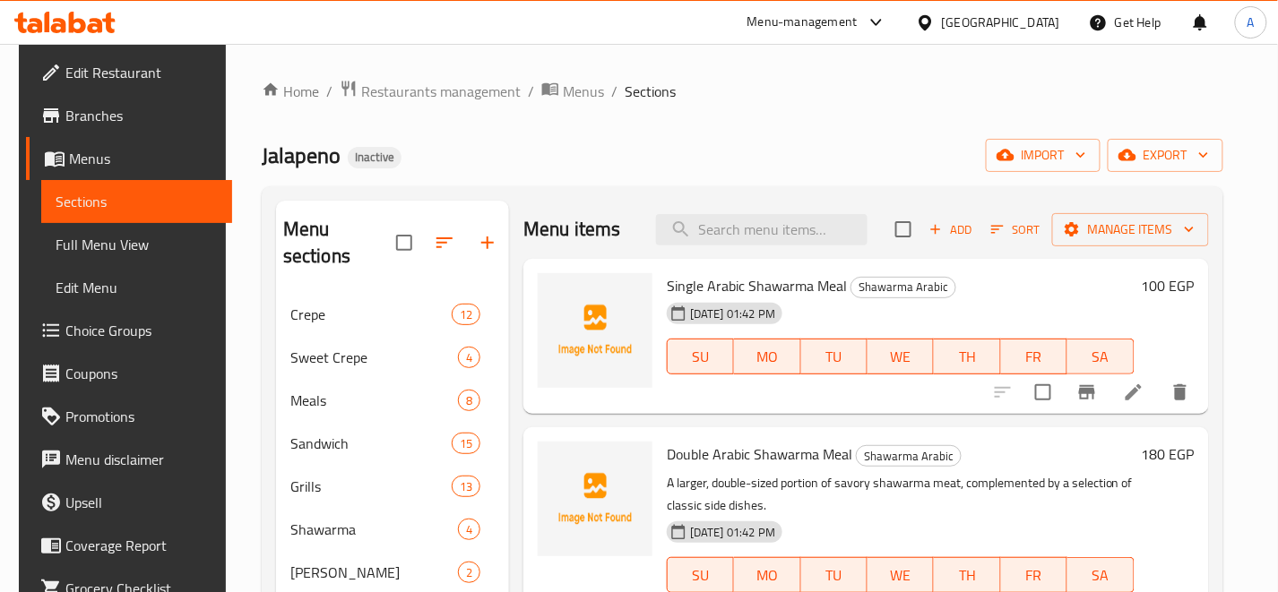
click at [1028, 294] on h6 "Single Arabic Shawarma Meal Shawarma Arabic" at bounding box center [901, 285] width 468 height 25
click at [809, 292] on span "Single Arabic Shawarma Meal" at bounding box center [757, 285] width 180 height 27
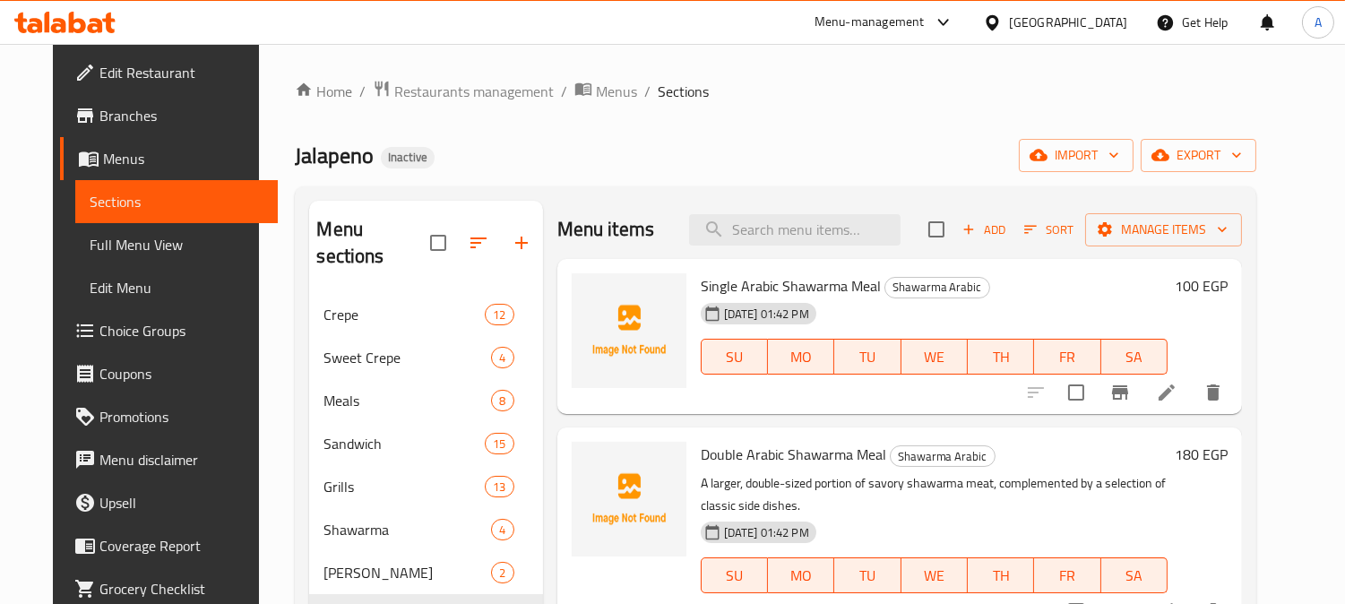
click at [500, 135] on div "Home / Restaurants management / Menus / Sections Jalapeno Inactive import expor…" at bounding box center [775, 563] width 961 height 966
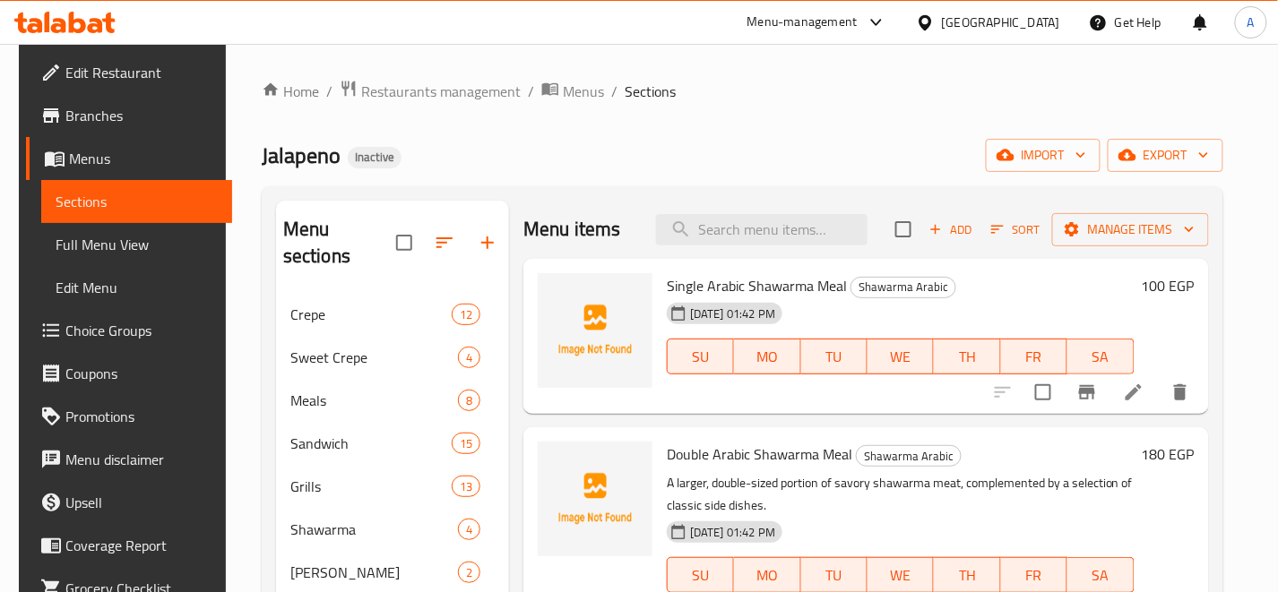
click at [781, 278] on span "Single Arabic Shawarma Meal" at bounding box center [757, 285] width 180 height 27
copy h6 "Single Arabic Shawarma Meal"
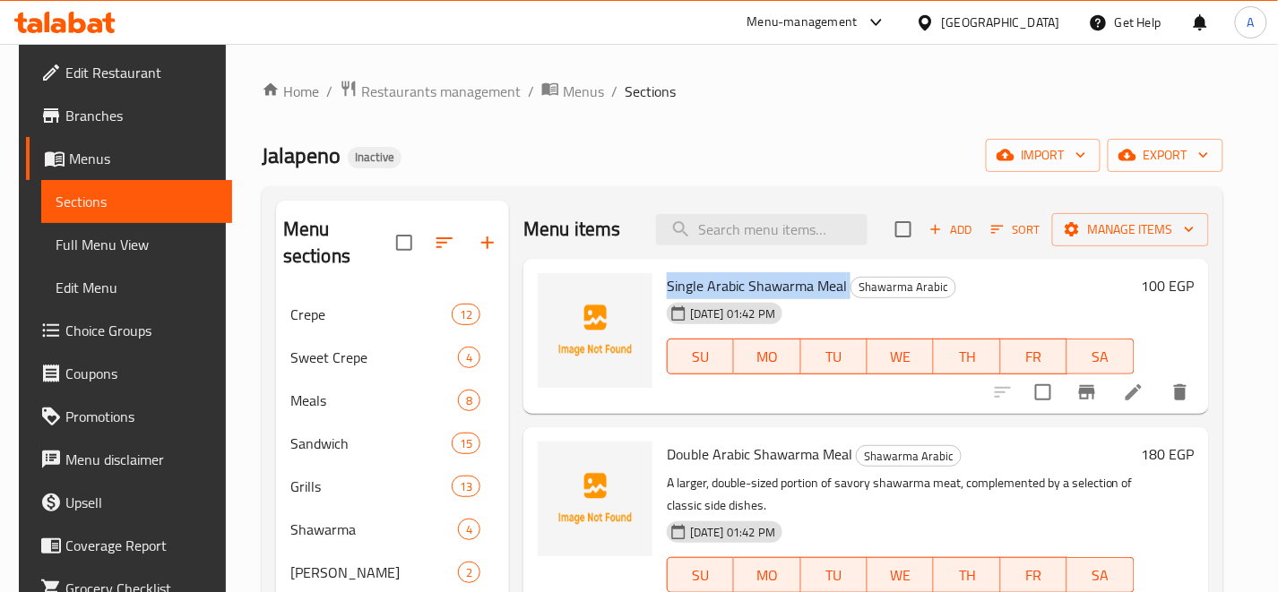
click at [795, 147] on div "Jalapeno Inactive import export" at bounding box center [742, 155] width 961 height 33
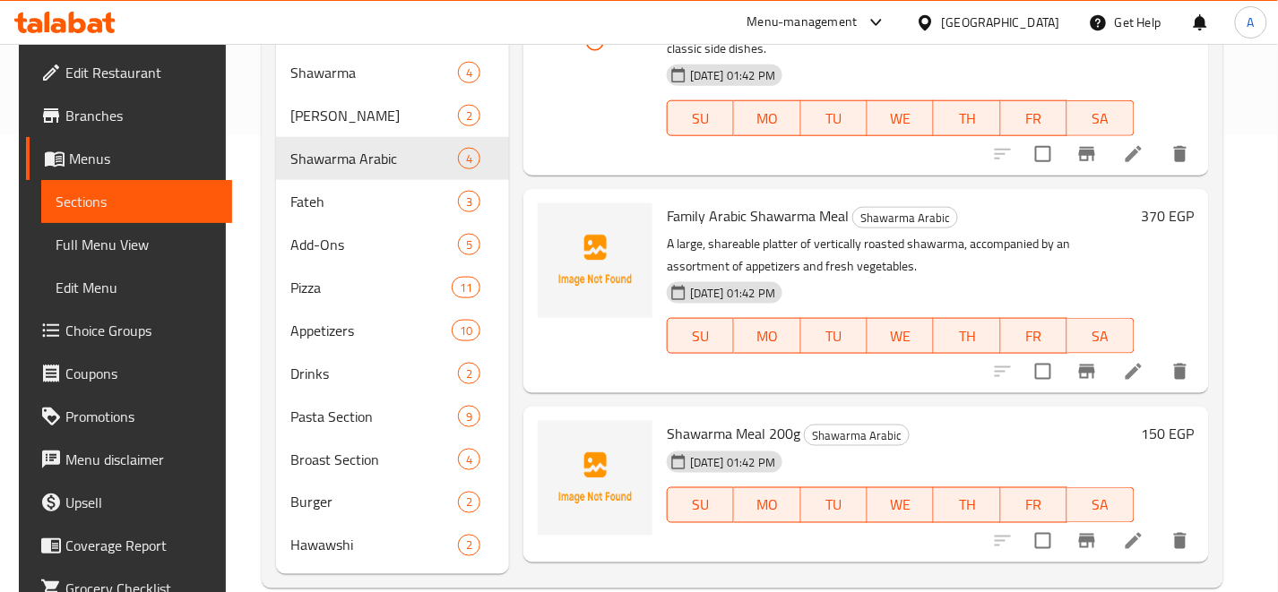
scroll to position [461, 0]
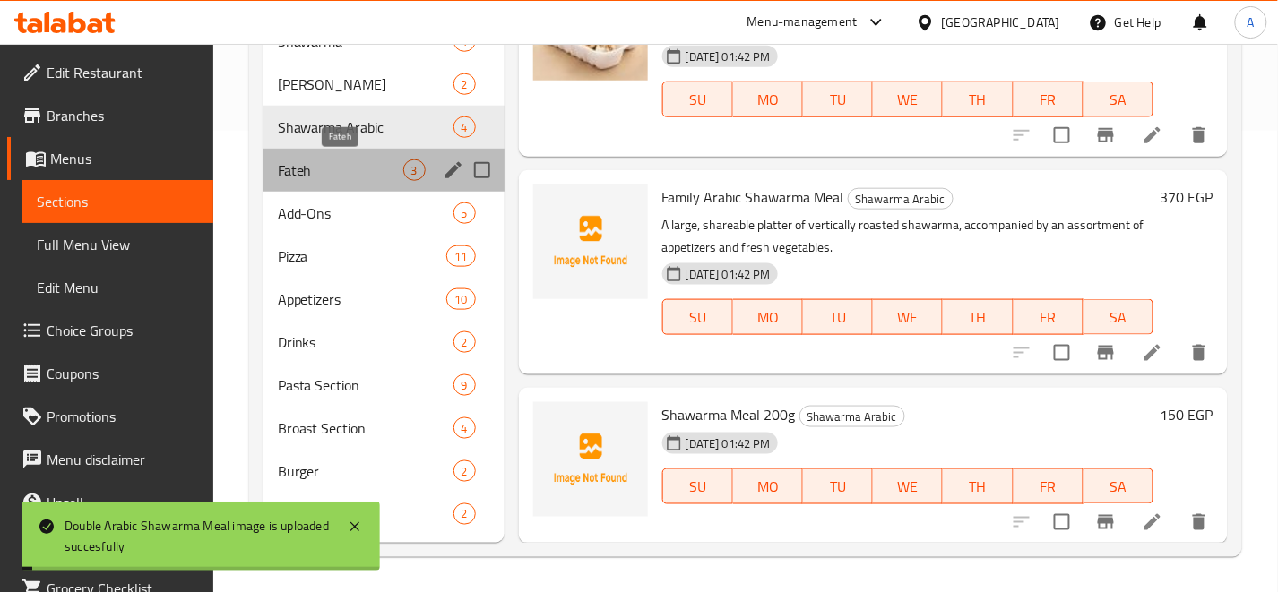
click at [345, 166] on span "Fateh" at bounding box center [340, 171] width 125 height 22
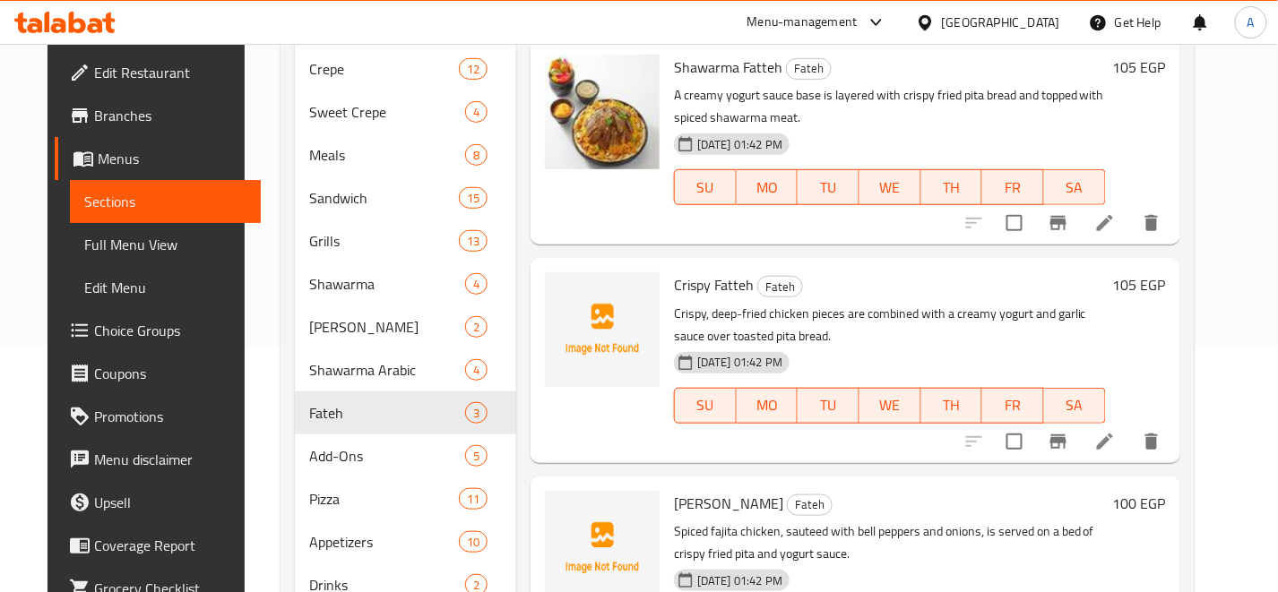
scroll to position [99, 0]
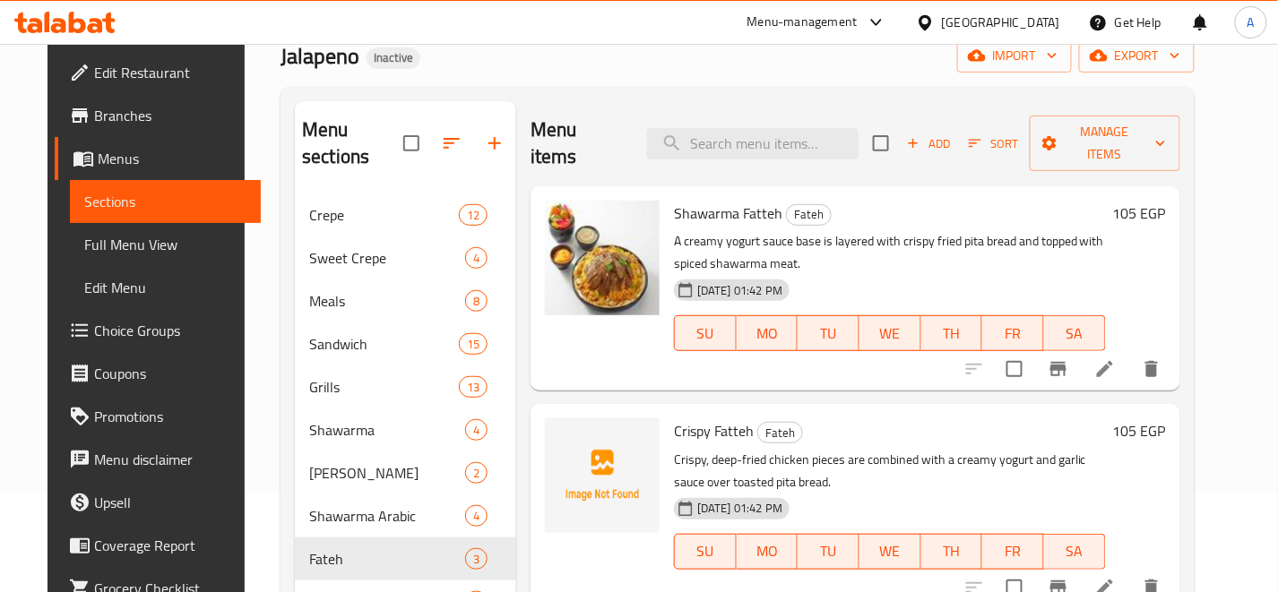
click at [857, 418] on h6 "Crispy Fatteh Fateh" at bounding box center [890, 430] width 432 height 25
click at [858, 418] on h6 "Crispy Fatteh Fateh" at bounding box center [890, 430] width 432 height 25
click at [1008, 418] on h6 "Crispy Fatteh Fateh" at bounding box center [890, 430] width 432 height 25
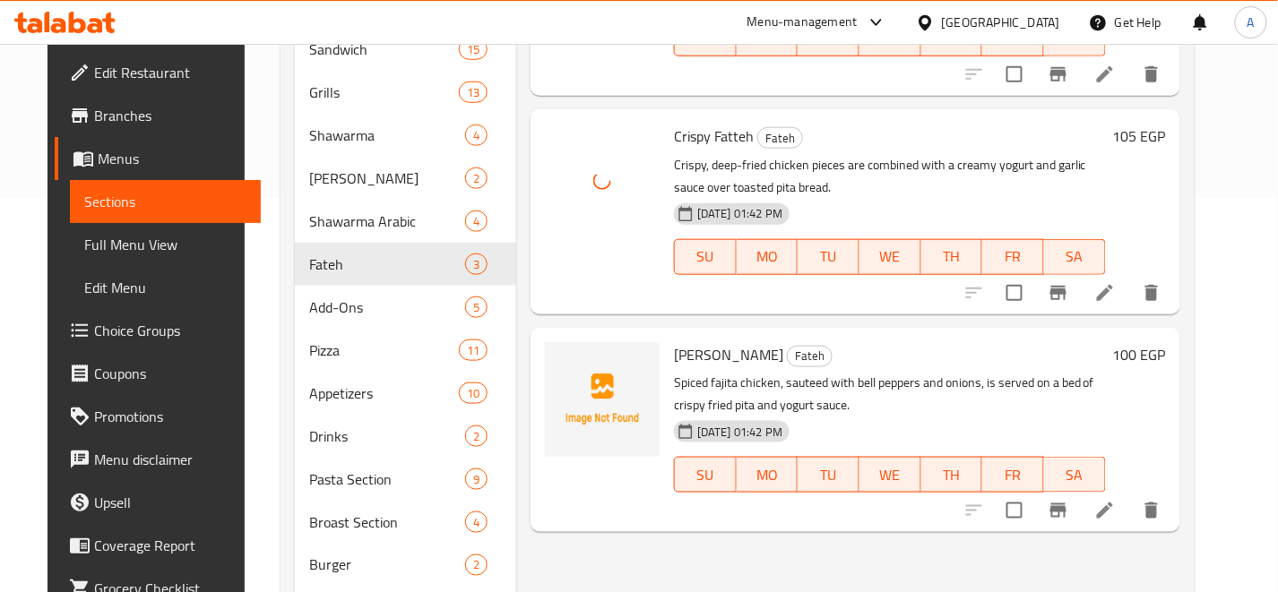
scroll to position [398, 0]
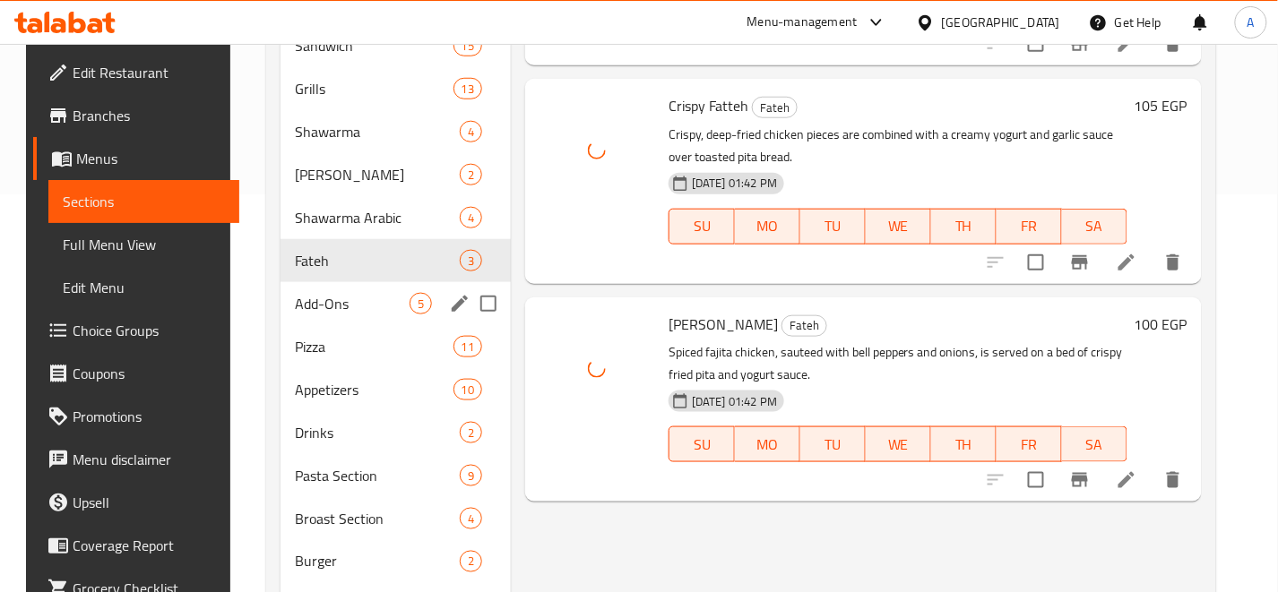
click at [410, 296] on span "5" at bounding box center [420, 304] width 21 height 17
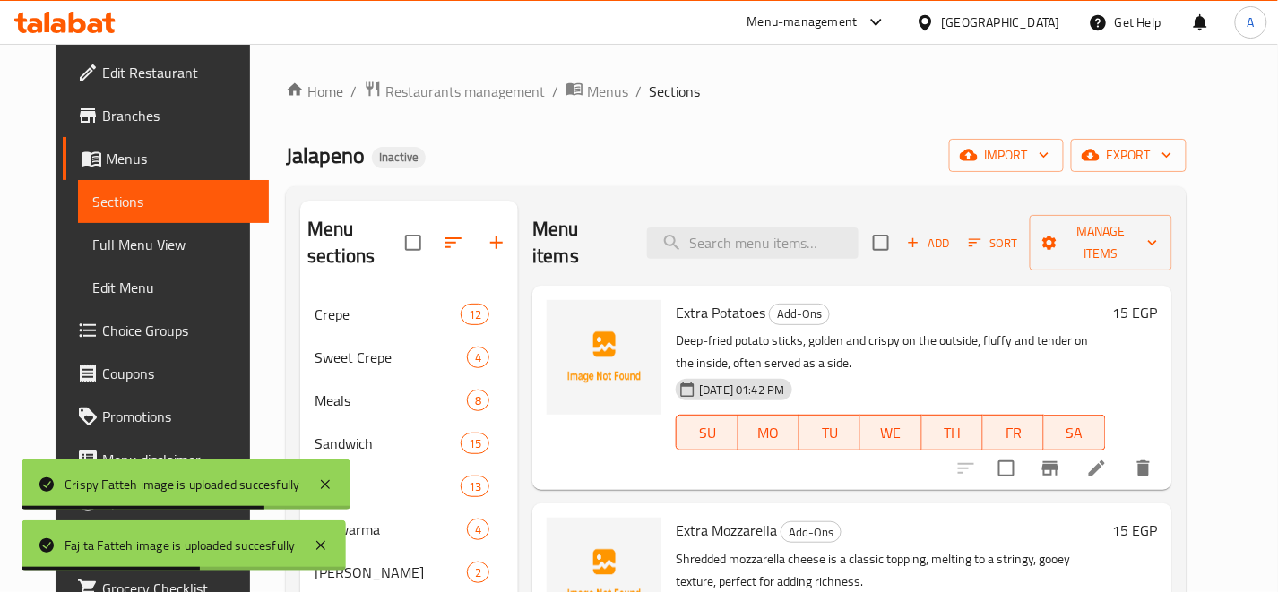
click at [918, 330] on p "Deep-fried potato sticks, golden and crispy on the outside, fluffy and tender o…" at bounding box center [890, 352] width 429 height 45
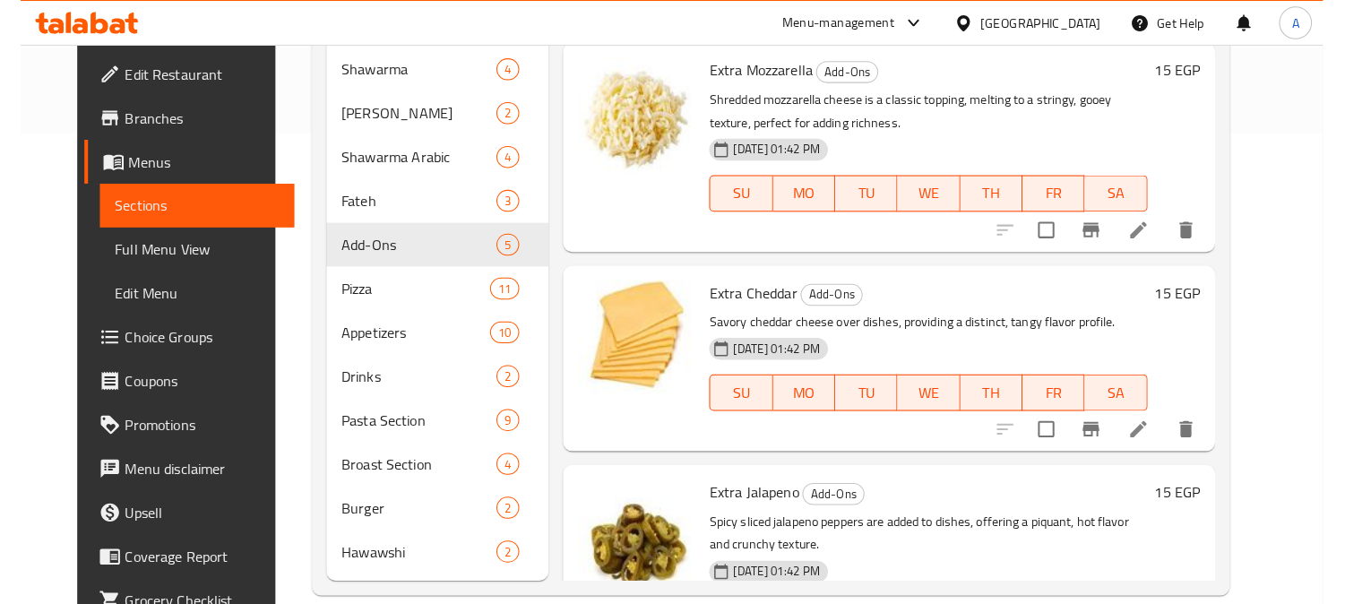
scroll to position [450, 0]
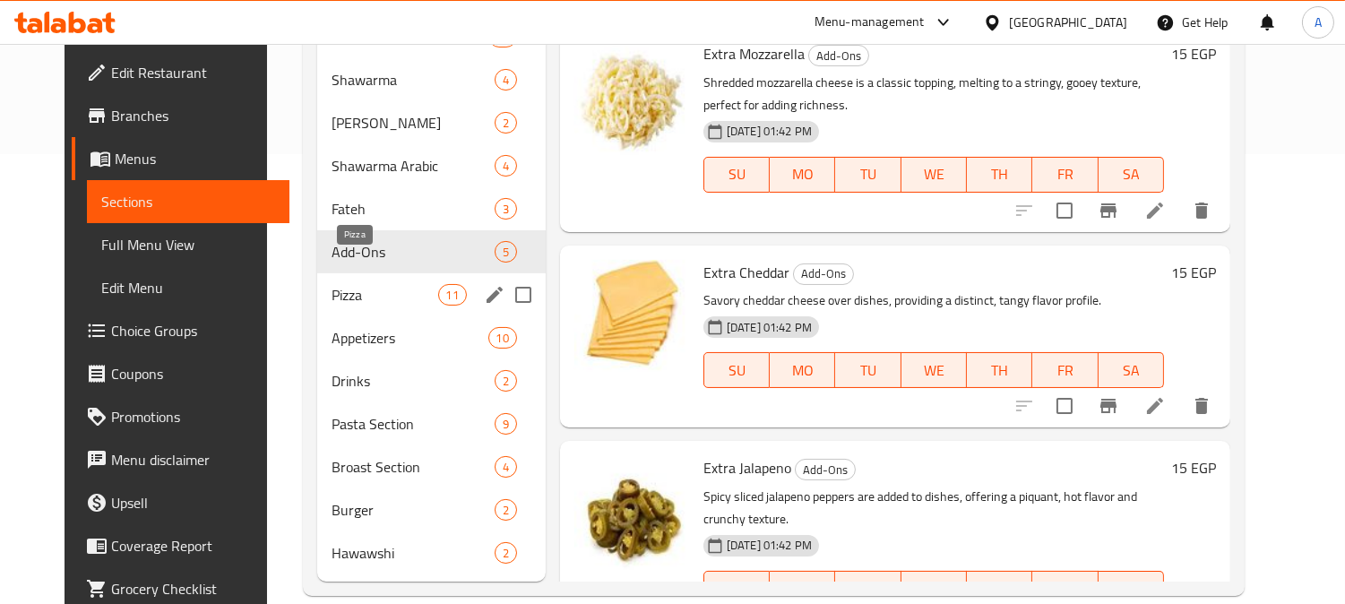
click at [344, 284] on span "Pizza" at bounding box center [385, 295] width 106 height 22
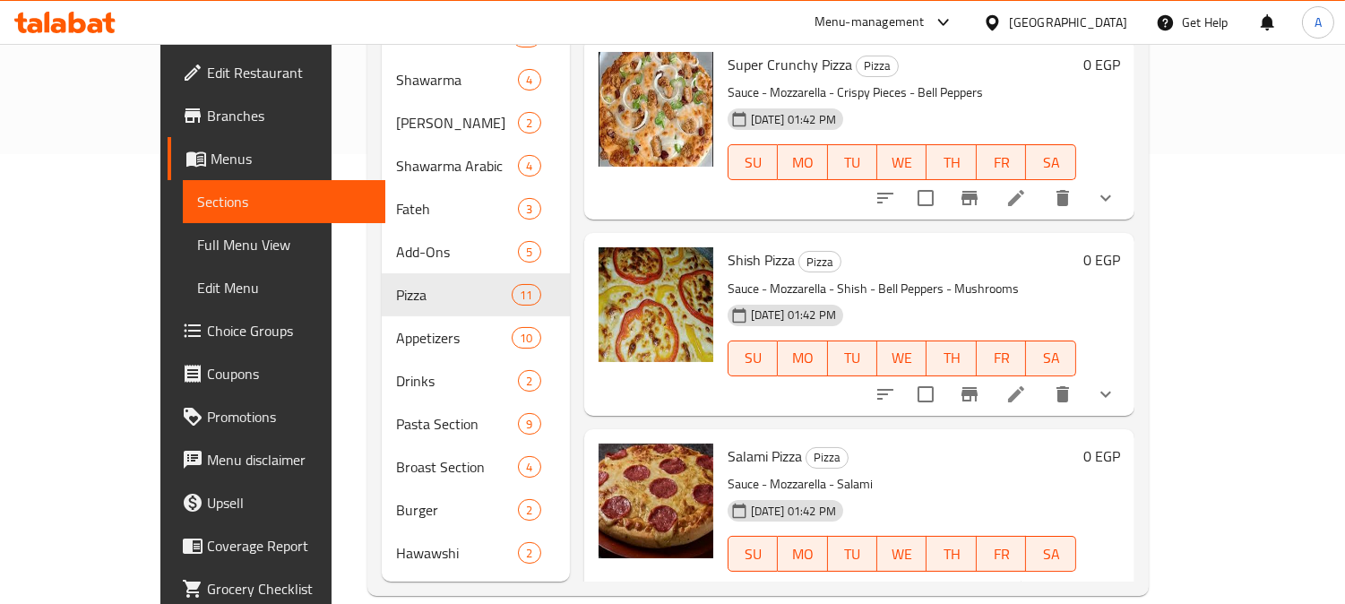
scroll to position [1393, 0]
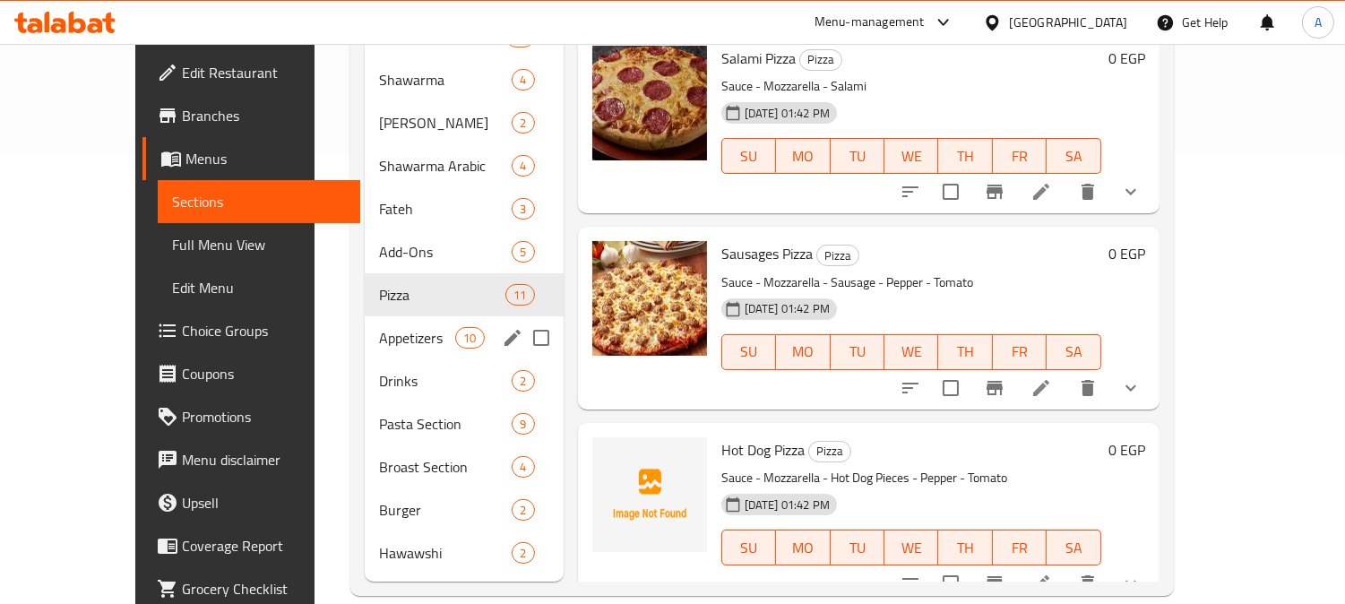
click at [379, 327] on span "Appetizers" at bounding box center [417, 338] width 76 height 22
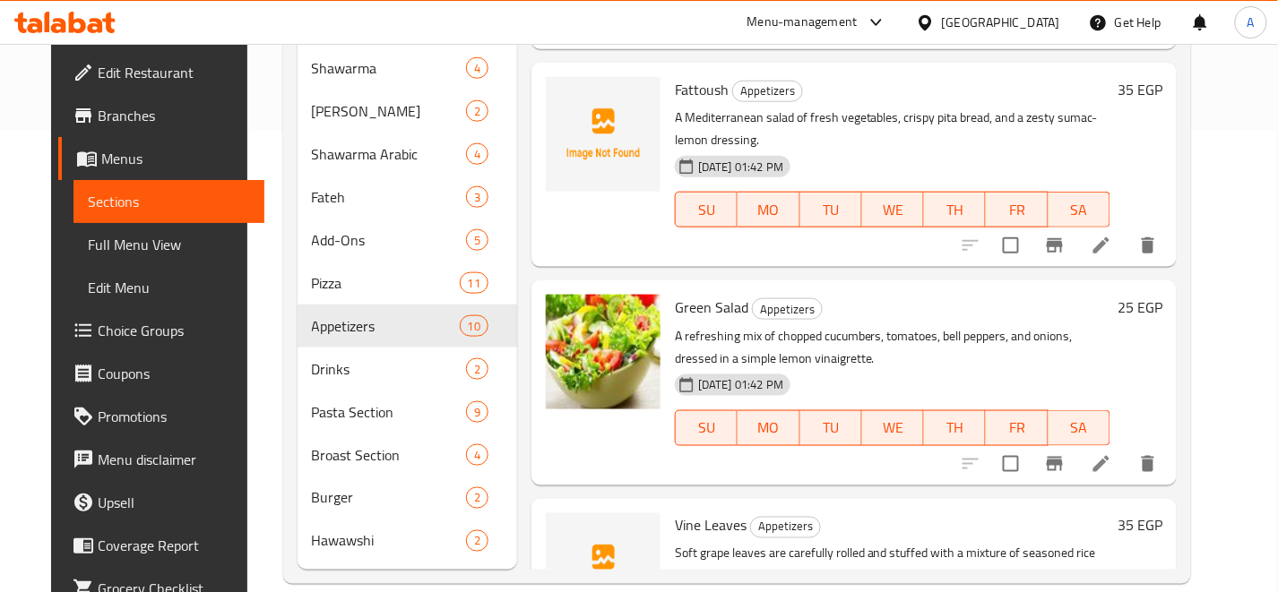
scroll to position [358, 0]
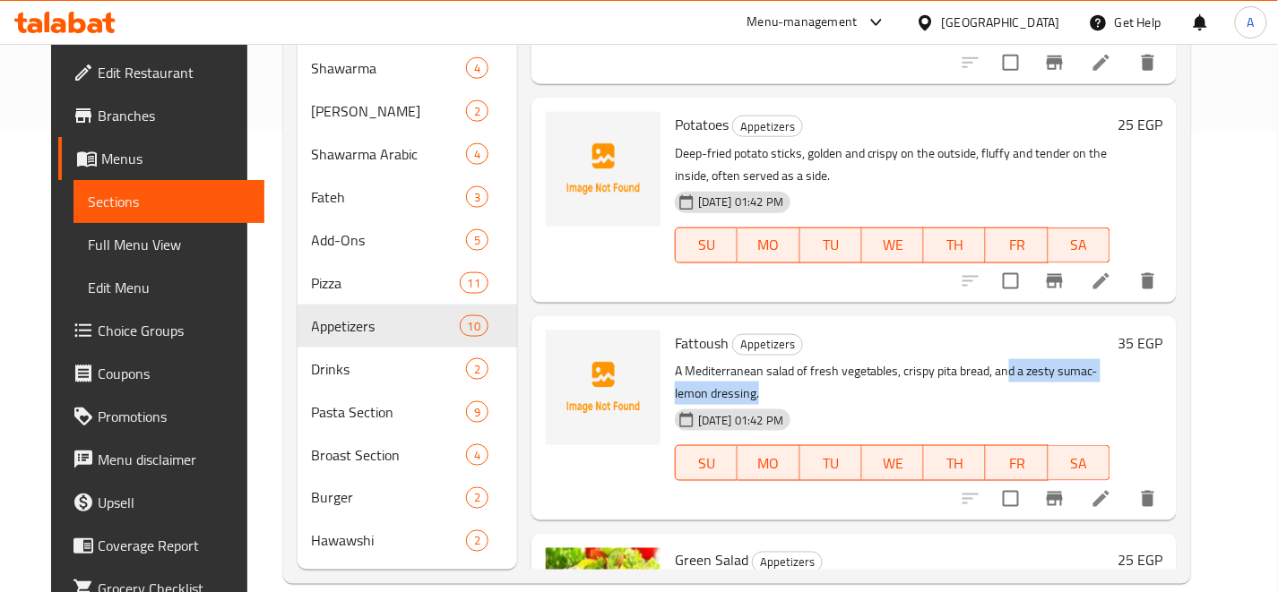
click at [993, 360] on p "A Mediterranean salad of fresh vegetables, crispy pita bread, and a zesty sumac…" at bounding box center [892, 382] width 435 height 45
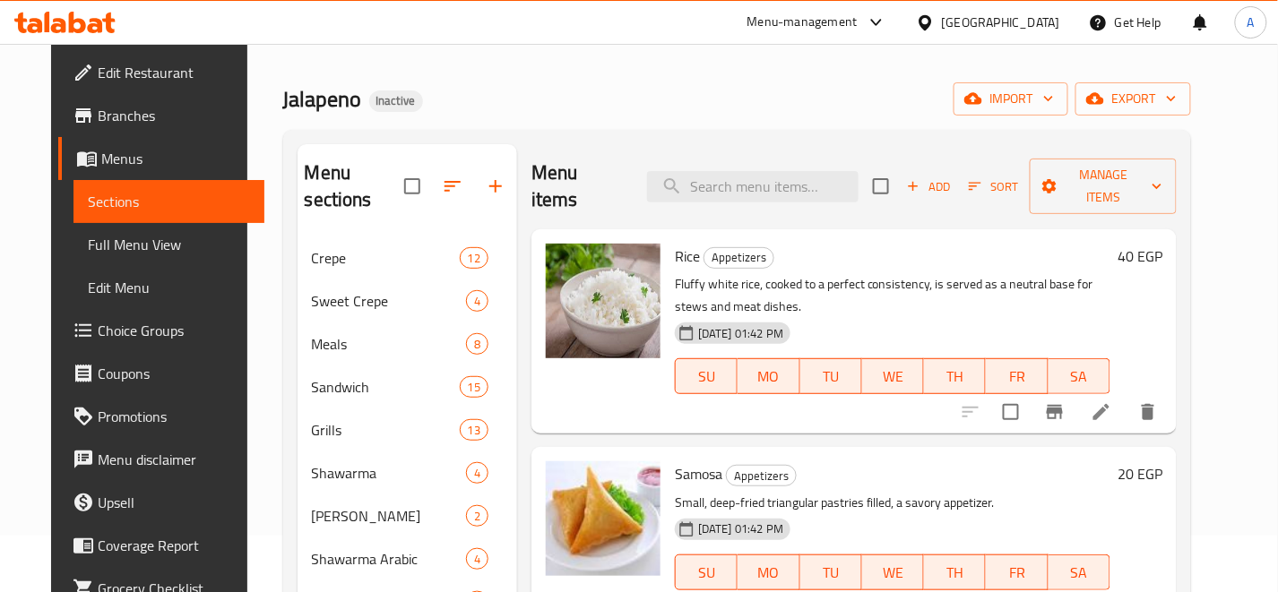
scroll to position [0, 0]
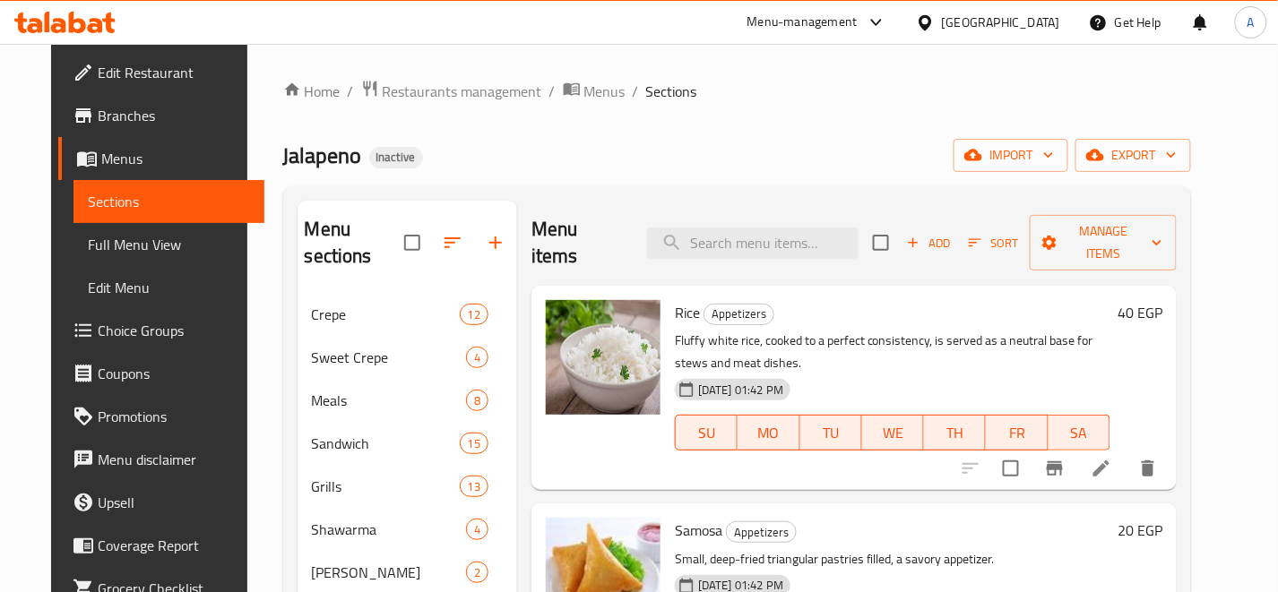
click at [841, 140] on div "Jalapeno Inactive import export" at bounding box center [737, 155] width 909 height 33
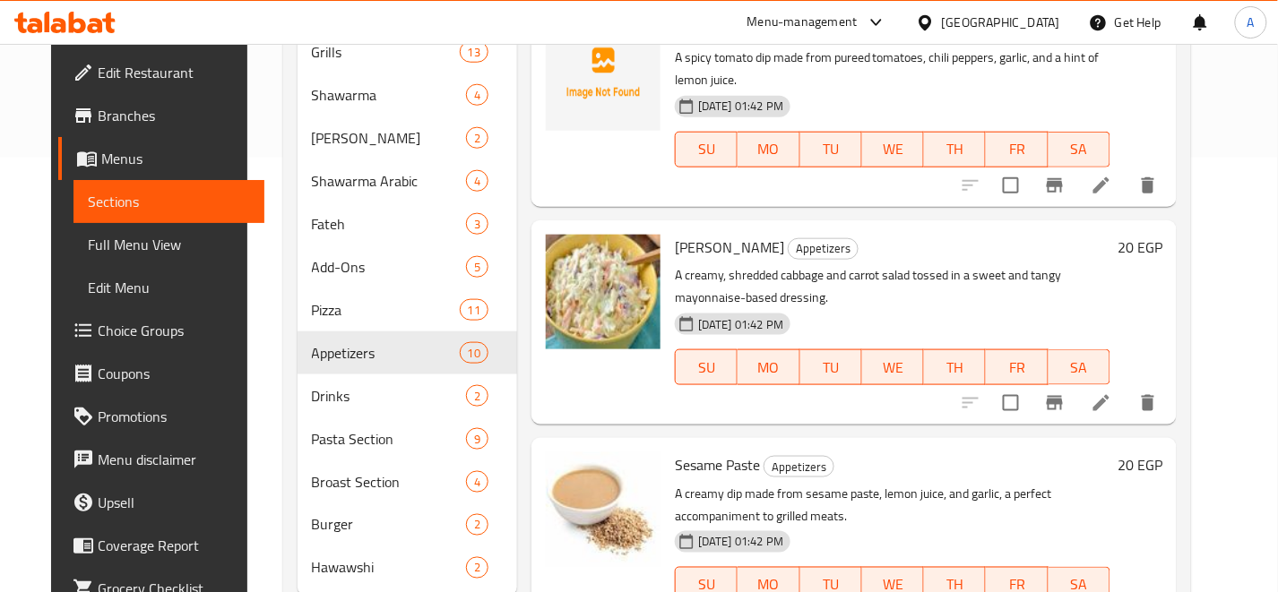
scroll to position [461, 0]
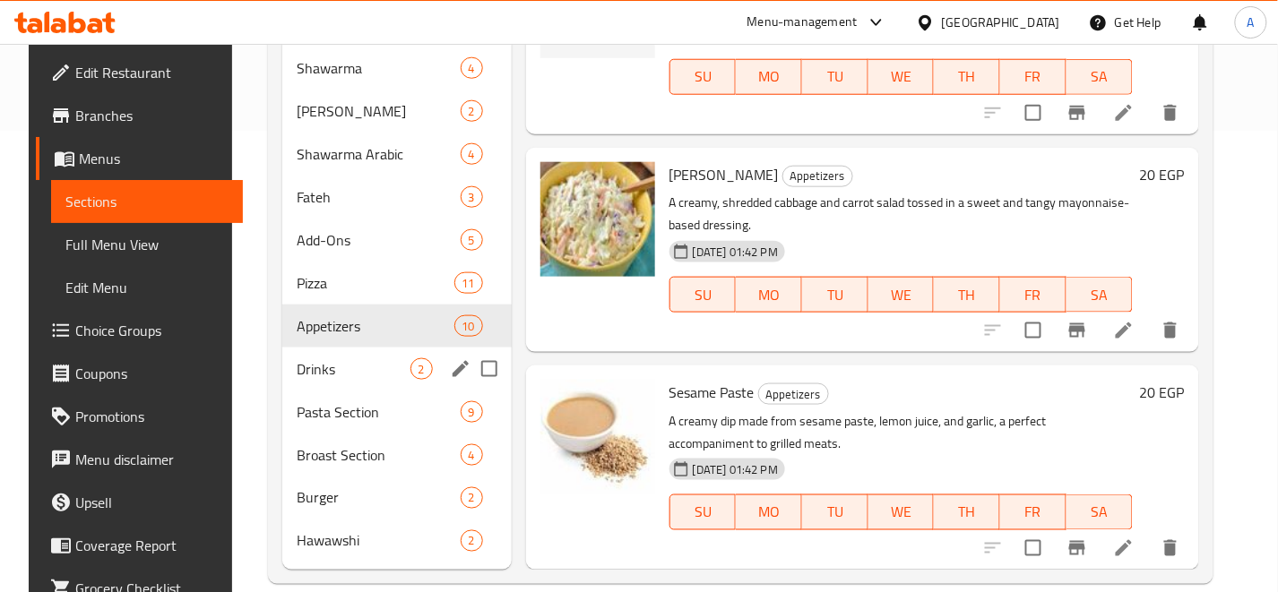
click at [411, 361] on span "2" at bounding box center [421, 369] width 21 height 17
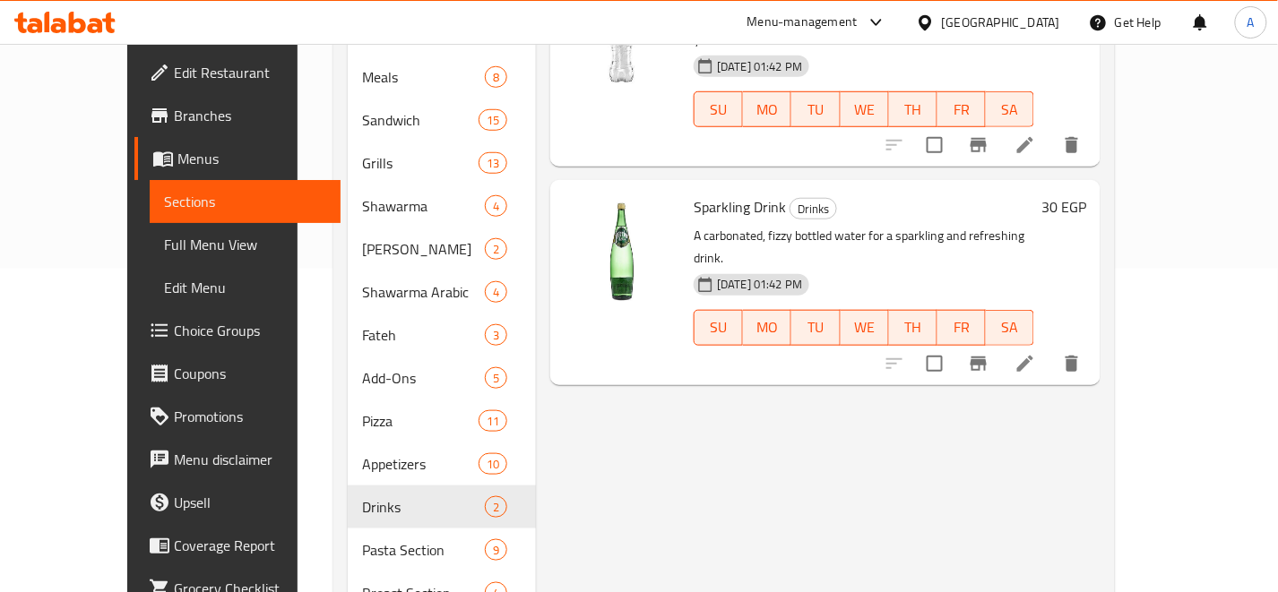
scroll to position [461, 0]
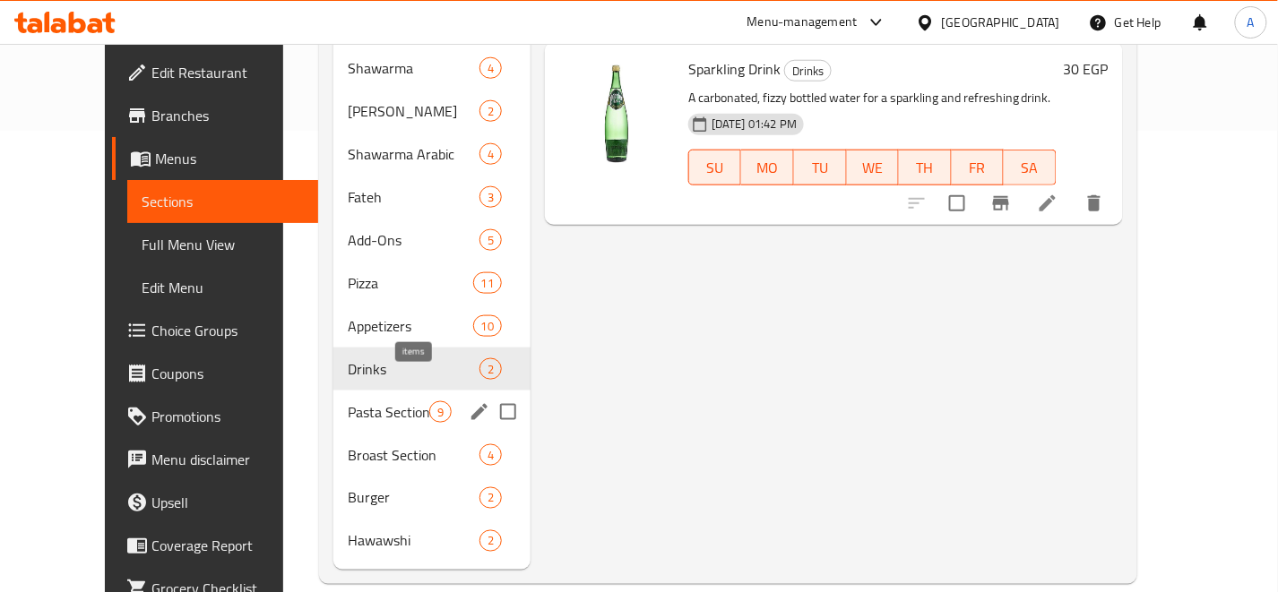
click at [430, 404] on span "9" at bounding box center [440, 412] width 21 height 17
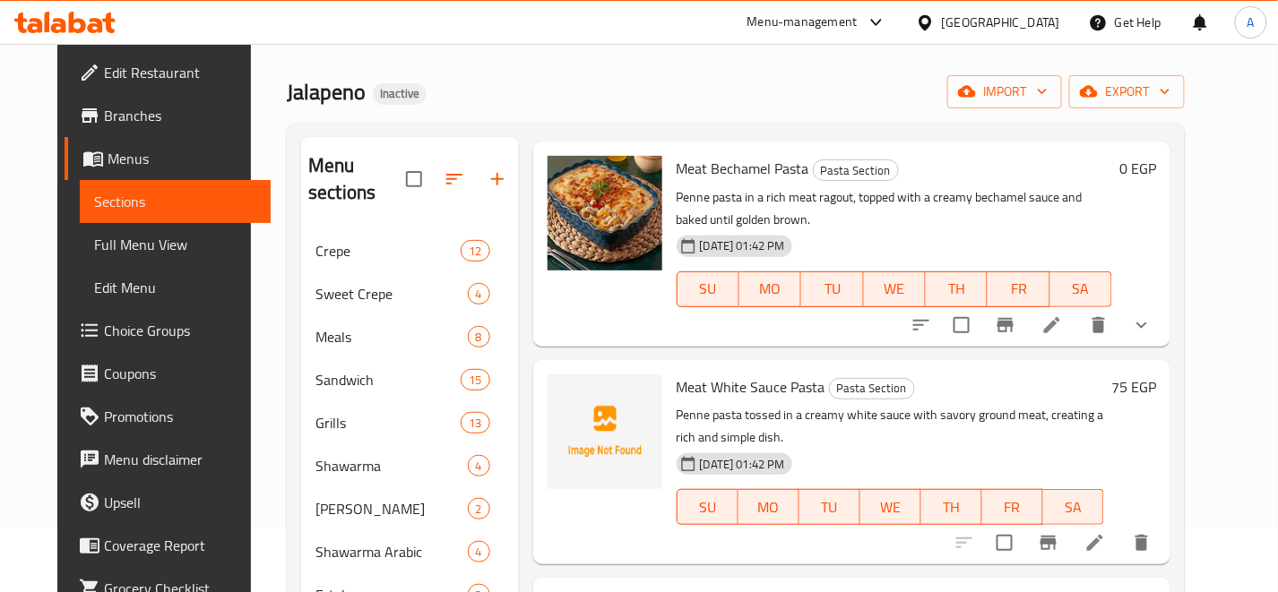
scroll to position [497, 0]
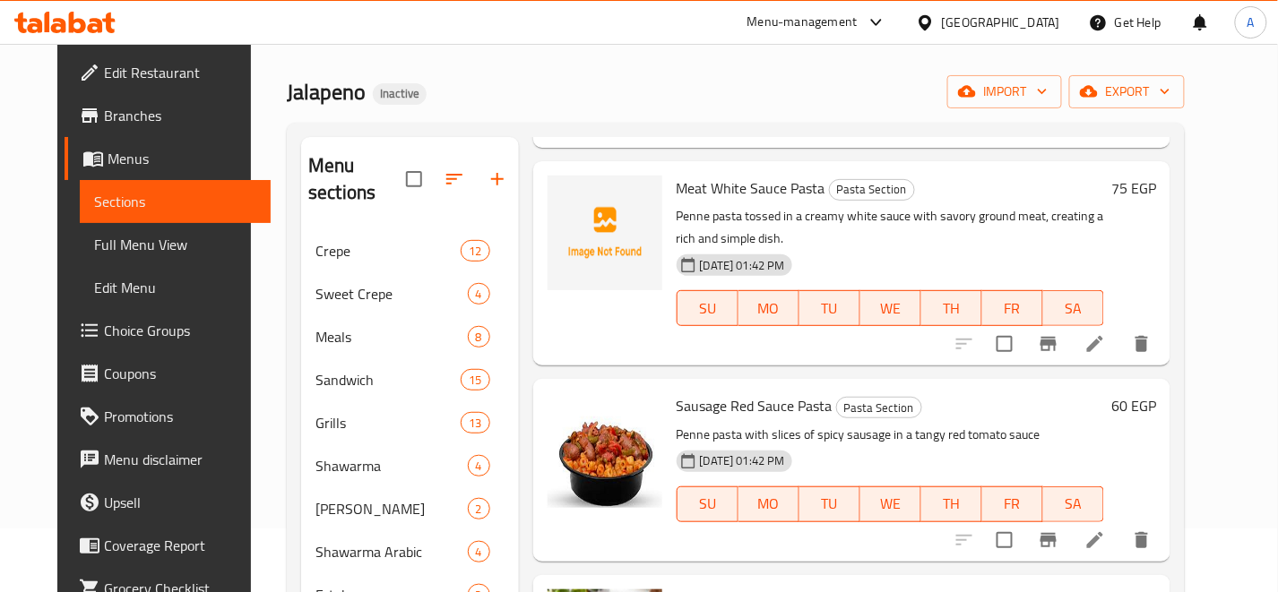
click at [957, 324] on div "Meat White Sauce Pasta Pasta Section Penne pasta tossed in a creamy white sauce…" at bounding box center [890, 263] width 442 height 190
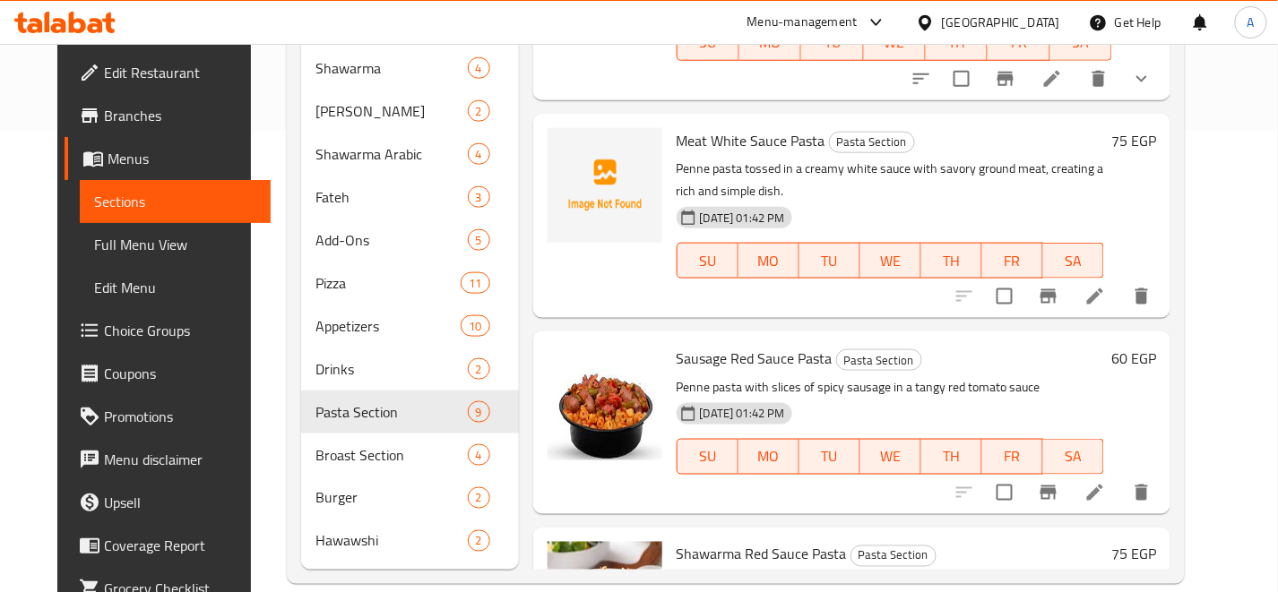
scroll to position [0, 0]
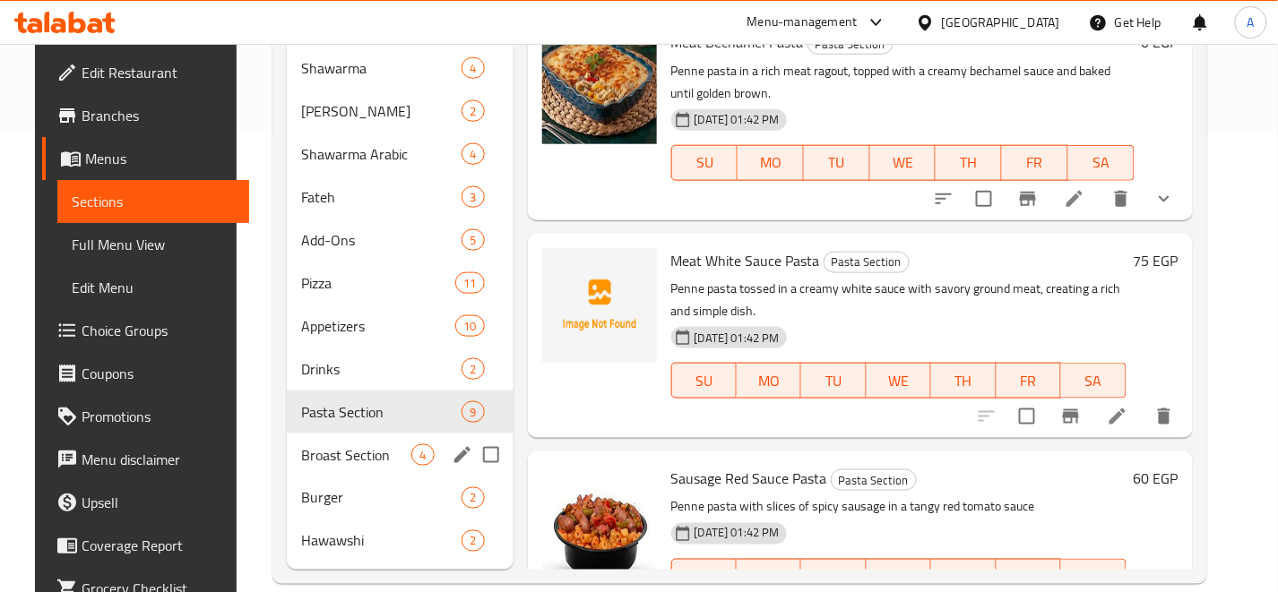
click at [416, 447] on span "4" at bounding box center [422, 455] width 21 height 17
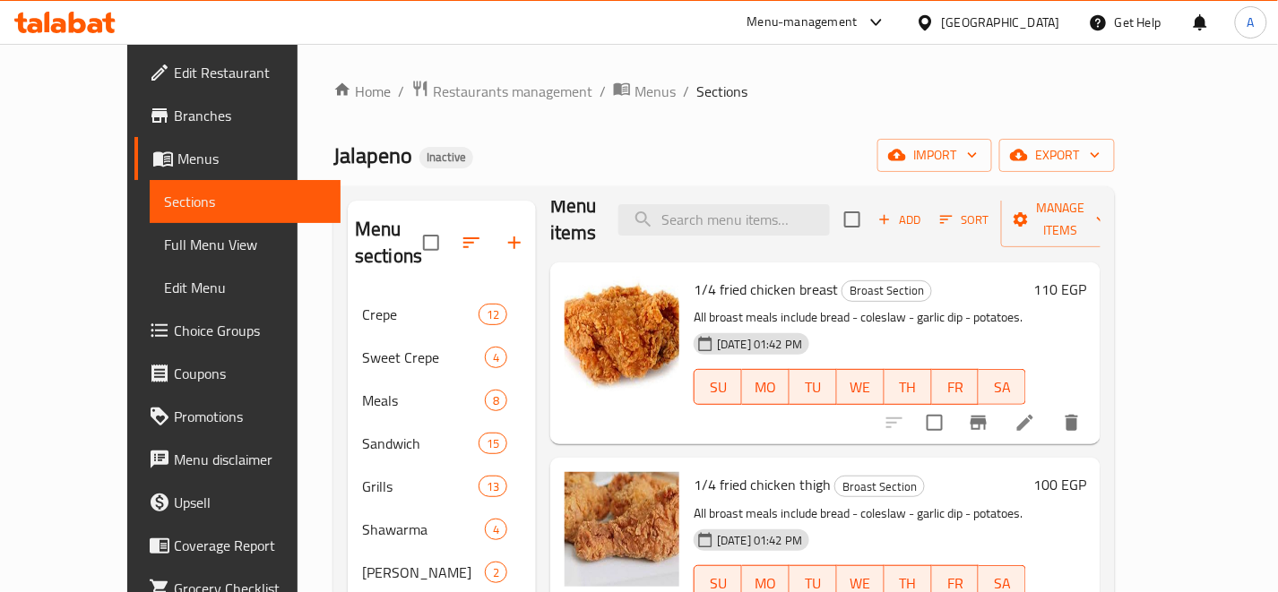
scroll to position [461, 0]
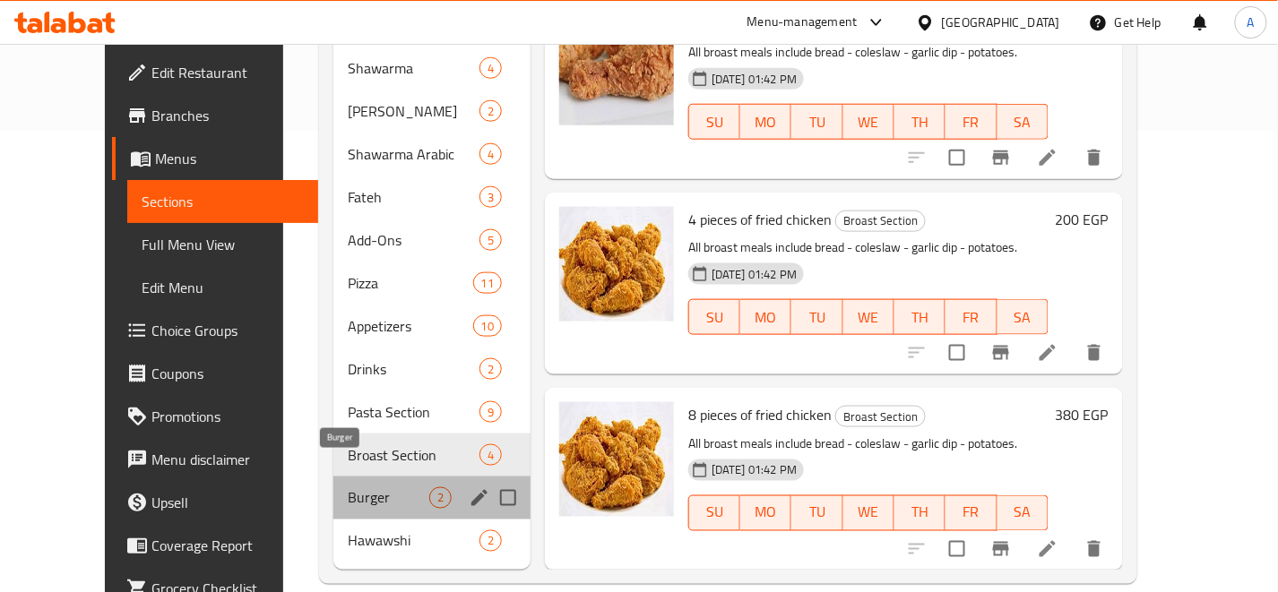
click at [398, 487] on span "Burger" at bounding box center [389, 498] width 82 height 22
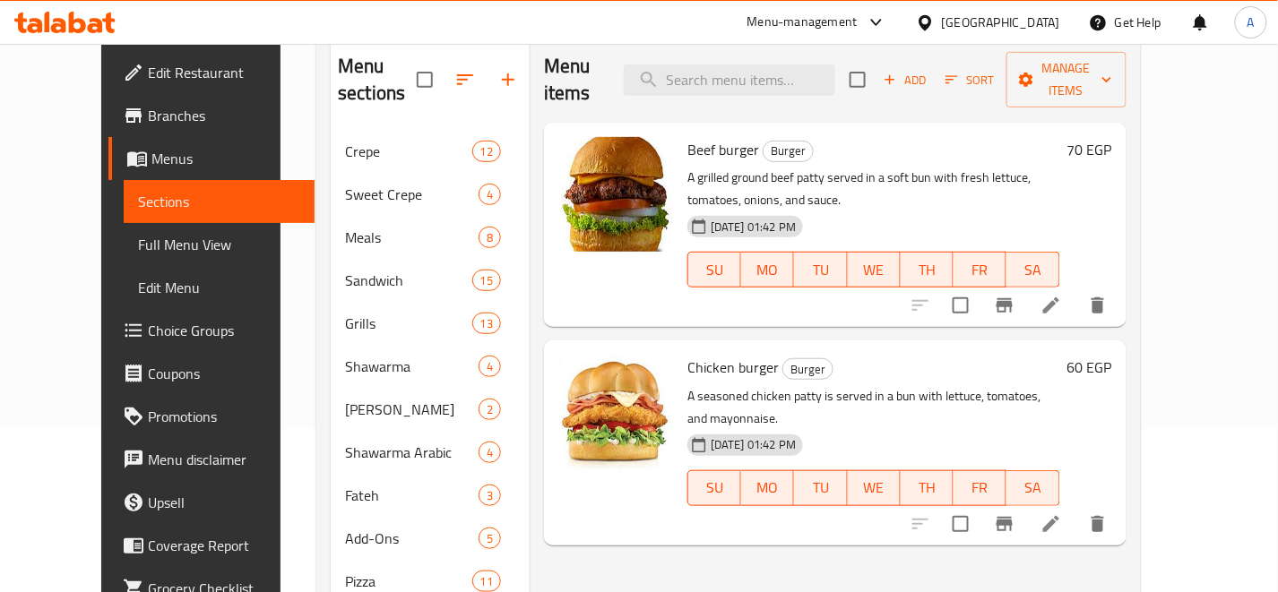
scroll to position [461, 0]
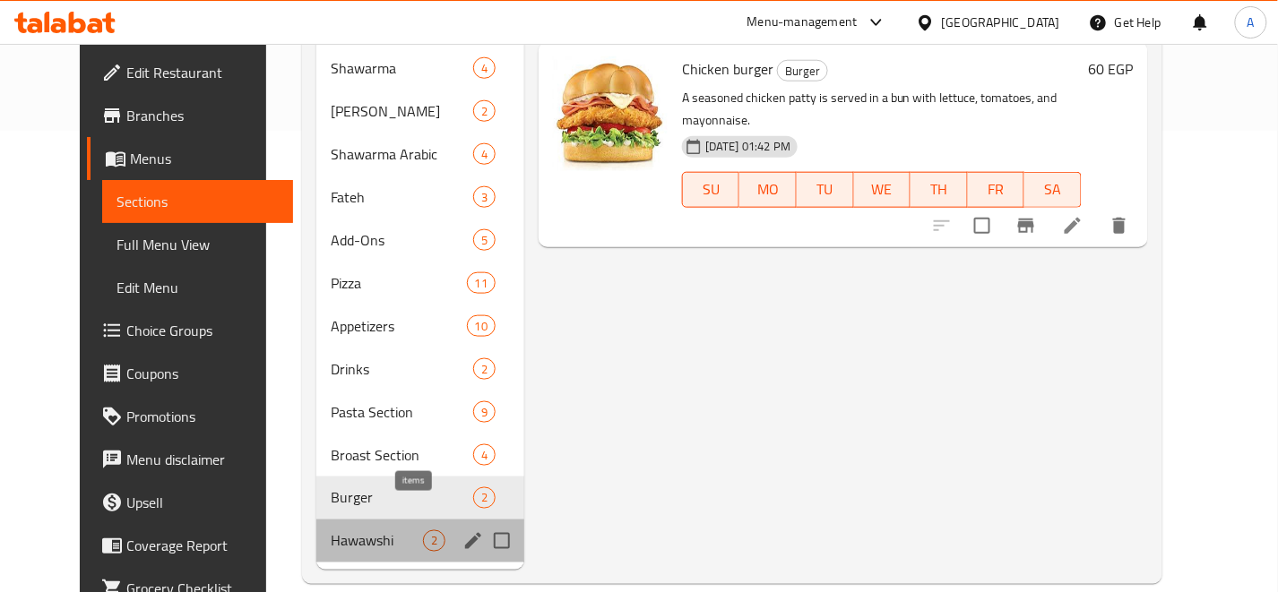
click at [424, 533] on span "2" at bounding box center [434, 541] width 21 height 17
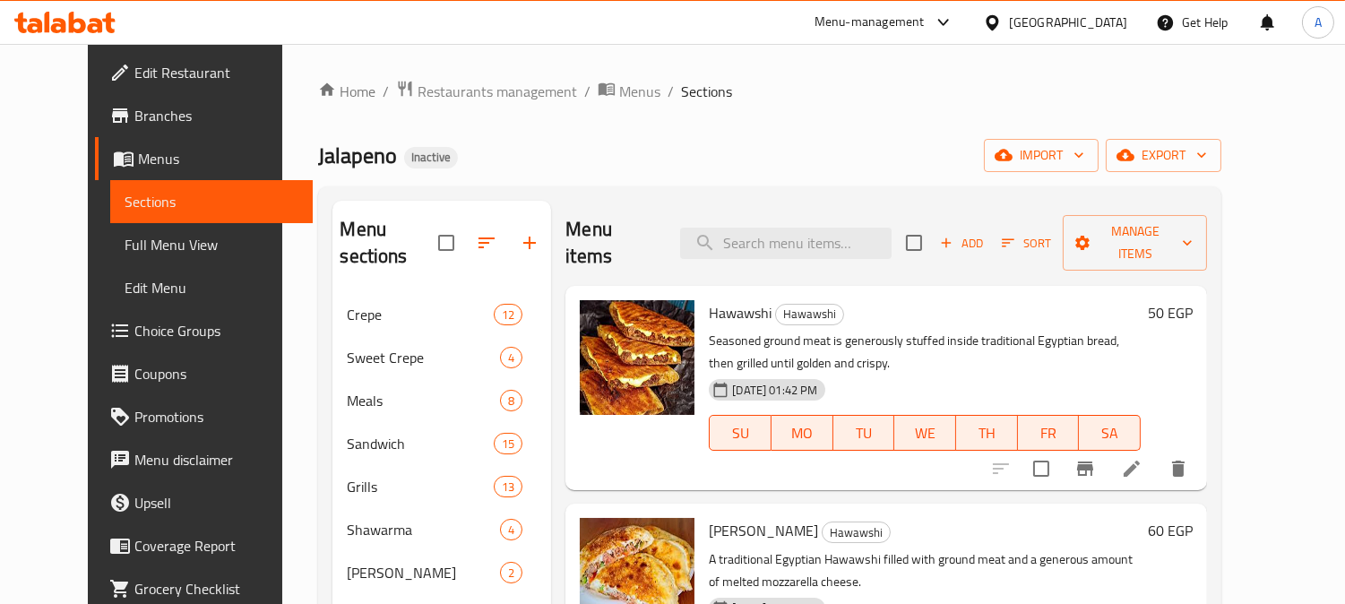
click at [132, 238] on span "Full Menu View" at bounding box center [212, 245] width 174 height 22
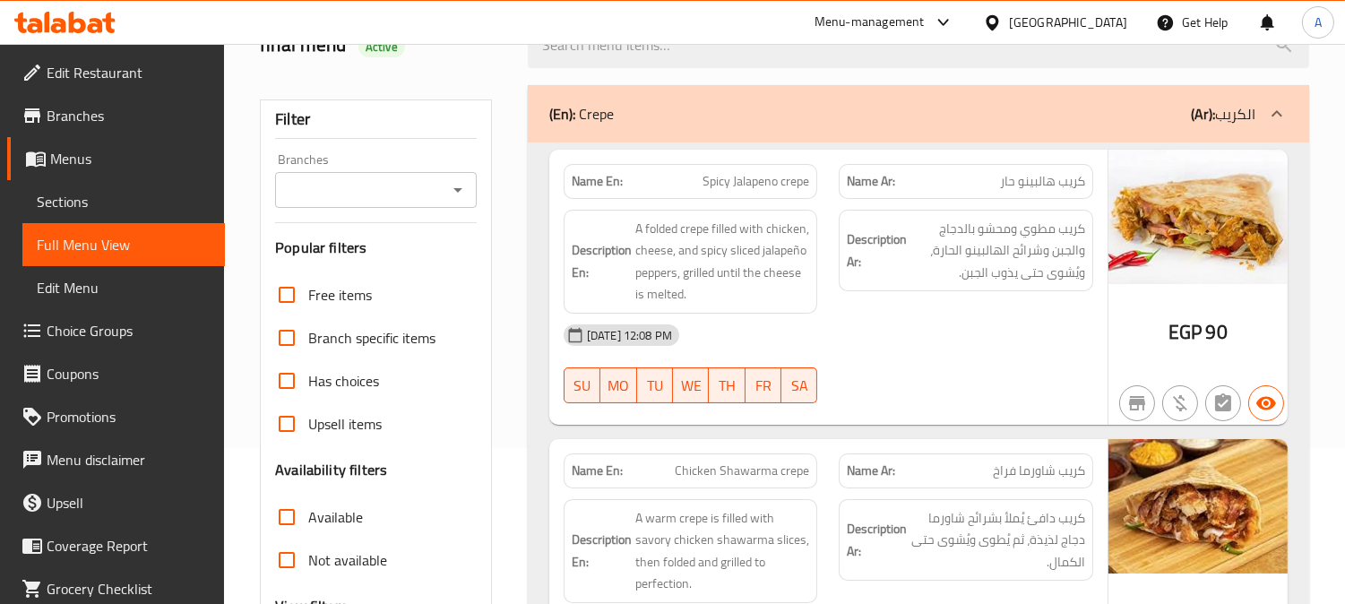
scroll to position [298, 0]
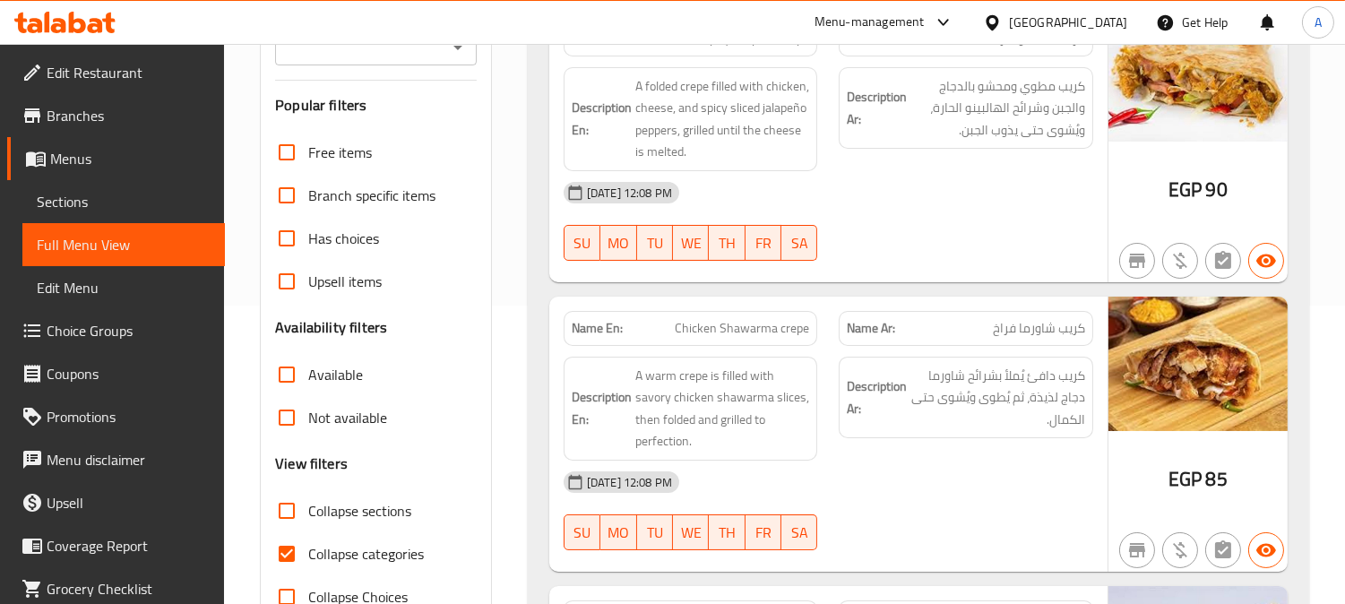
click at [281, 549] on input "Collapse categories" at bounding box center [286, 553] width 43 height 43
checkbox input "false"
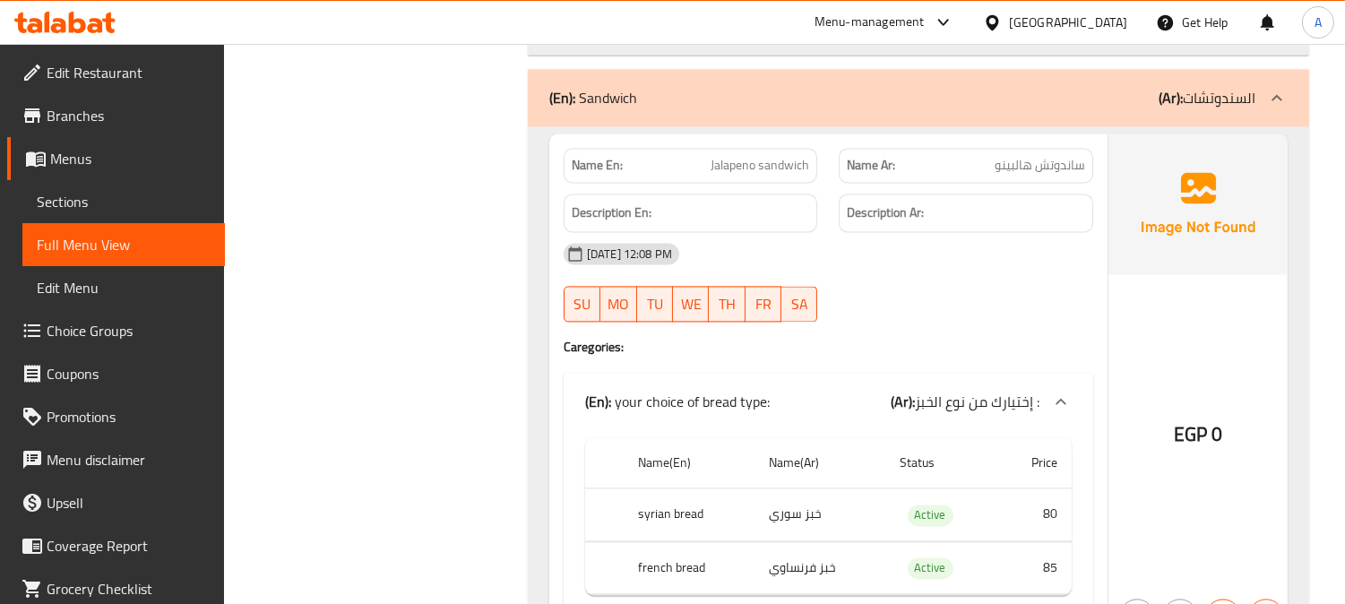
scroll to position [6869, 0]
click at [1024, 164] on span "ساندوتش هالبينو" at bounding box center [1040, 166] width 91 height 19
copy span "ساندوتش هالبينو"
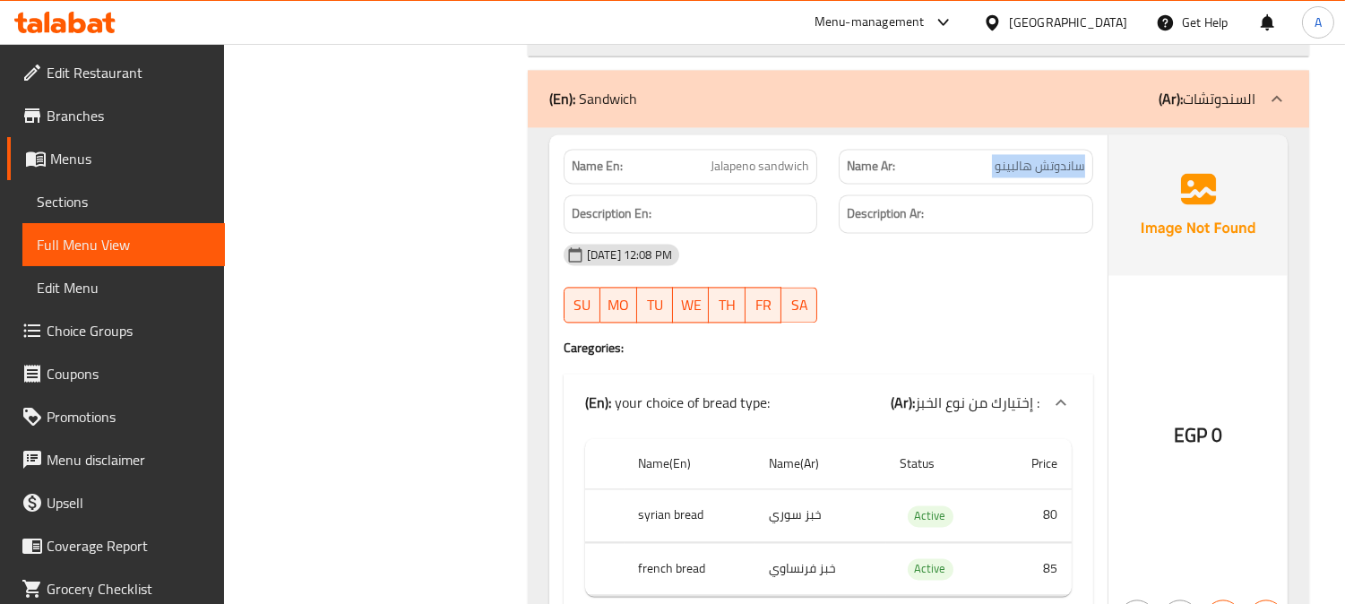
drag, startPoint x: 436, startPoint y: 251, endPoint x: 463, endPoint y: 253, distance: 26.9
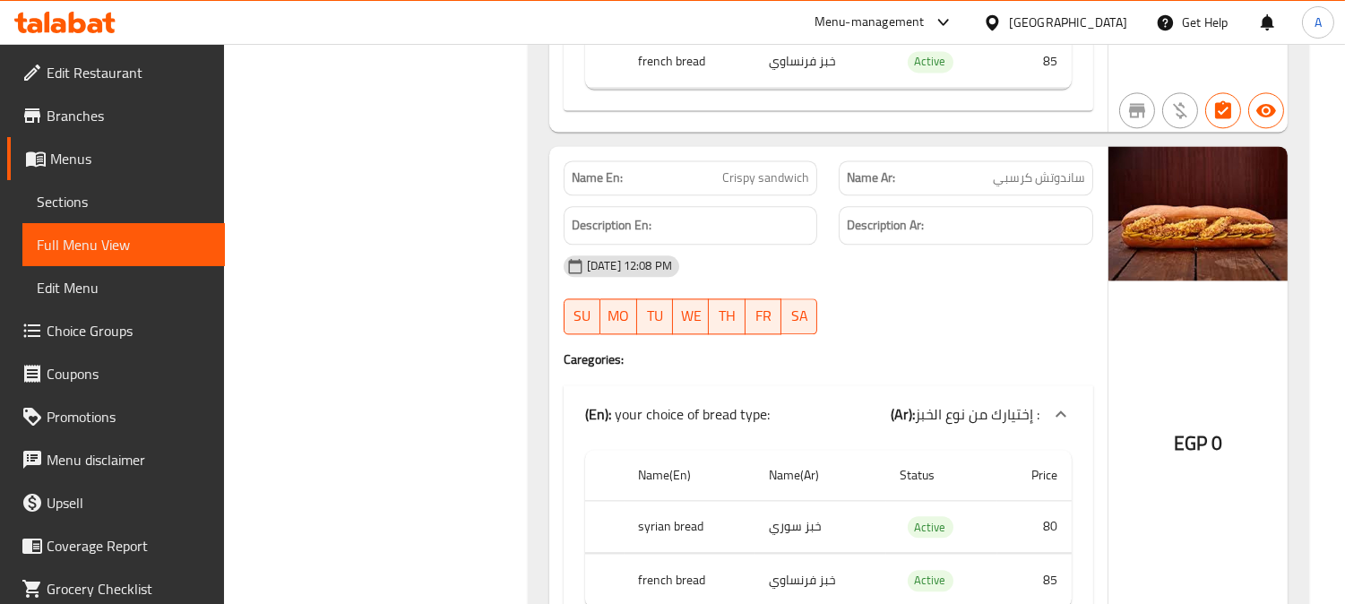
scroll to position [7368, 0]
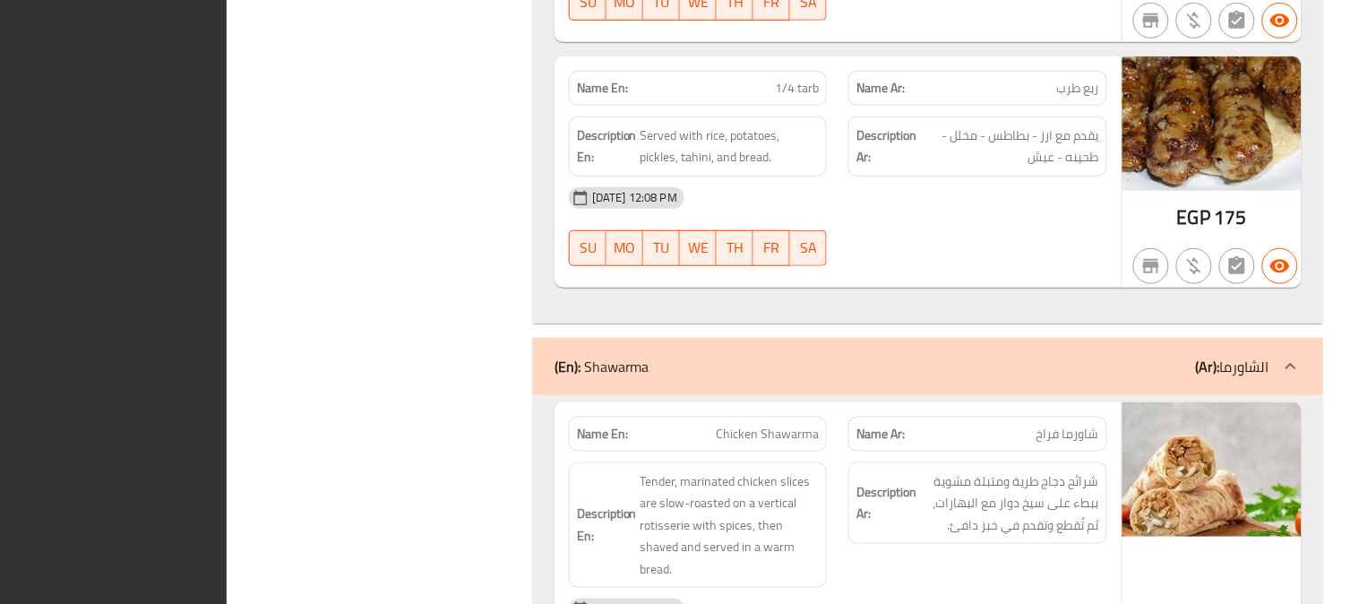
scroll to position [0, 0]
